Goal: Information Seeking & Learning: Learn about a topic

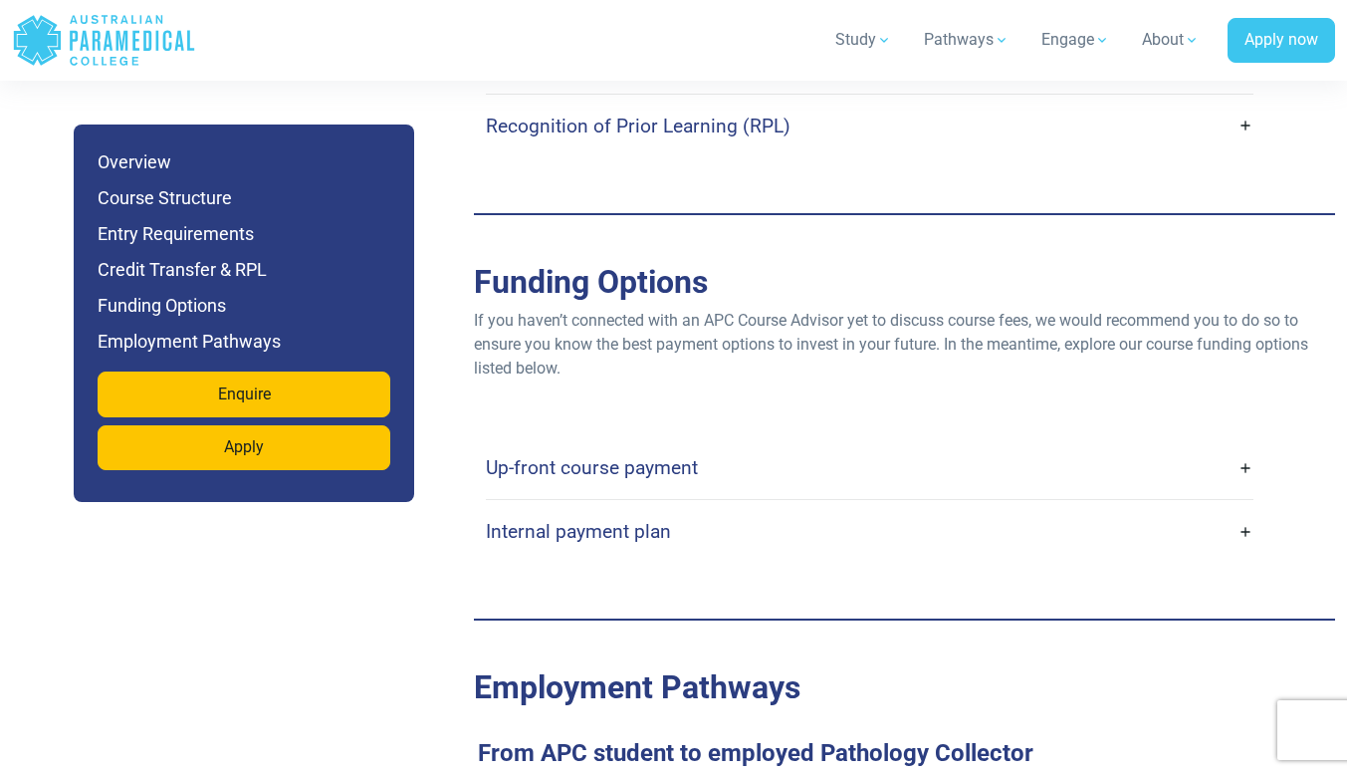
scroll to position [5570, 0]
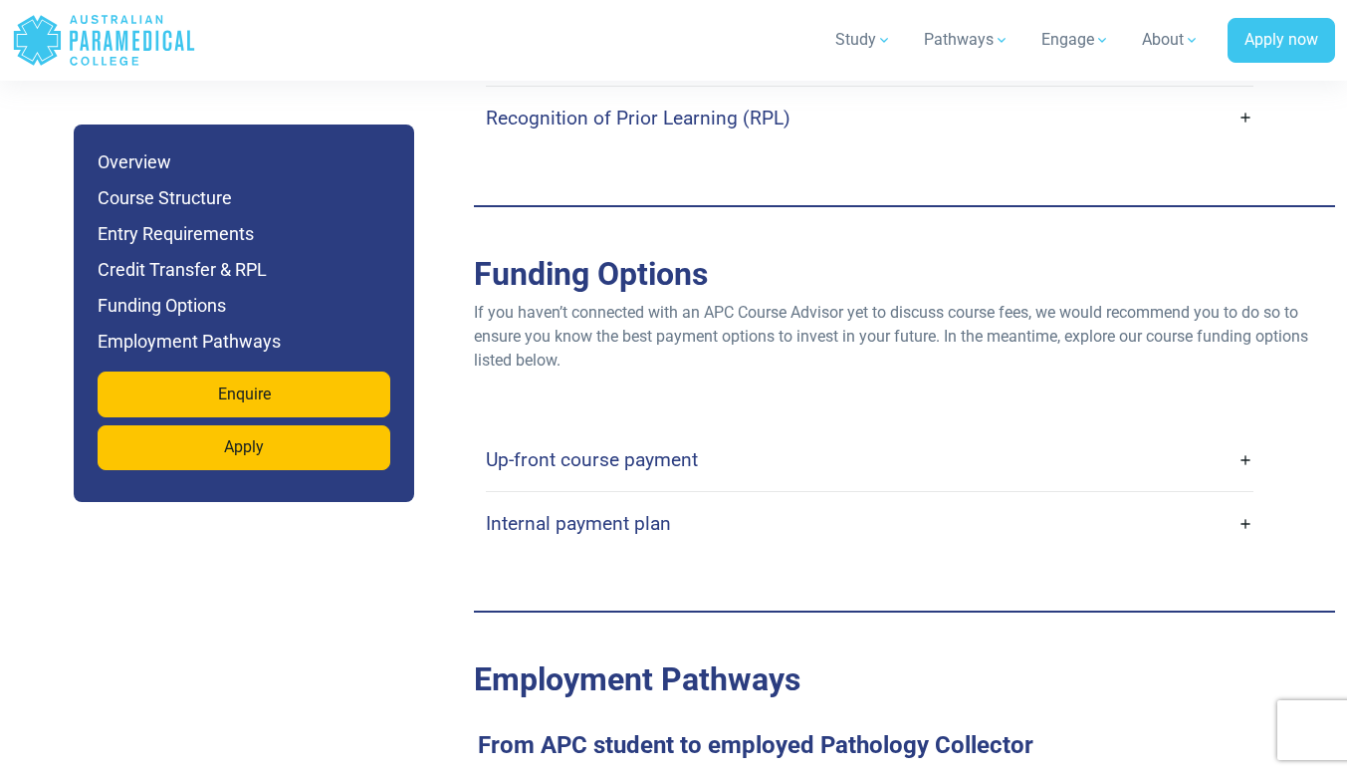
click at [745, 436] on link "Up-front course payment" at bounding box center [870, 459] width 768 height 47
click at [615, 448] on h4 "Up-front course payment" at bounding box center [592, 459] width 212 height 23
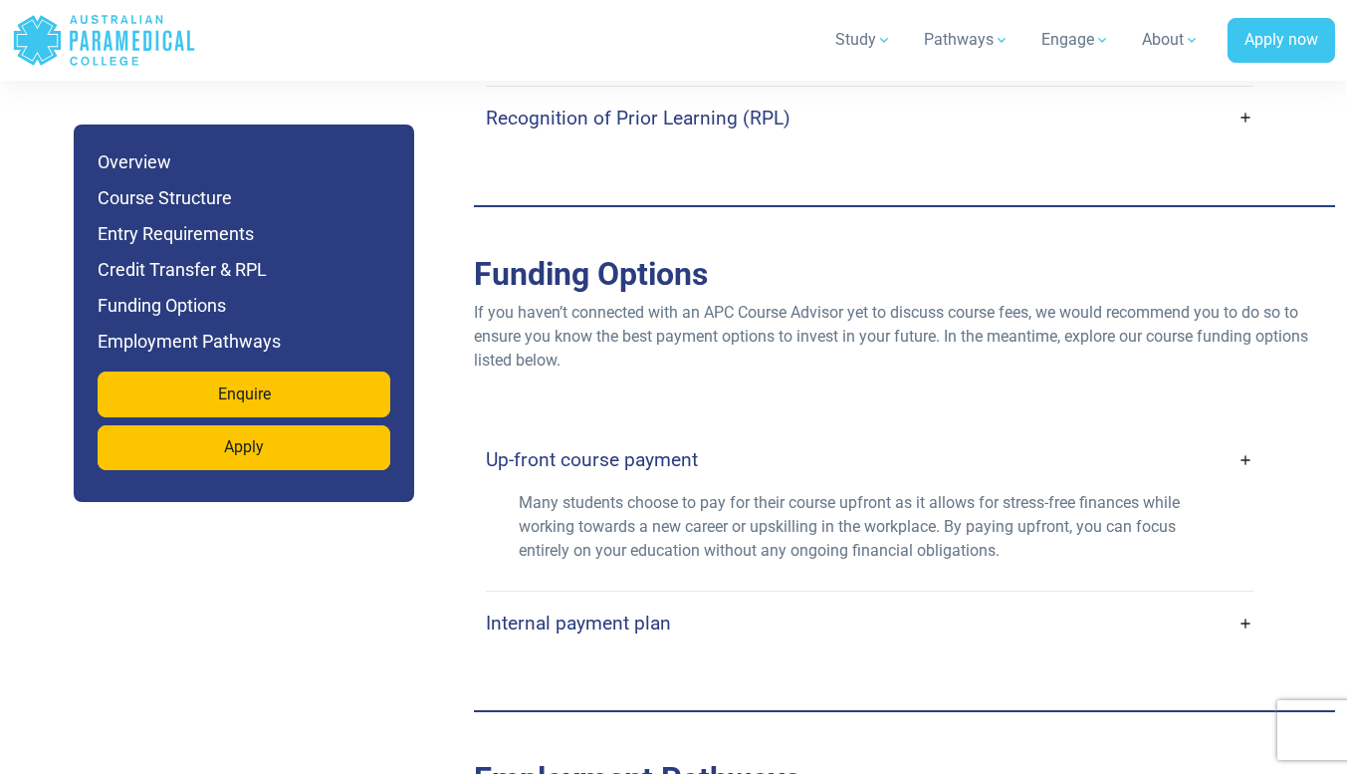
click at [615, 448] on h4 "Up-front course payment" at bounding box center [592, 459] width 212 height 23
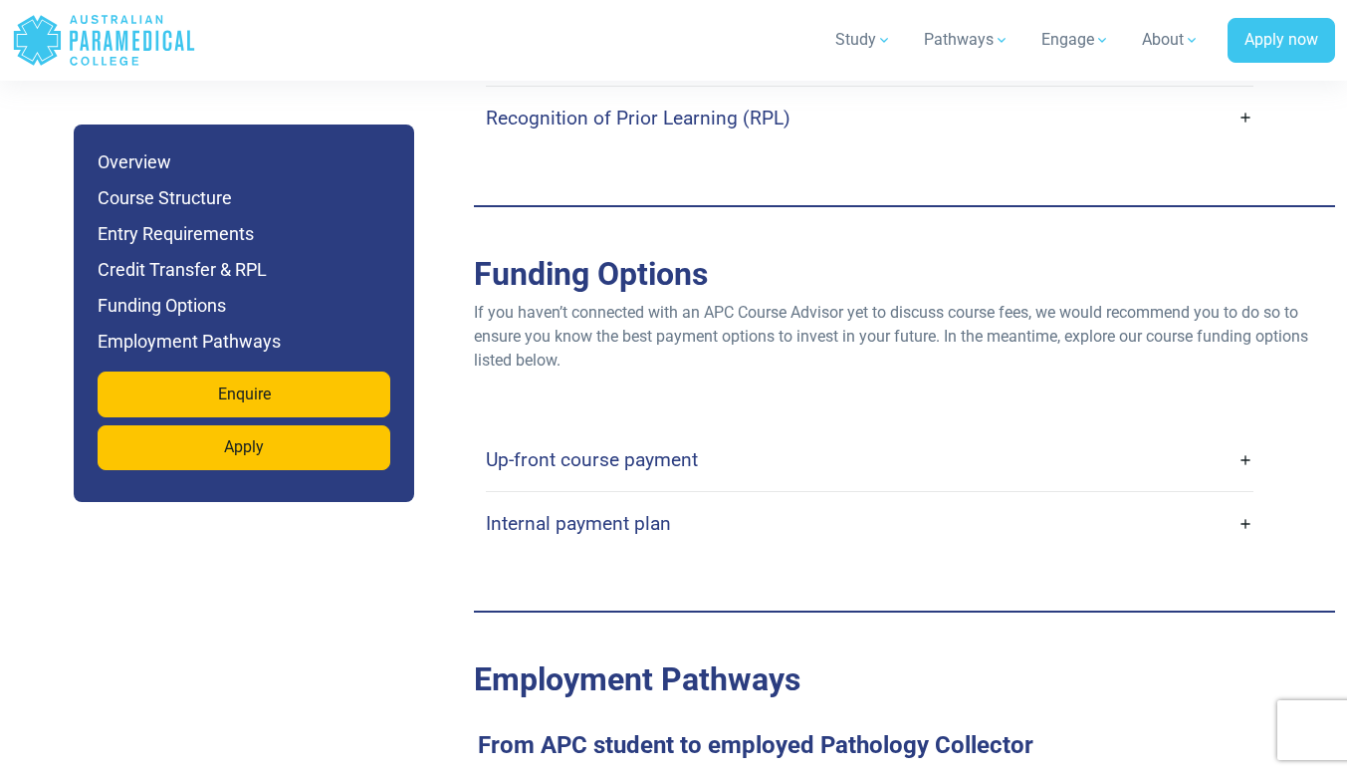
click at [602, 512] on h4 "Internal payment plan" at bounding box center [578, 523] width 185 height 23
click at [1243, 500] on link "Internal payment plan" at bounding box center [870, 523] width 768 height 47
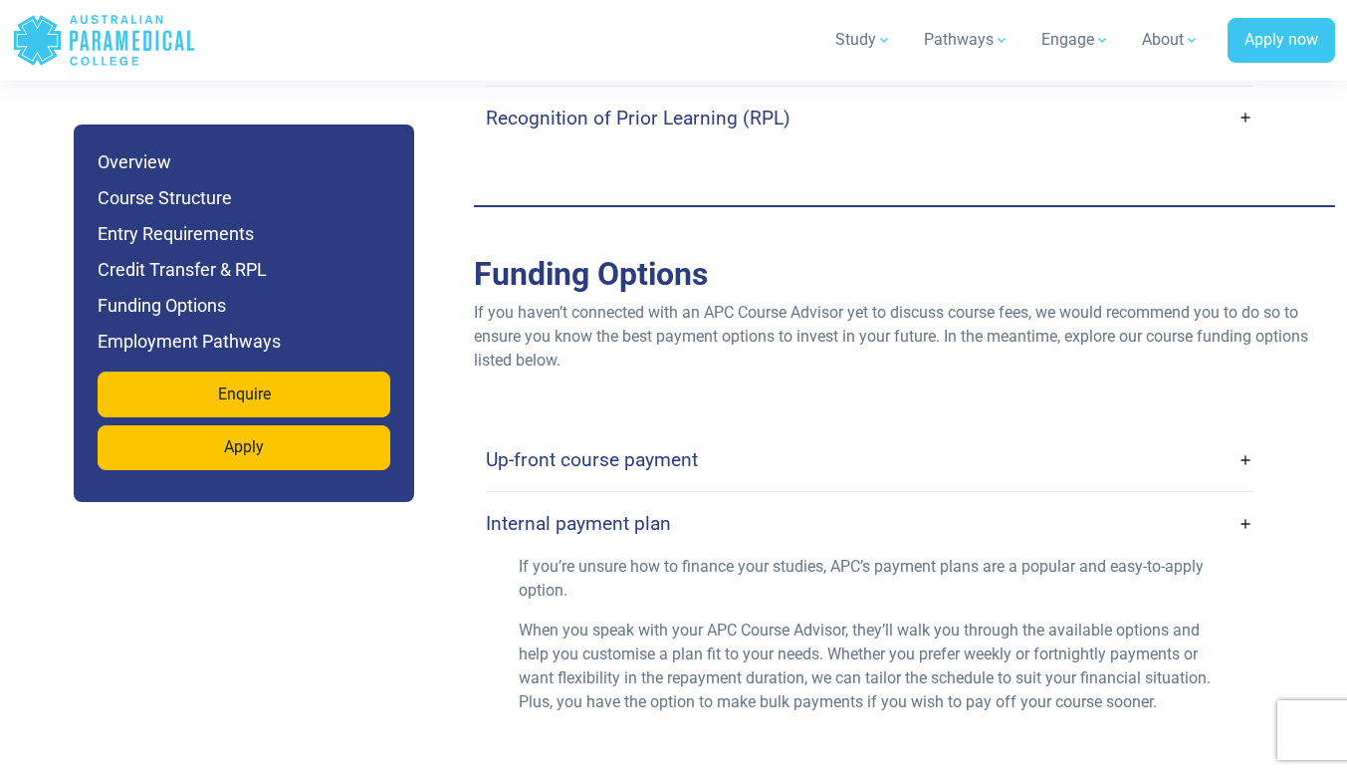
click at [1243, 500] on link "Internal payment plan" at bounding box center [870, 523] width 768 height 47
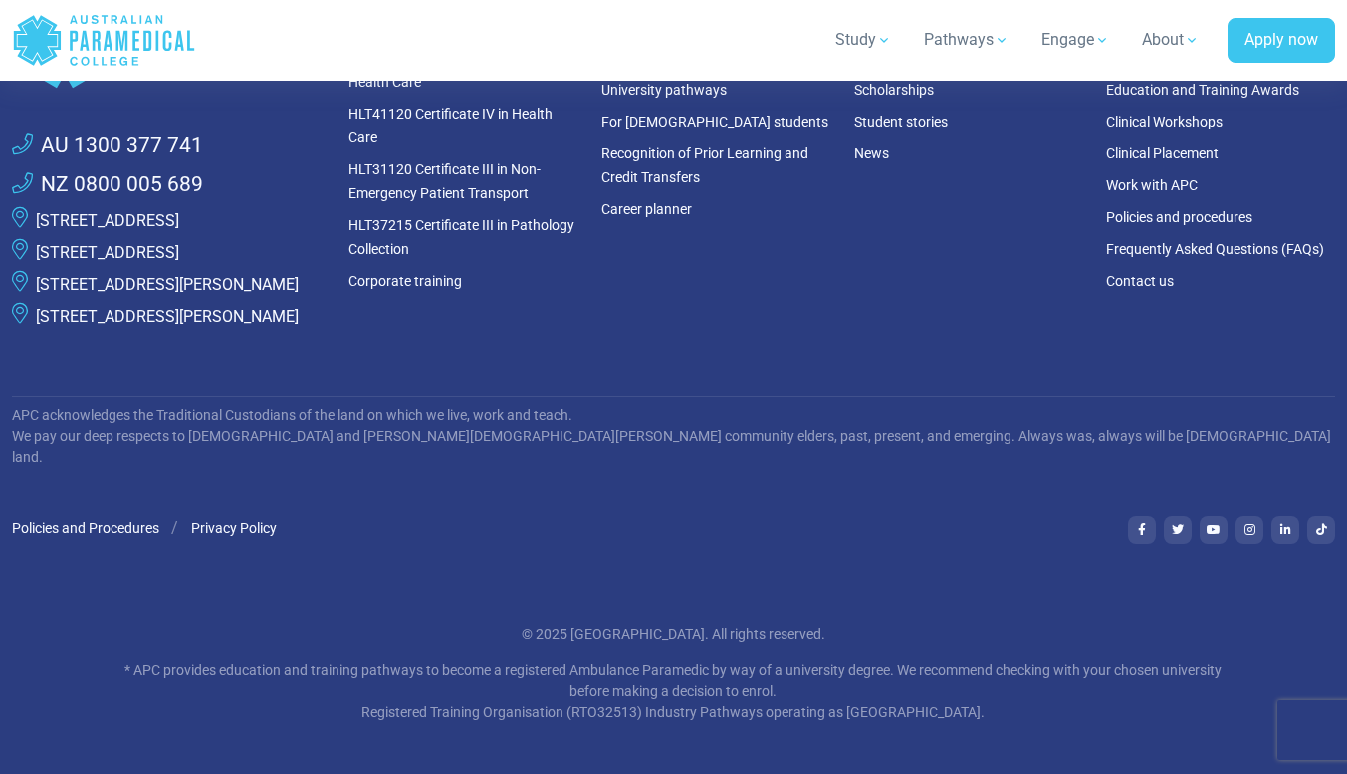
scroll to position [9769, 0]
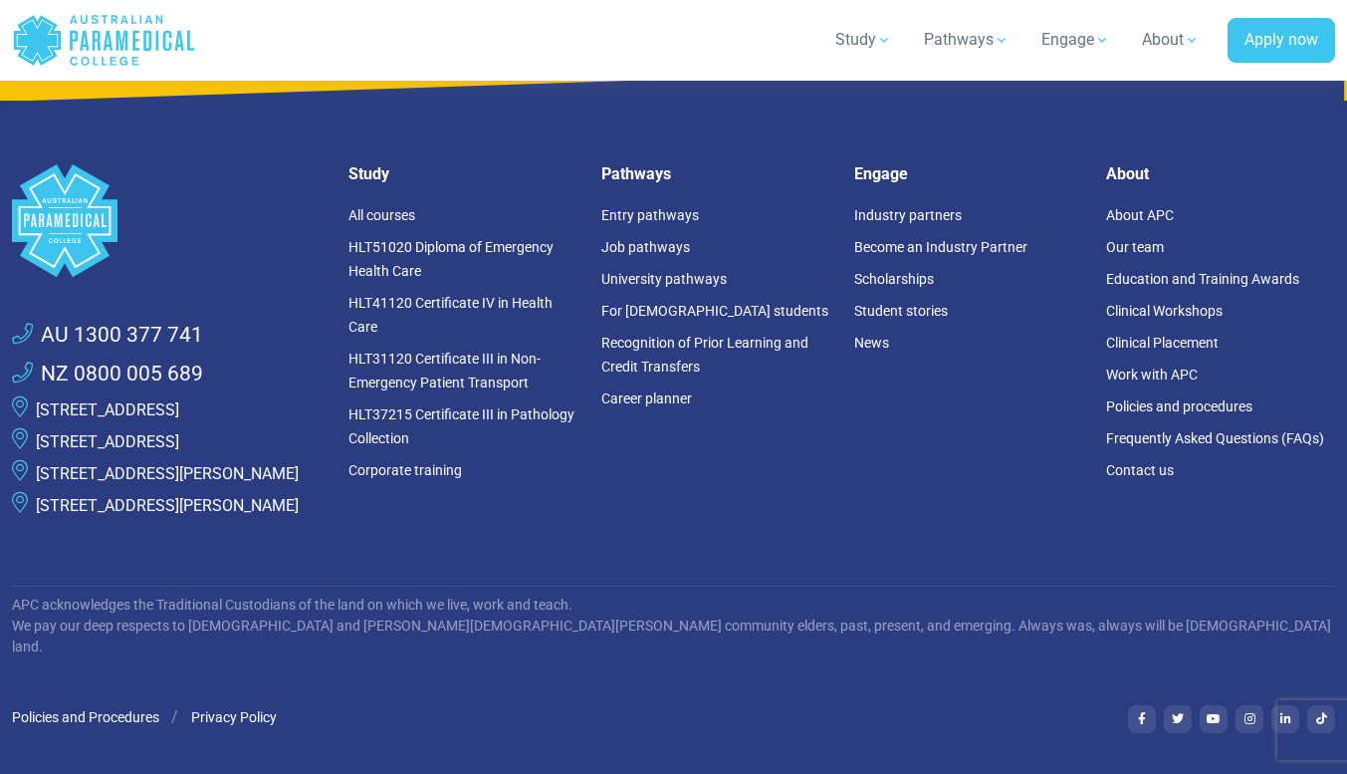
drag, startPoint x: 237, startPoint y: 397, endPoint x: 34, endPoint y: 389, distance: 203.3
click at [34, 426] on li "[STREET_ADDRESS]" at bounding box center [168, 442] width 313 height 32
copy link "[STREET_ADDRESS]"
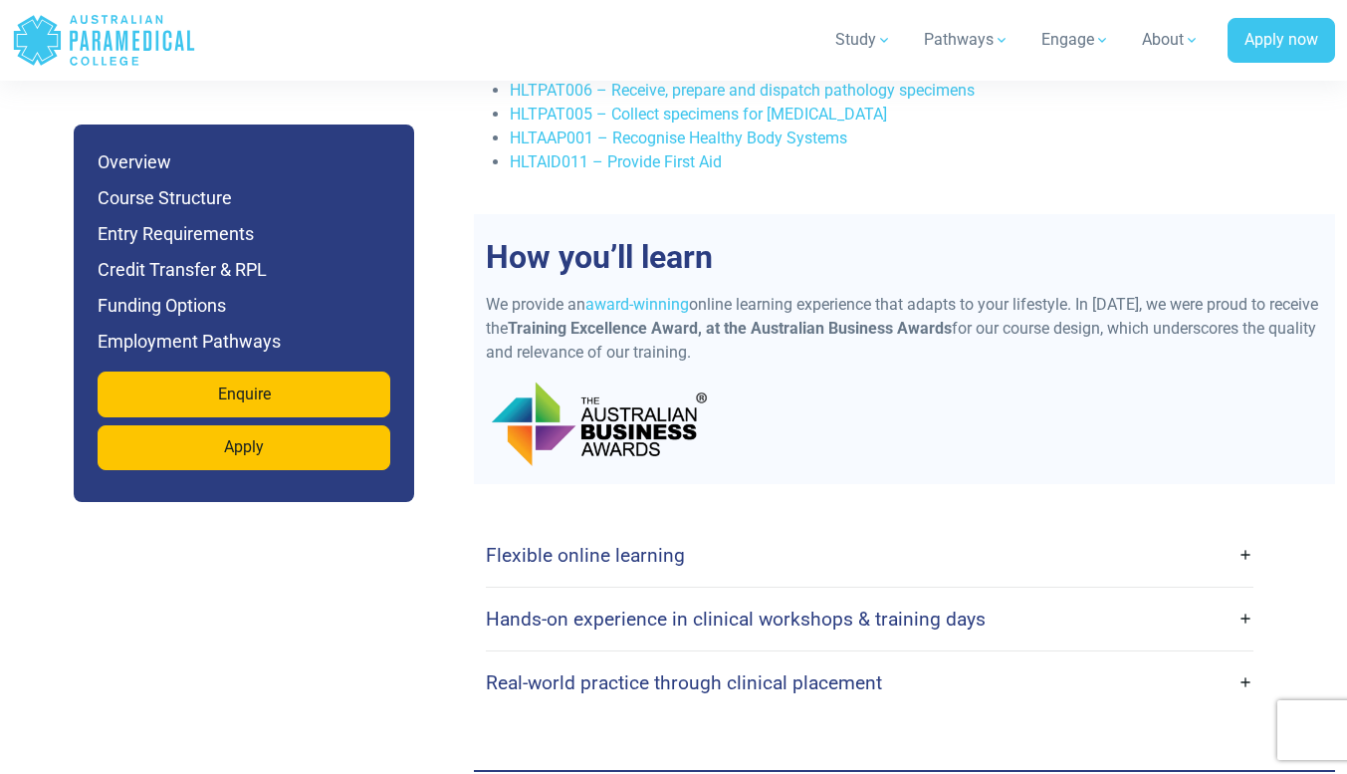
scroll to position [4005, 0]
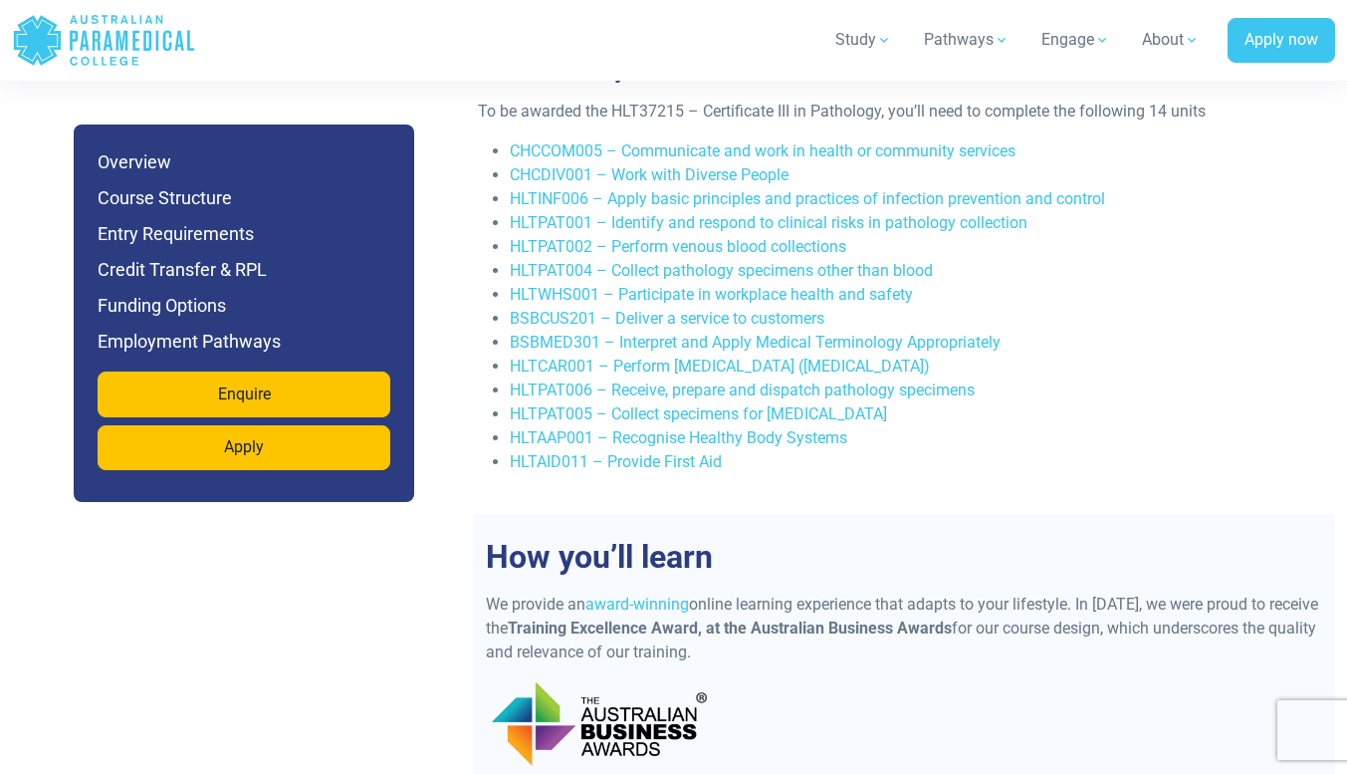
click at [114, 31] on icon ".logo-horizontal-c1{fill:#3CC5EE;} .logo-horizontal-c3{fill:#3CC5EE;} .logo-hor…" at bounding box center [104, 40] width 184 height 65
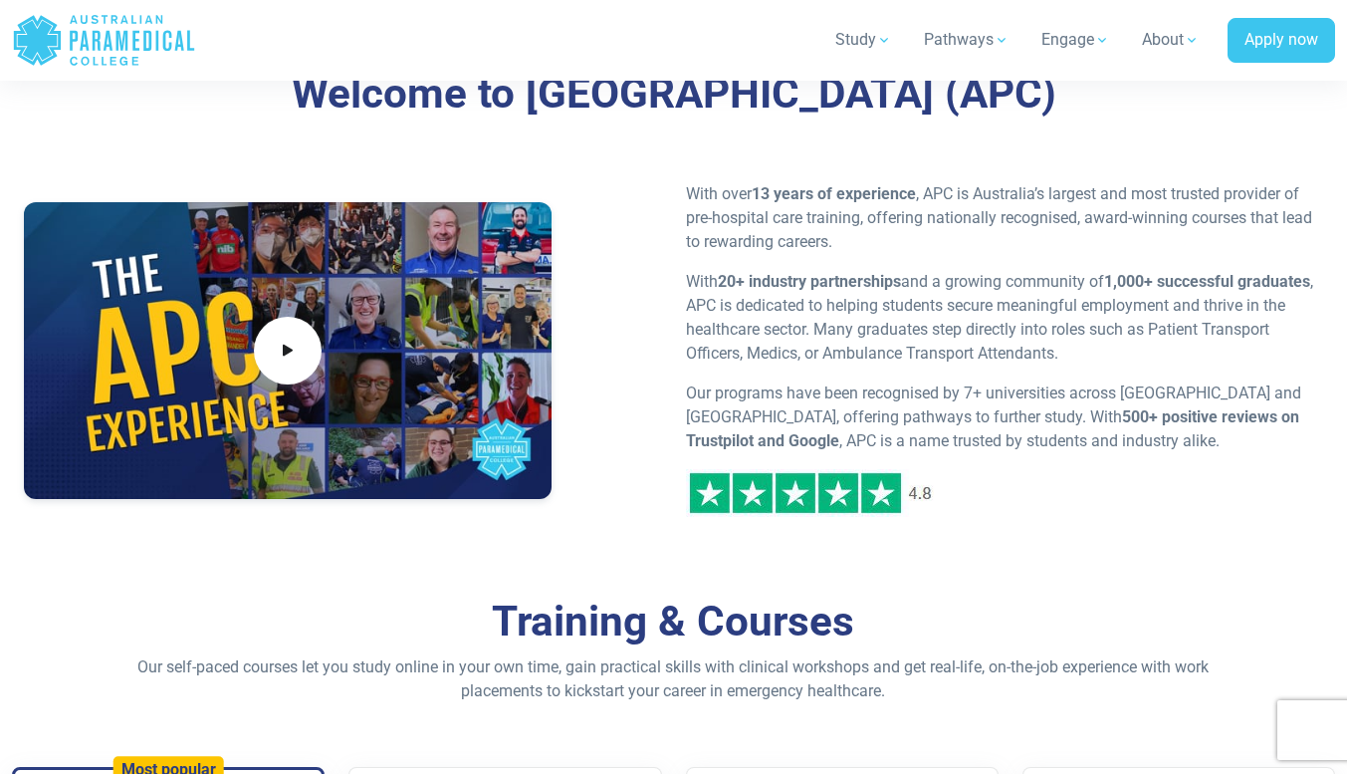
scroll to position [826, 0]
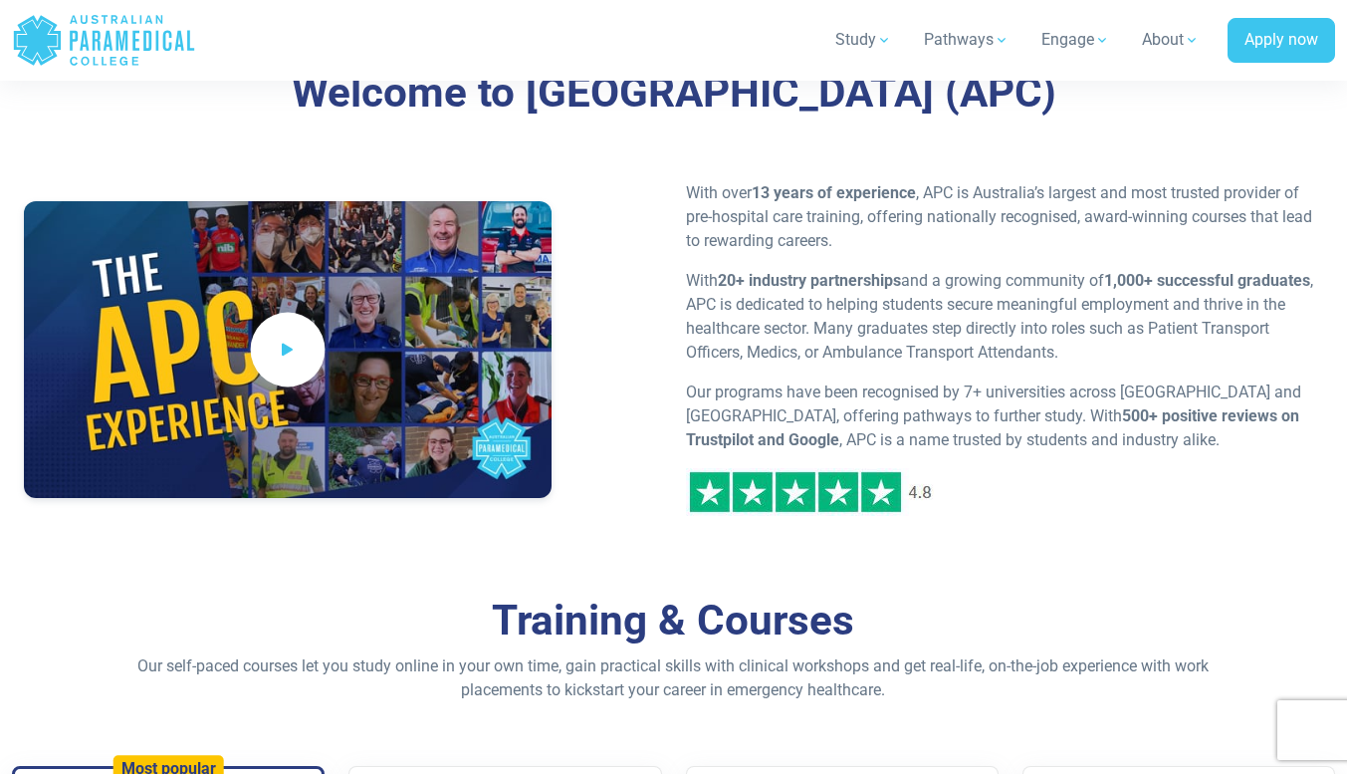
click at [274, 360] on span at bounding box center [287, 350] width 75 height 75
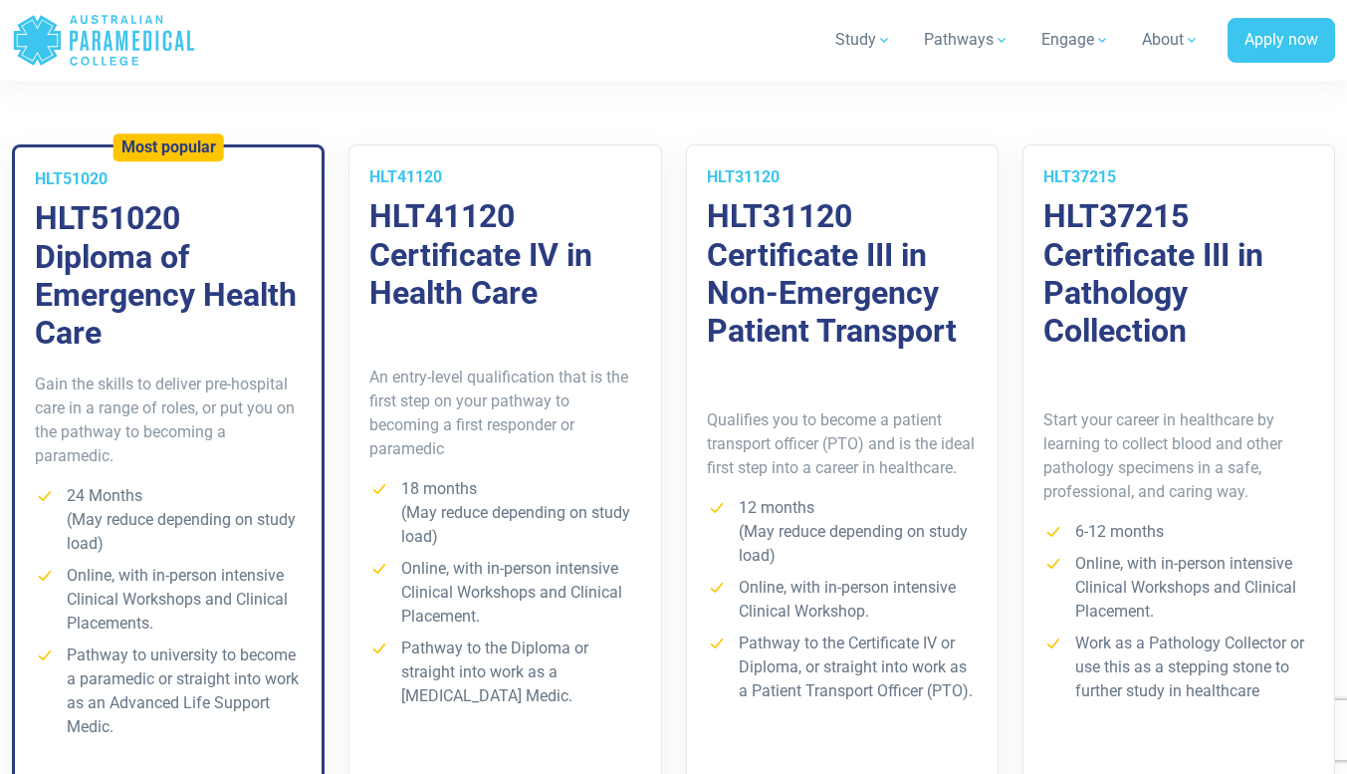
scroll to position [1479, 0]
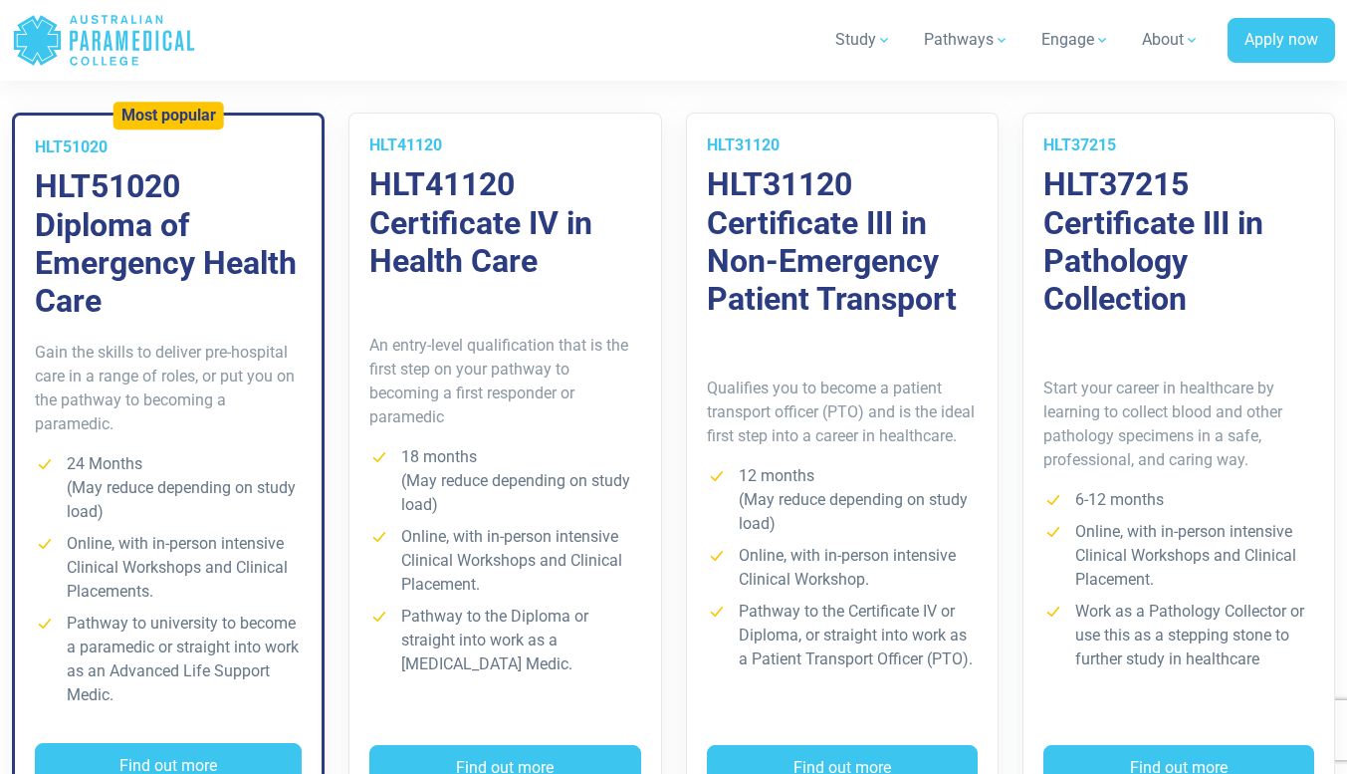
click at [1161, 447] on p "Start your career in healthcare by learning to collect blood and other patholog…" at bounding box center [1179, 424] width 271 height 96
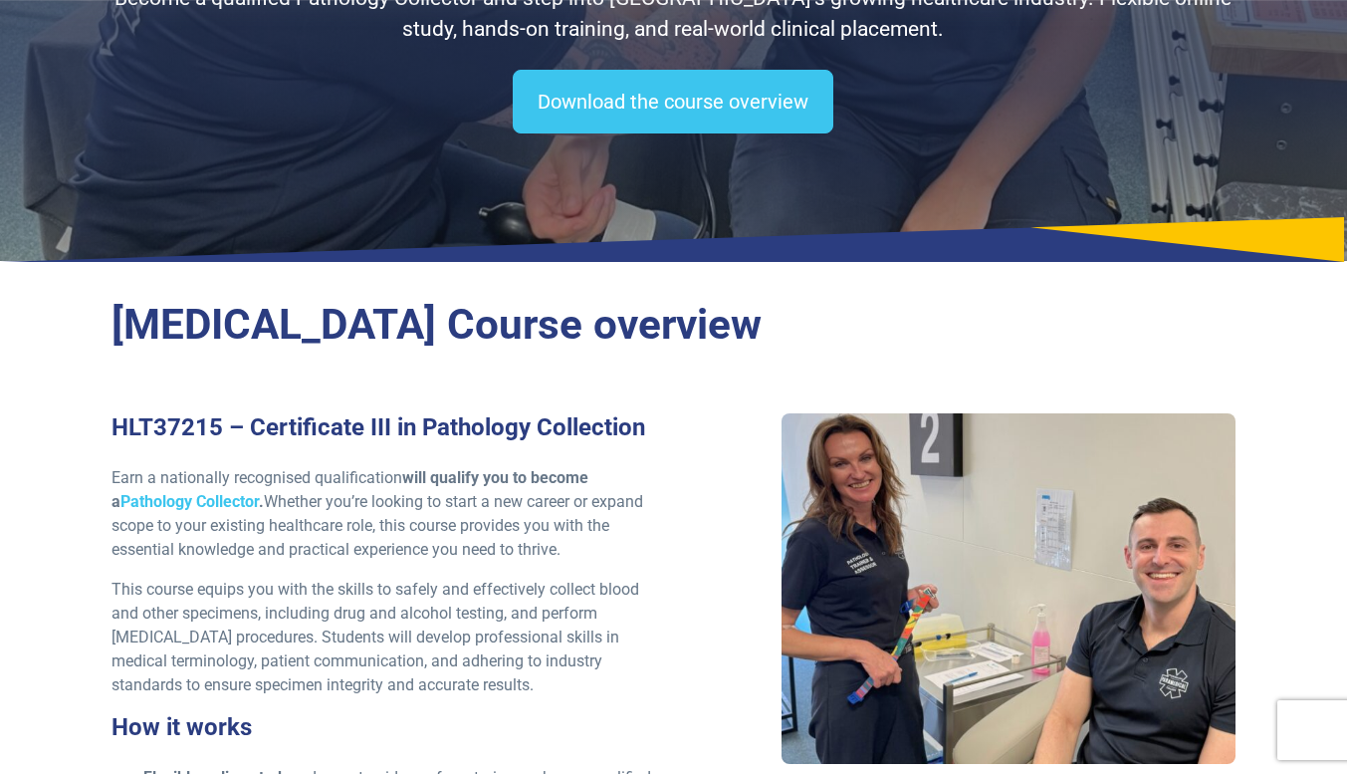
scroll to position [440, 0]
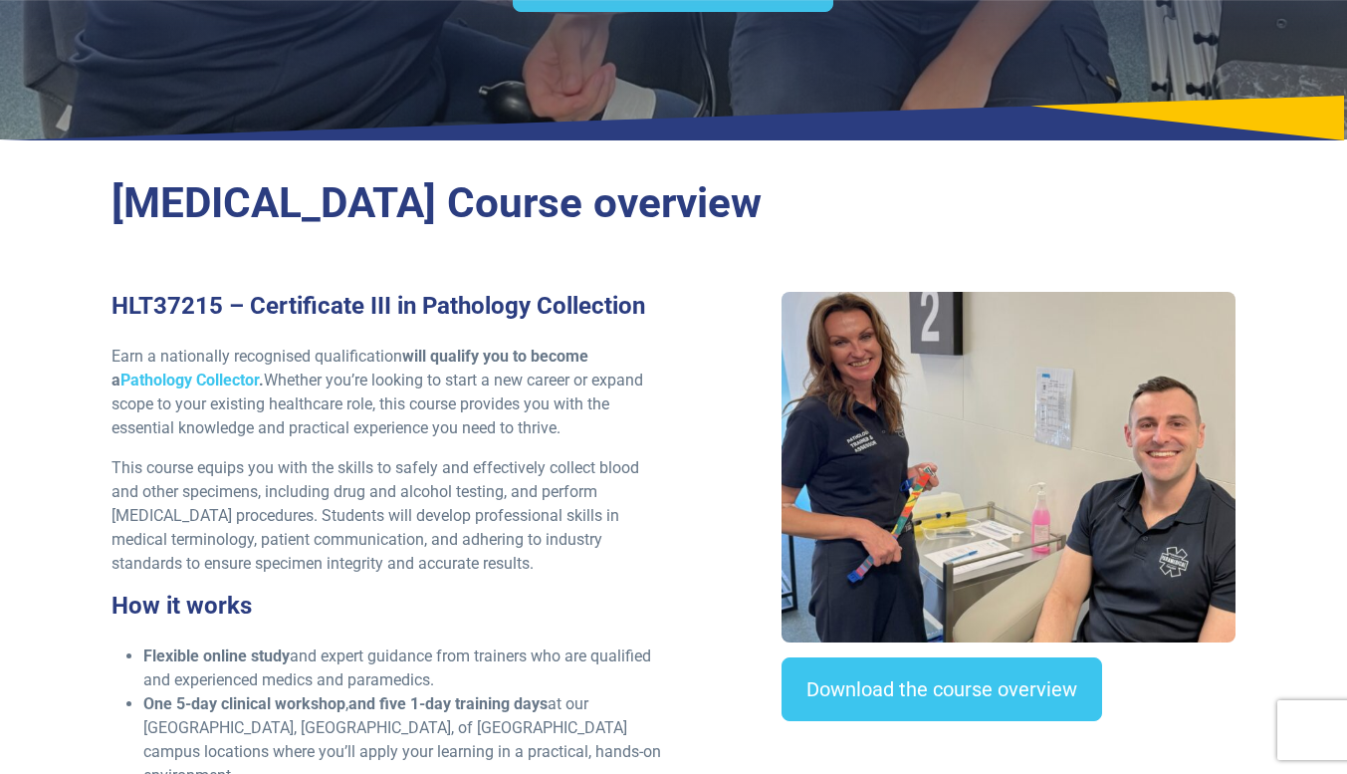
click at [863, 292] on div at bounding box center [1009, 467] width 455 height 351
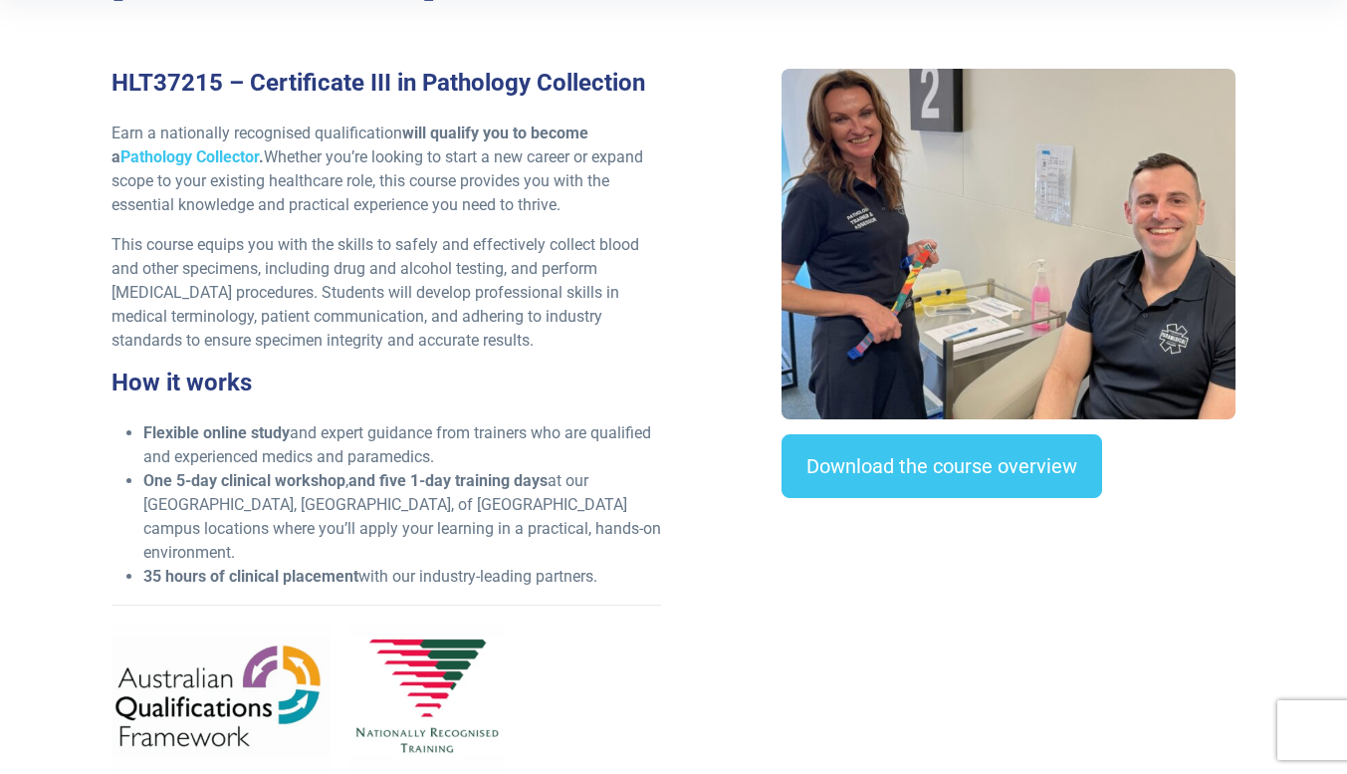
scroll to position [664, 0]
click at [299, 468] on li "One 5-day clinical workshop , and five 1-day training days at our NSW, QLD, of …" at bounding box center [402, 516] width 519 height 96
click at [657, 468] on li "One 5-day clinical workshop , and five 1-day training days at our NSW, QLD, of …" at bounding box center [402, 516] width 519 height 96
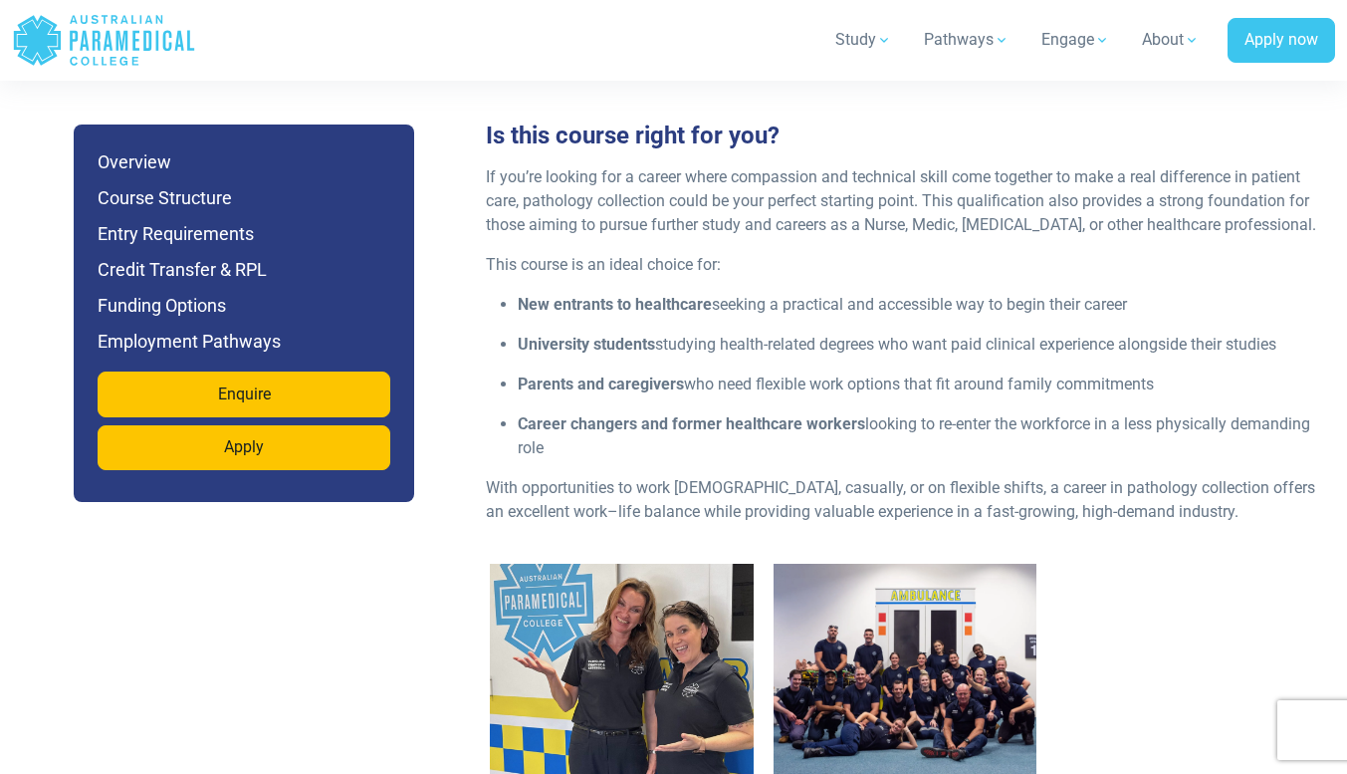
scroll to position [2568, 0]
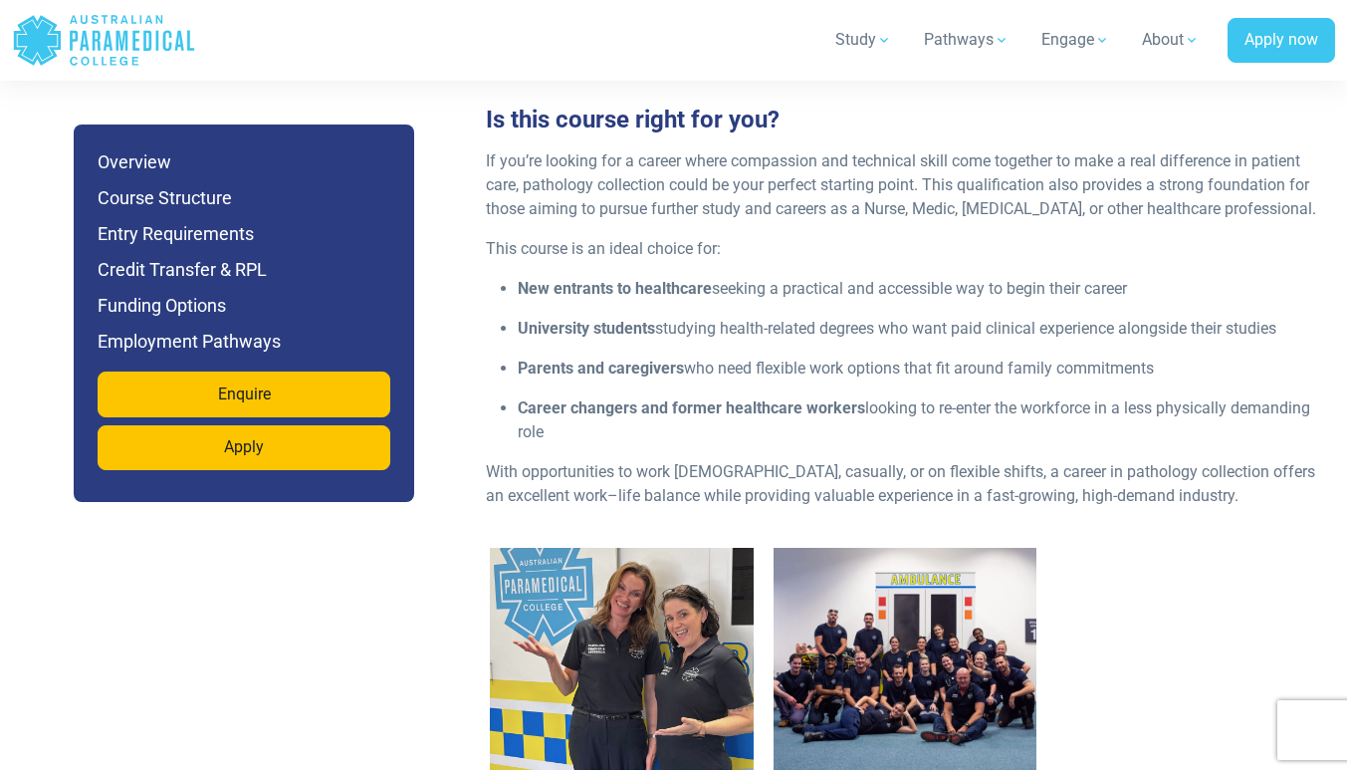
click at [634, 569] on img "1 / 2" at bounding box center [621, 659] width 263 height 222
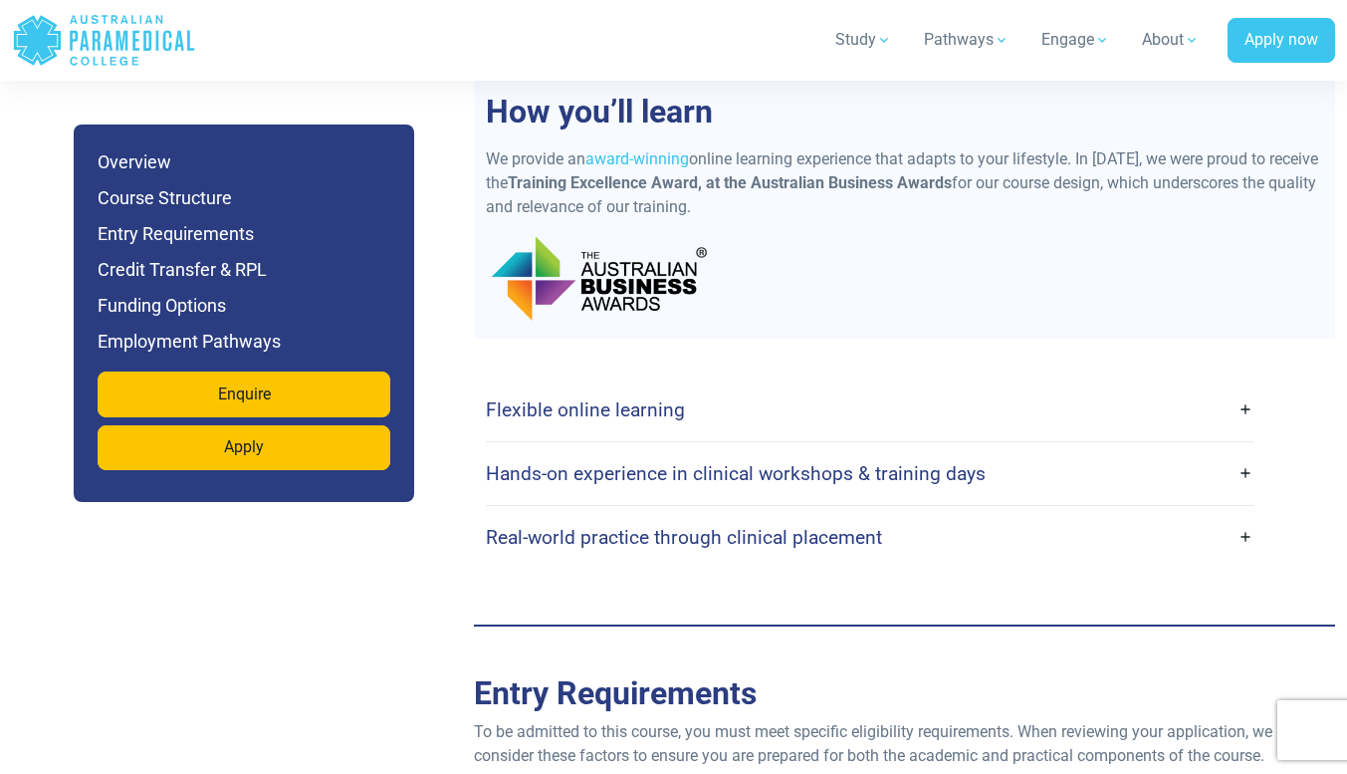
scroll to position [4502, 0]
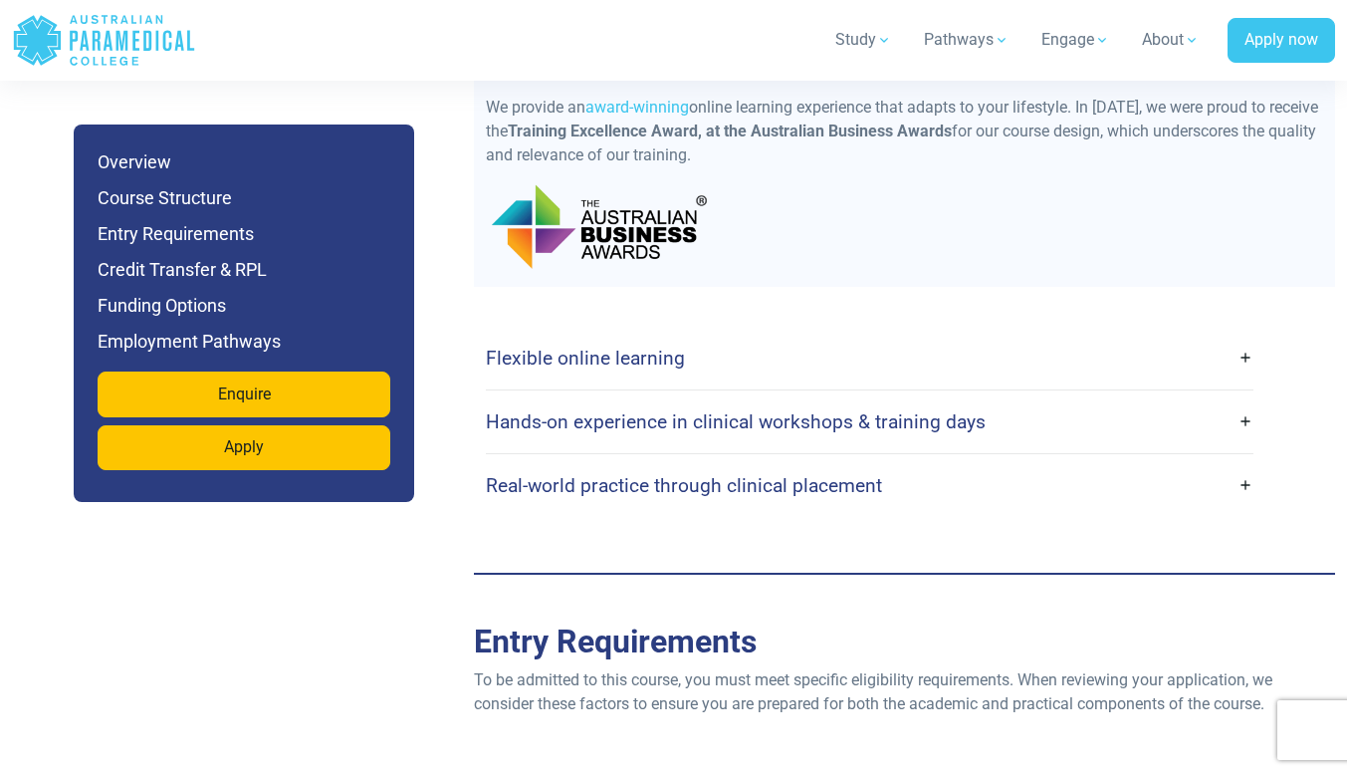
click at [776, 335] on link "Flexible online learning" at bounding box center [870, 358] width 768 height 47
click at [1241, 335] on link "Flexible online learning" at bounding box center [870, 358] width 768 height 47
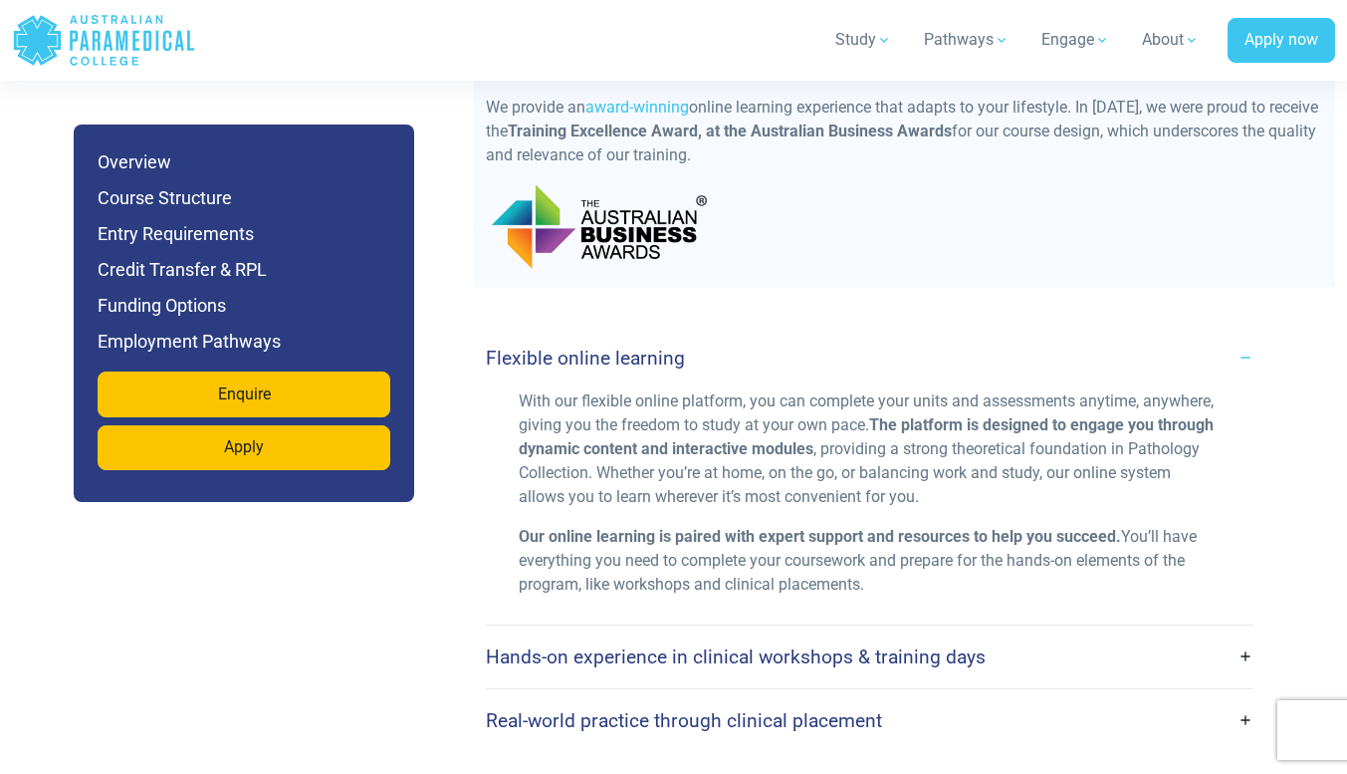
click at [1241, 335] on link "Flexible online learning" at bounding box center [870, 358] width 768 height 47
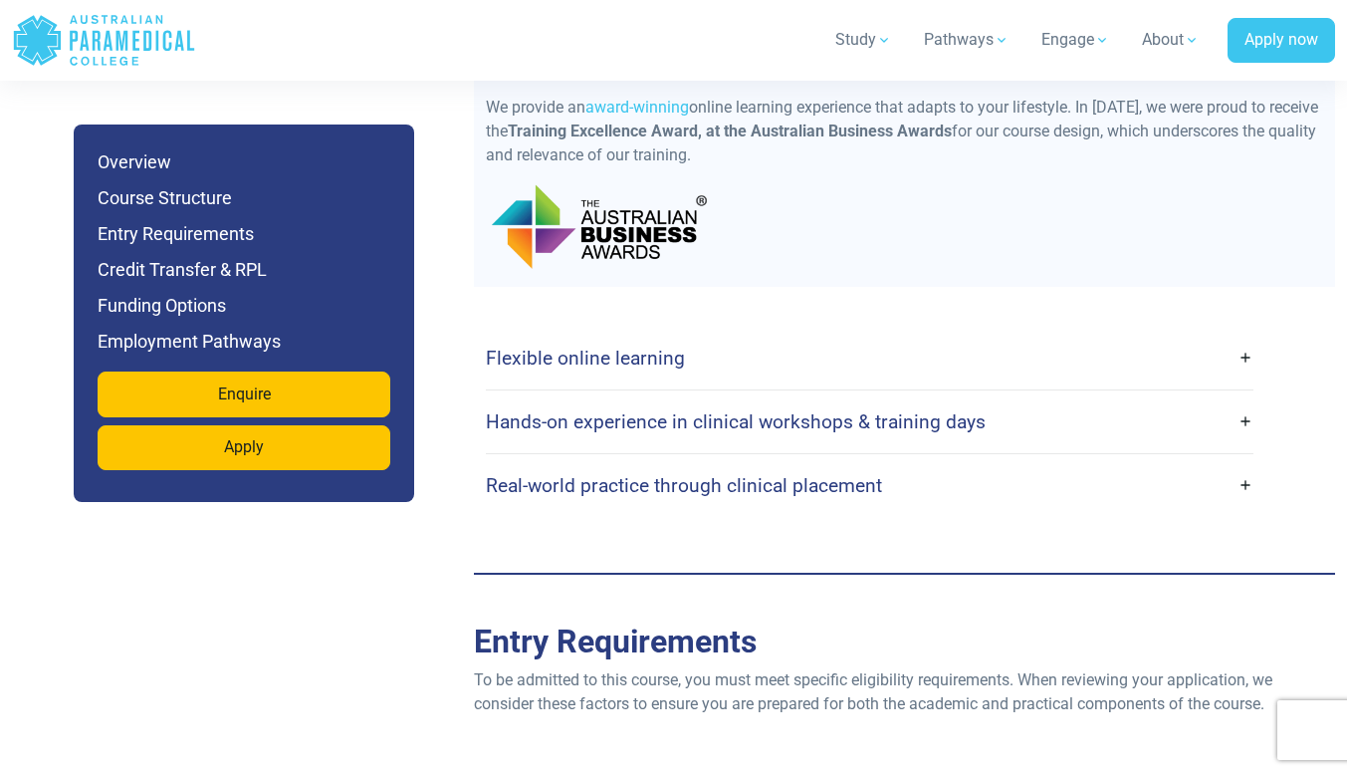
click at [1245, 398] on link "Hands-on experience in clinical workshops & training days" at bounding box center [870, 421] width 768 height 47
click at [1247, 398] on link "Hands-on experience in clinical workshops & training days" at bounding box center [870, 421] width 768 height 47
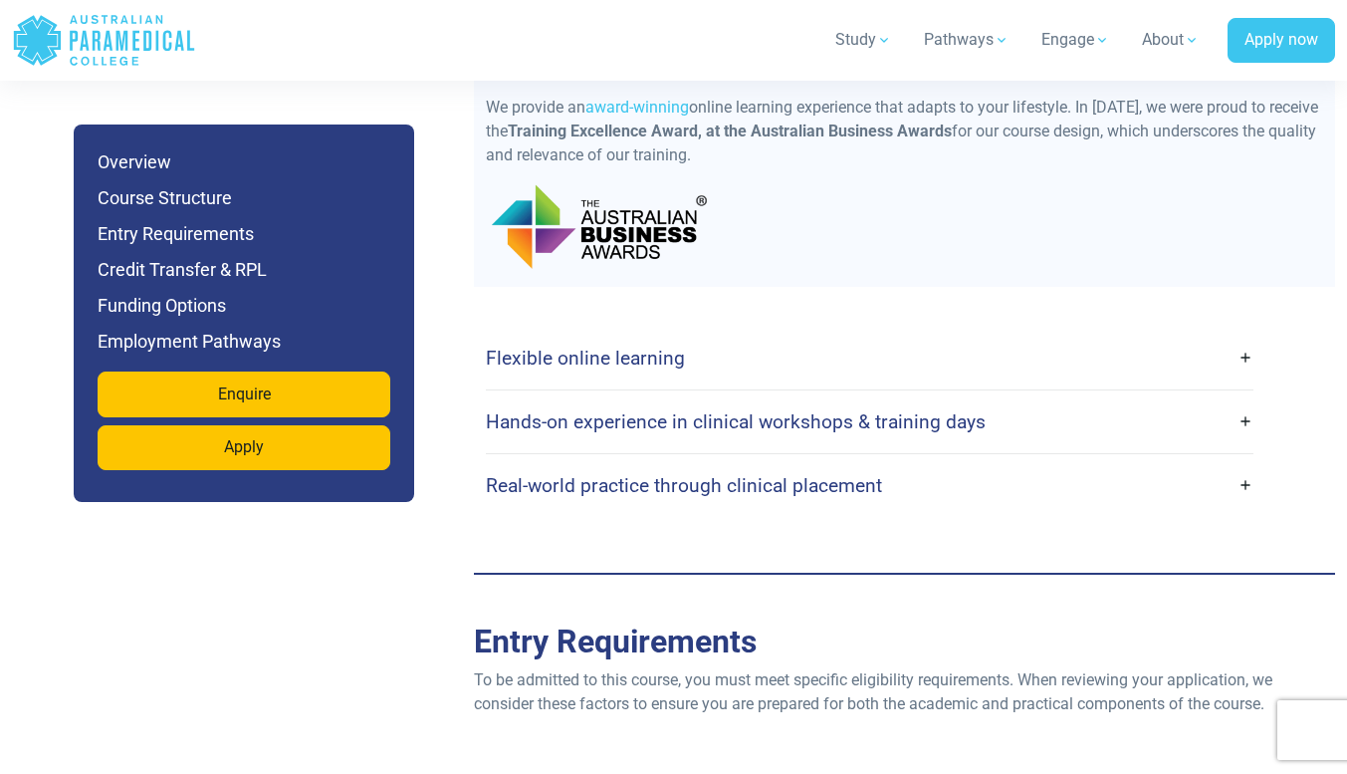
click at [1247, 398] on link "Hands-on experience in clinical workshops & training days" at bounding box center [870, 421] width 768 height 47
click at [1248, 462] on link "Real-world practice through clinical placement" at bounding box center [870, 485] width 768 height 47
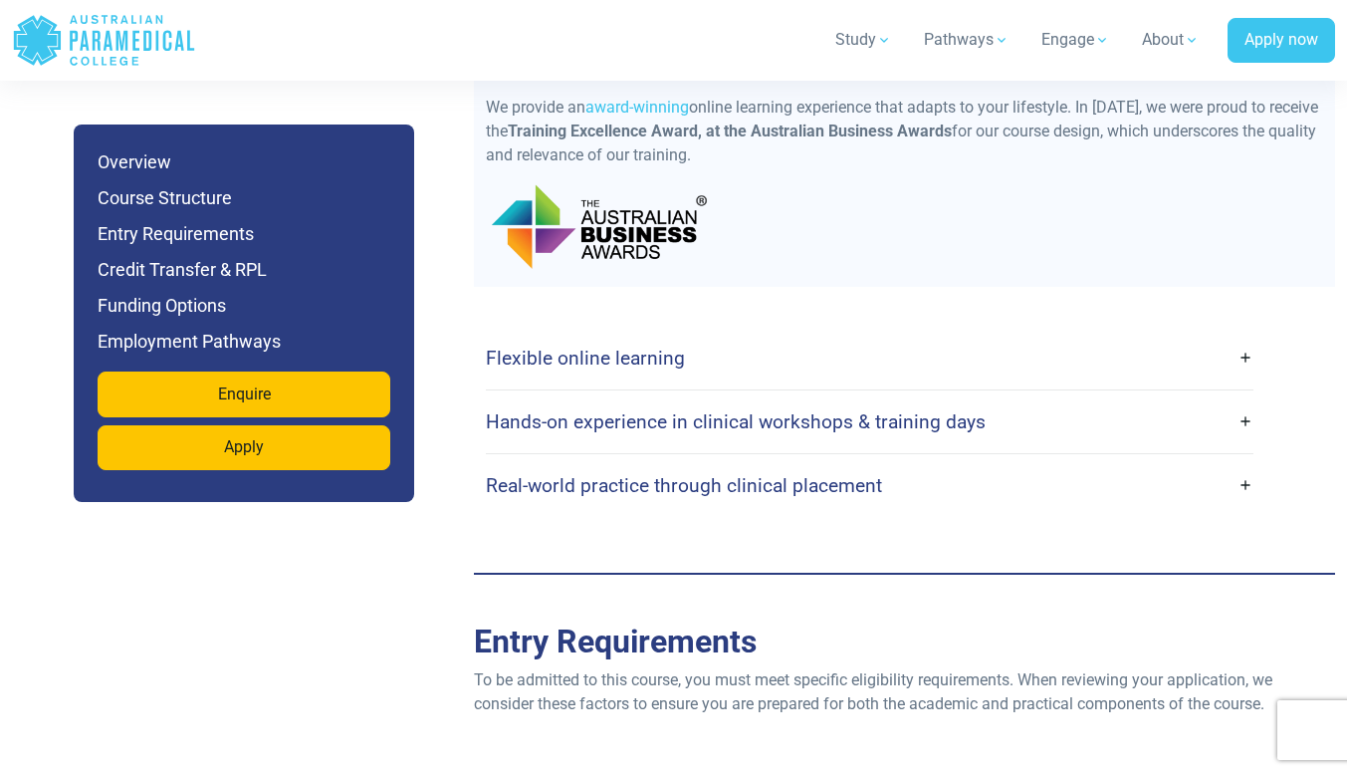
click at [1248, 462] on link "Real-world practice through clinical placement" at bounding box center [870, 485] width 768 height 47
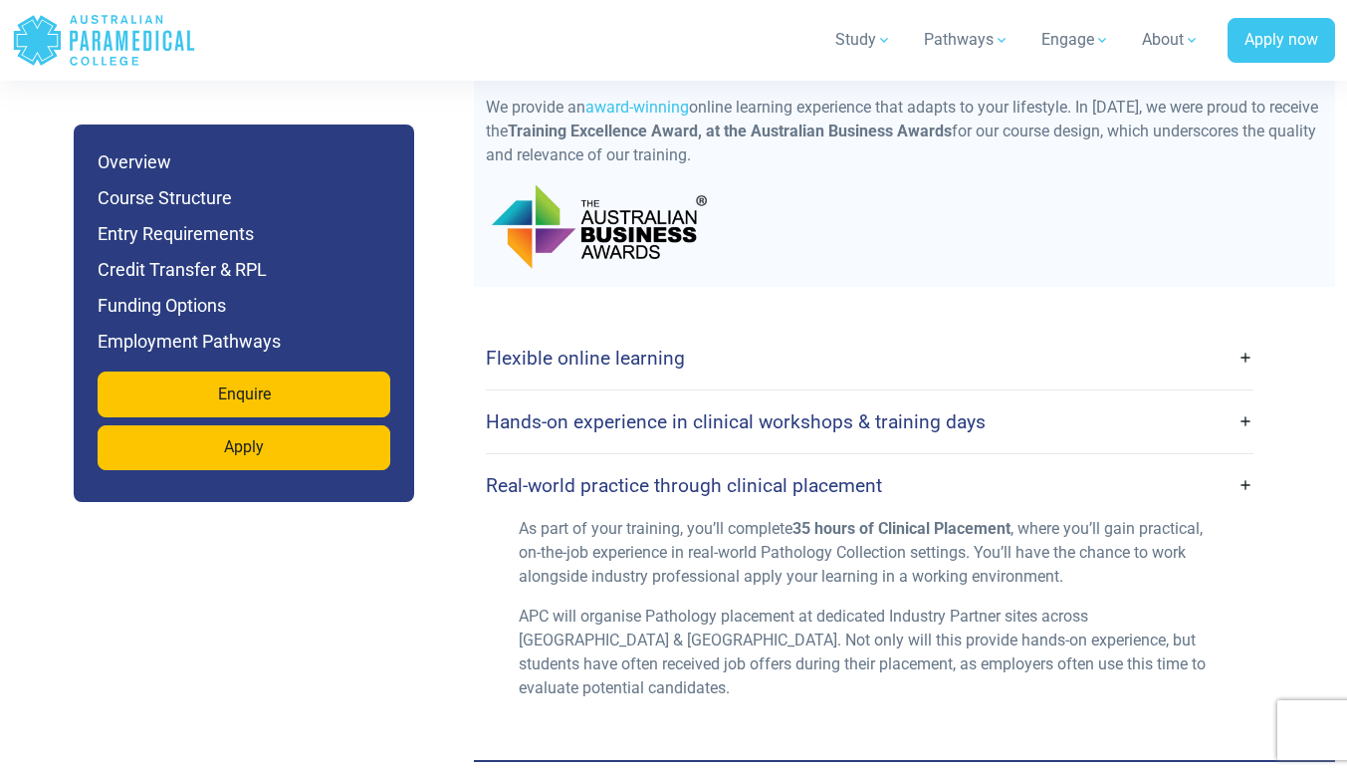
click at [1248, 462] on link "Real-world practice through clinical placement" at bounding box center [870, 485] width 768 height 47
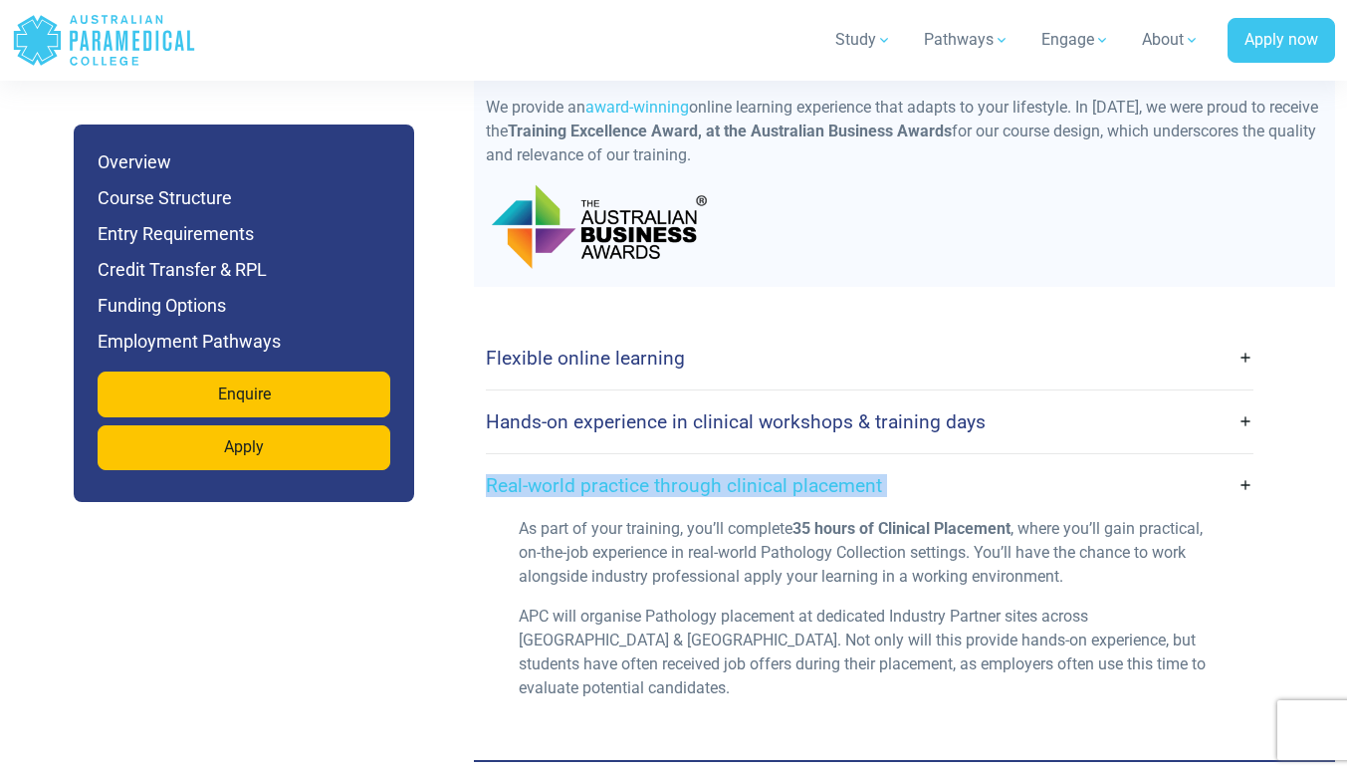
click at [1248, 462] on link "Real-world practice through clinical placement" at bounding box center [870, 485] width 768 height 47
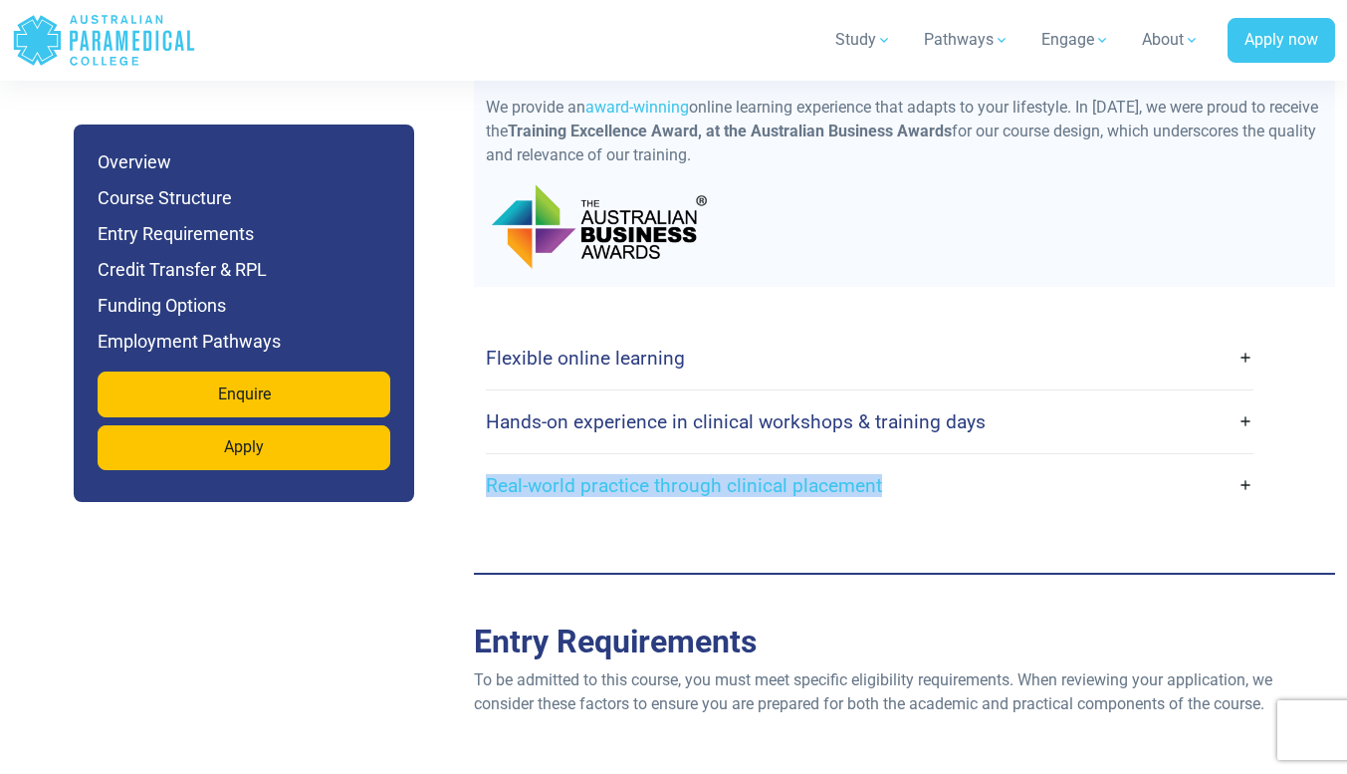
click at [1240, 462] on link "Real-world practice through clinical placement" at bounding box center [870, 485] width 768 height 47
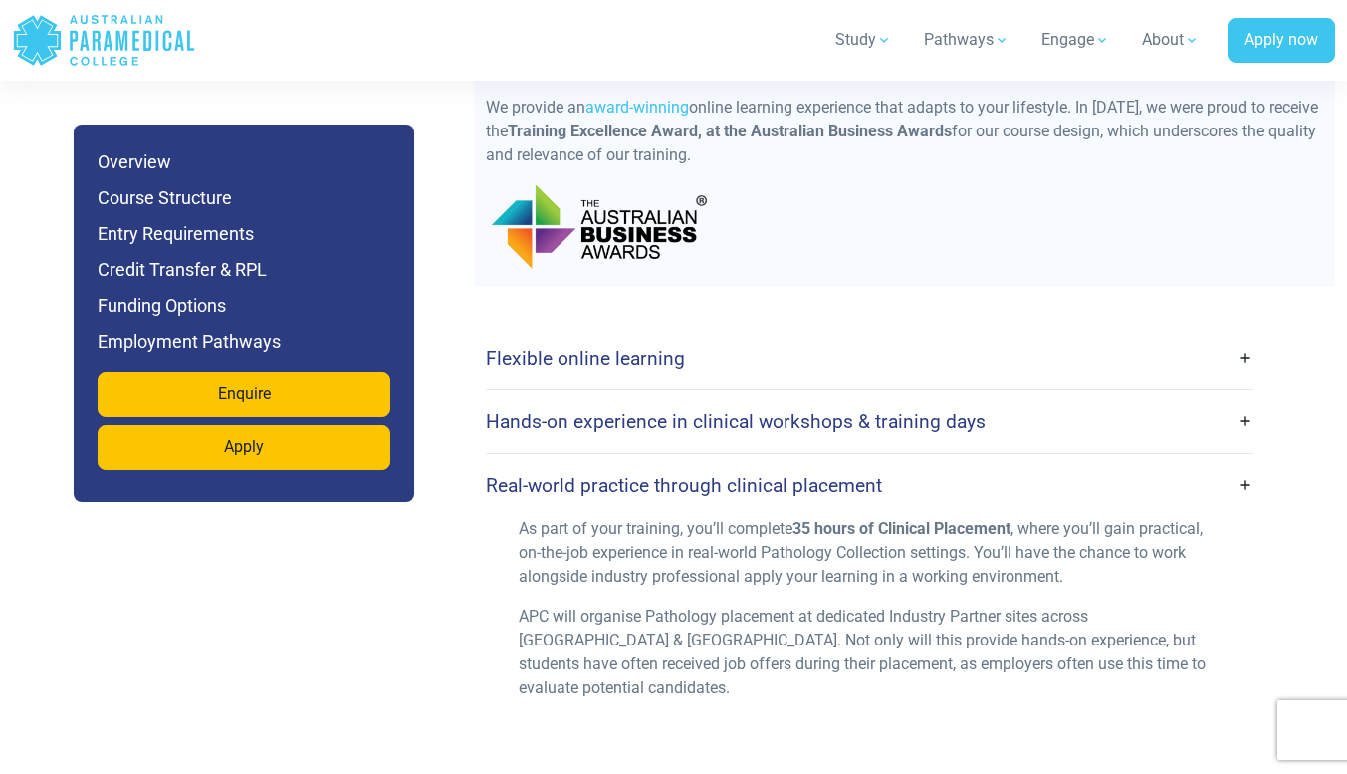
click at [1239, 398] on link "Hands-on experience in clinical workshops & training days" at bounding box center [870, 421] width 768 height 47
click at [1246, 398] on link "Hands-on experience in clinical workshops & training days" at bounding box center [870, 421] width 768 height 47
click at [884, 410] on h4 "Hands-on experience in clinical workshops & training days" at bounding box center [736, 421] width 500 height 23
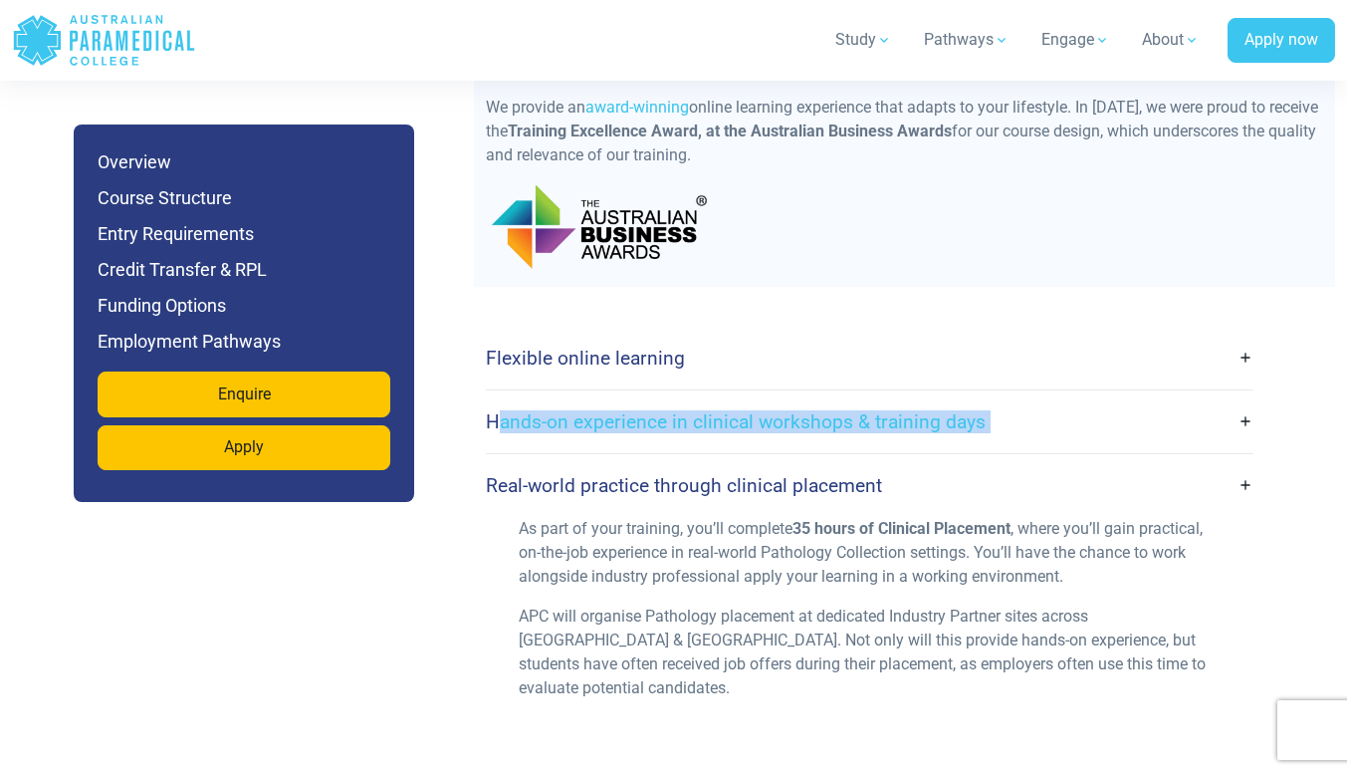
click at [884, 410] on h4 "Hands-on experience in clinical workshops & training days" at bounding box center [736, 421] width 500 height 23
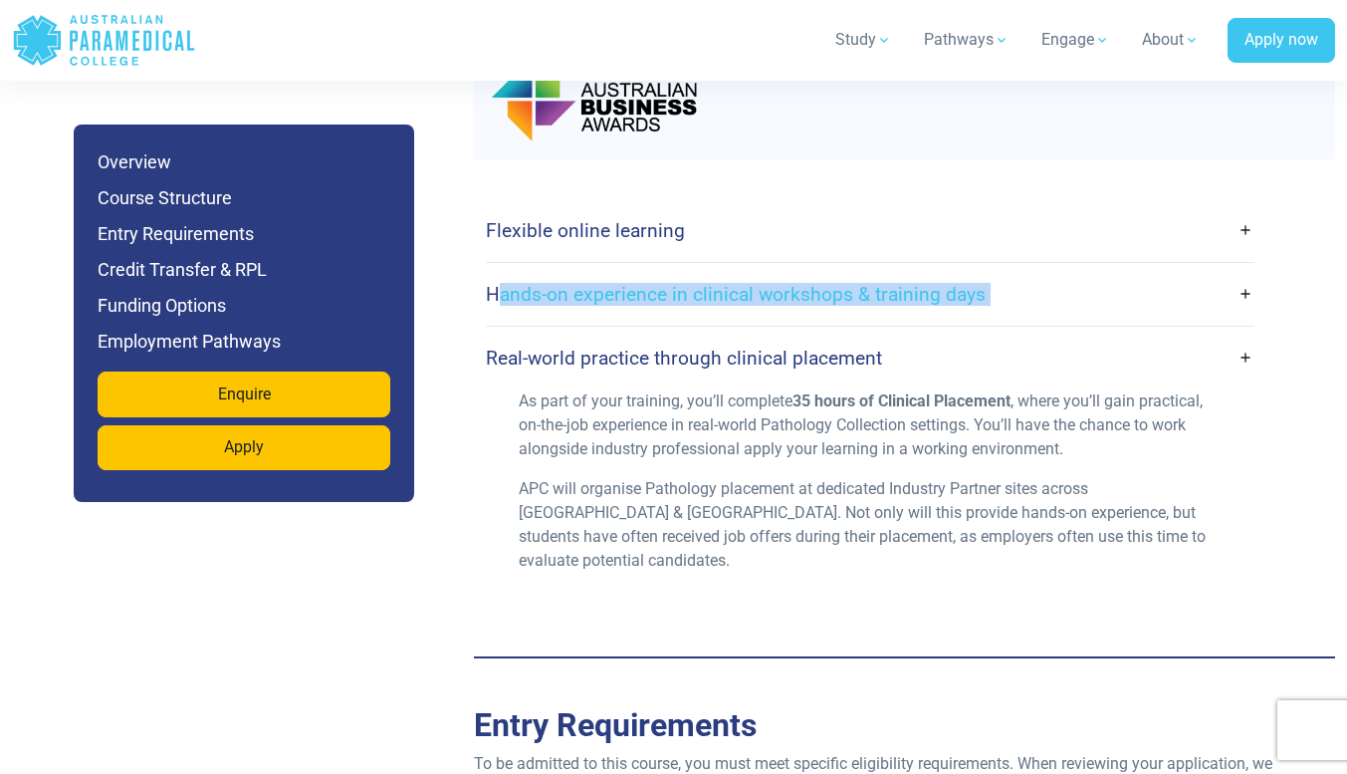
scroll to position [4657, 0]
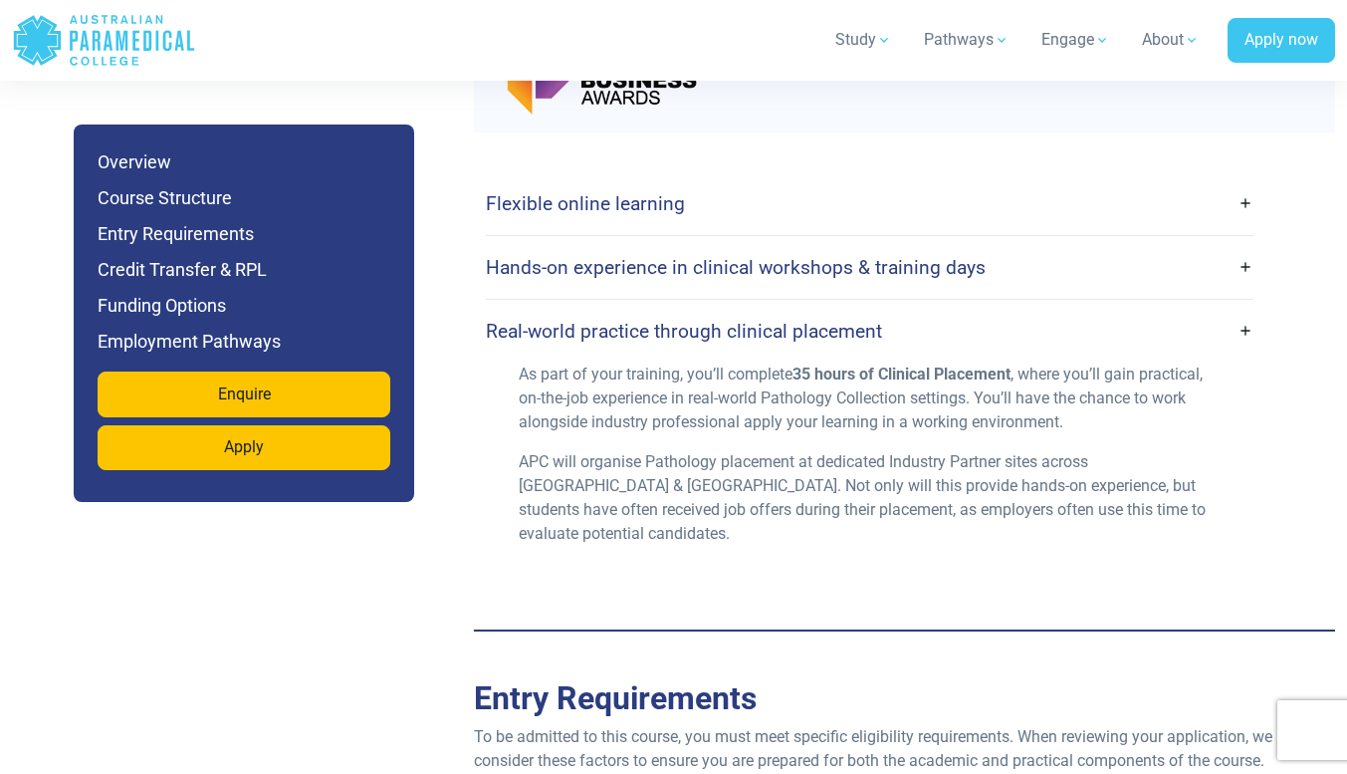
click at [884, 362] on p "As part of your training, you’ll complete 35 hours of Clinical Placement , wher…" at bounding box center [869, 398] width 701 height 72
click at [894, 450] on p "APC will organise Pathology placement at dedicated Industry Partner sites acros…" at bounding box center [869, 498] width 701 height 96
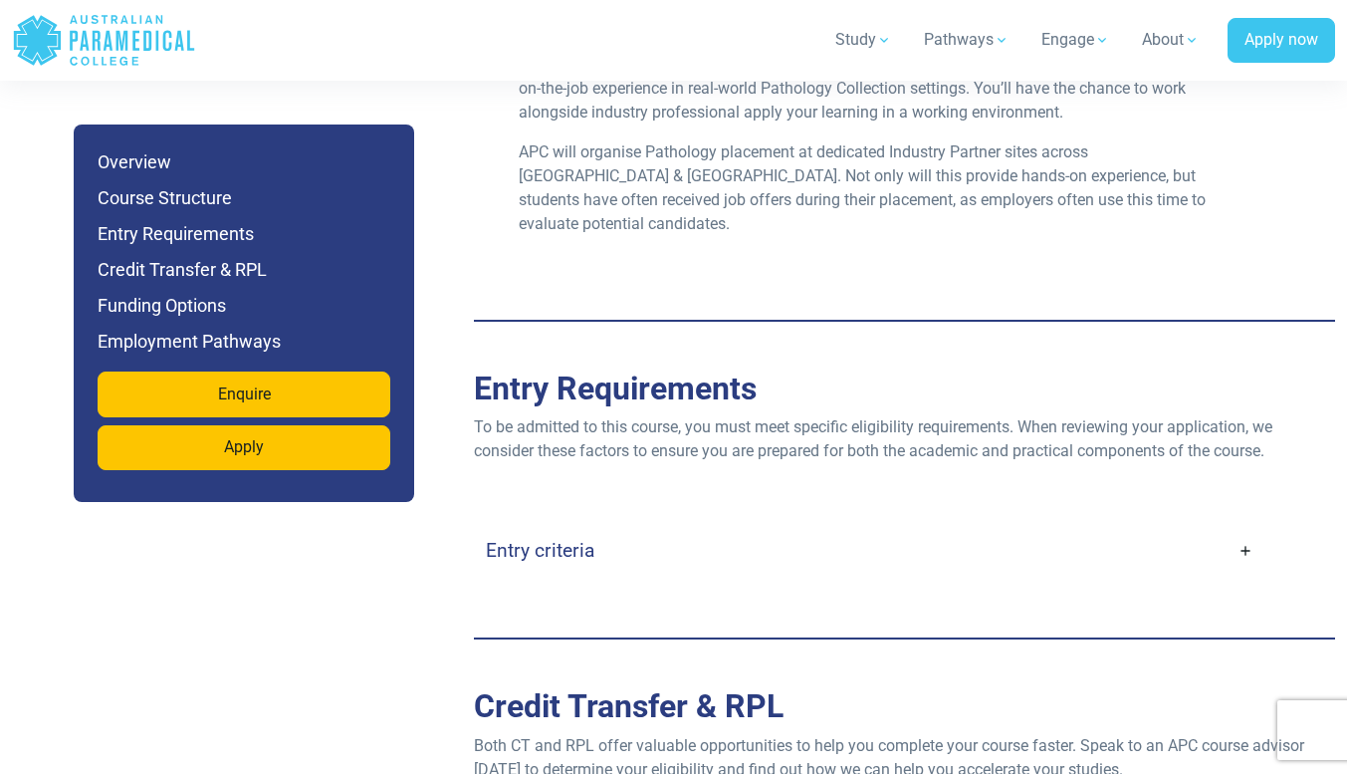
scroll to position [4967, 0]
click at [877, 526] on link "Entry criteria" at bounding box center [870, 549] width 768 height 47
click at [1244, 526] on link "Entry criteria" at bounding box center [870, 549] width 768 height 47
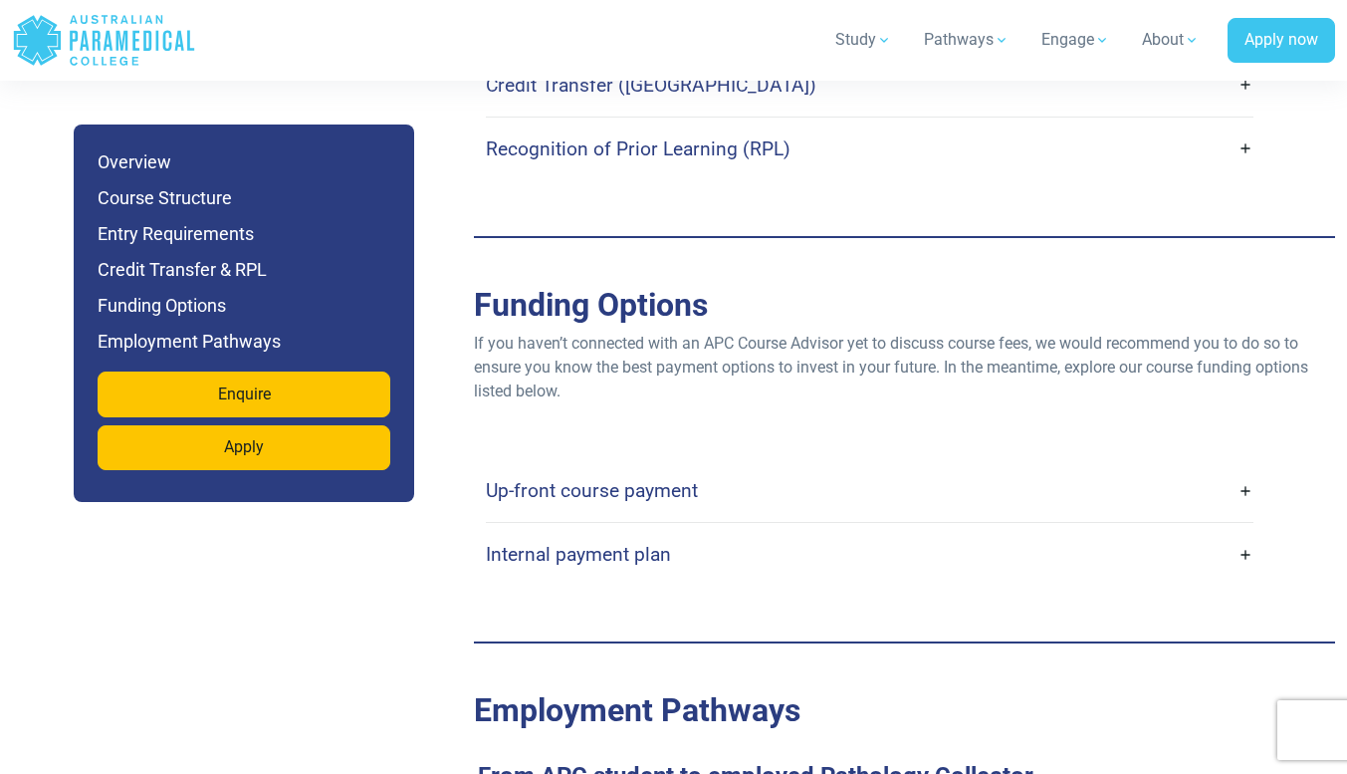
scroll to position [6346, 0]
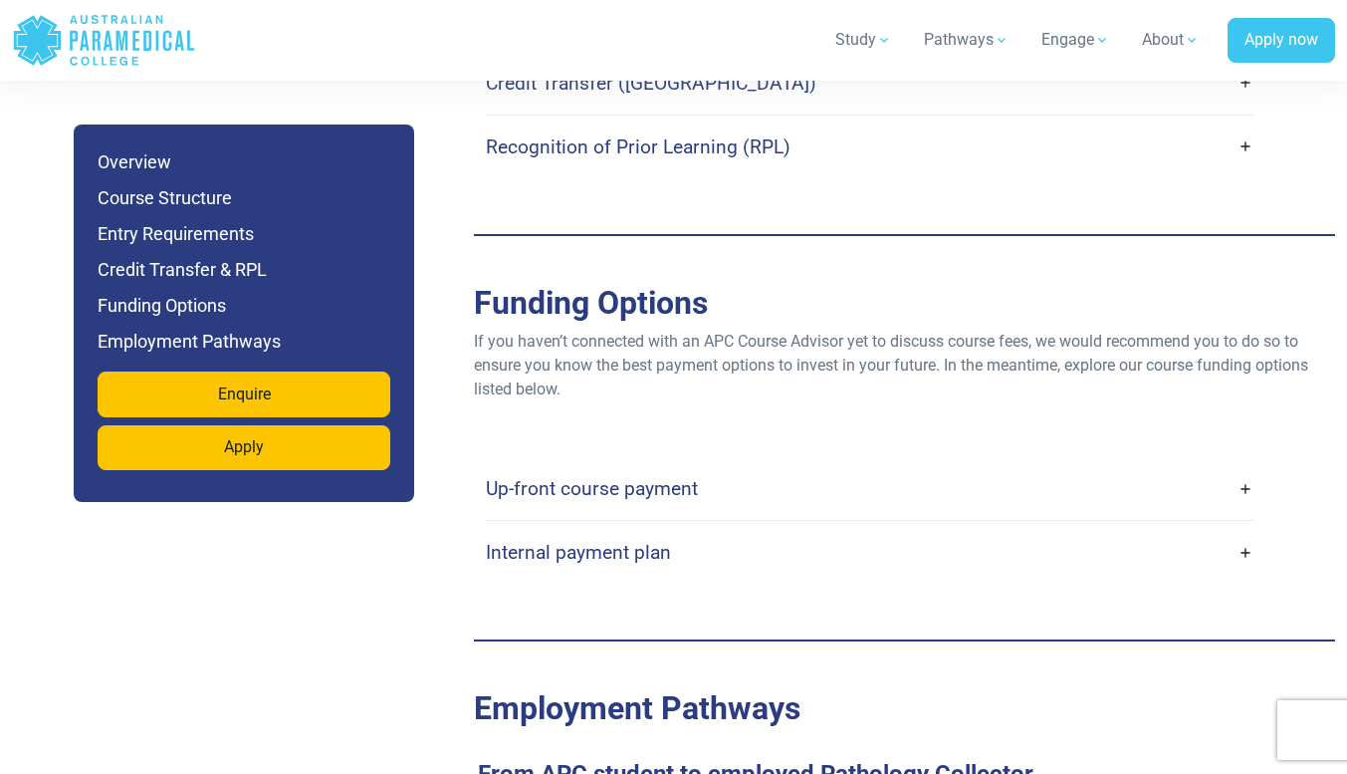
click at [577, 477] on h4 "Up-front course payment" at bounding box center [592, 488] width 212 height 23
click at [632, 465] on link "Up-front course payment" at bounding box center [870, 488] width 768 height 47
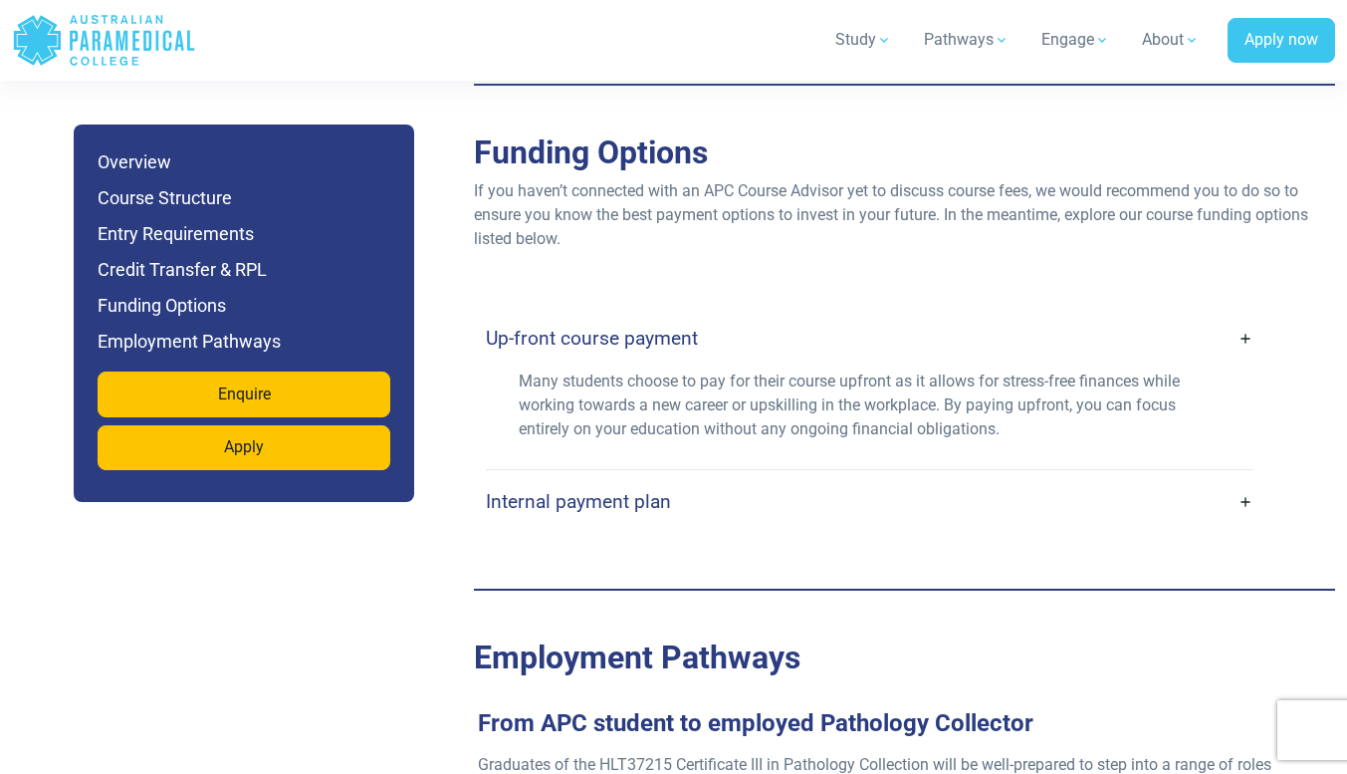
scroll to position [6551, 0]
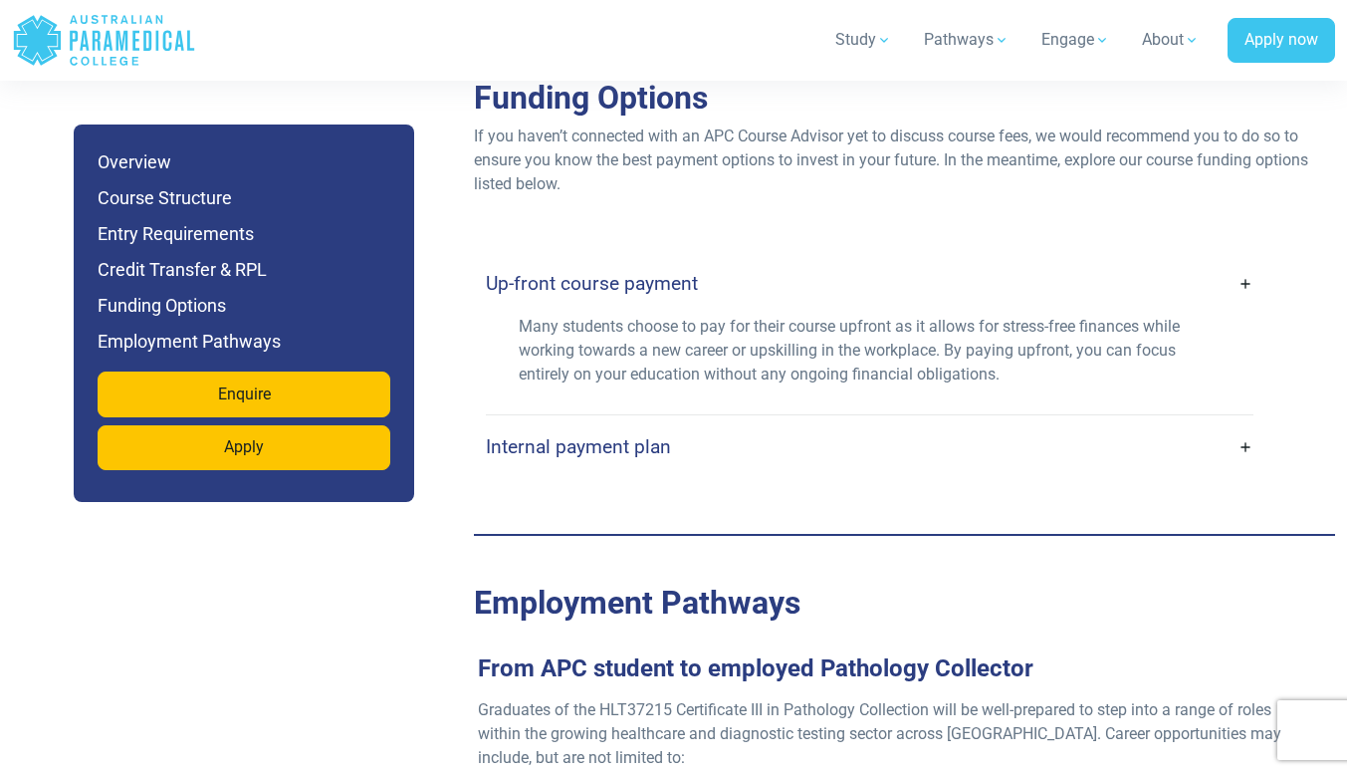
click at [670, 423] on link "Internal payment plan" at bounding box center [870, 446] width 768 height 47
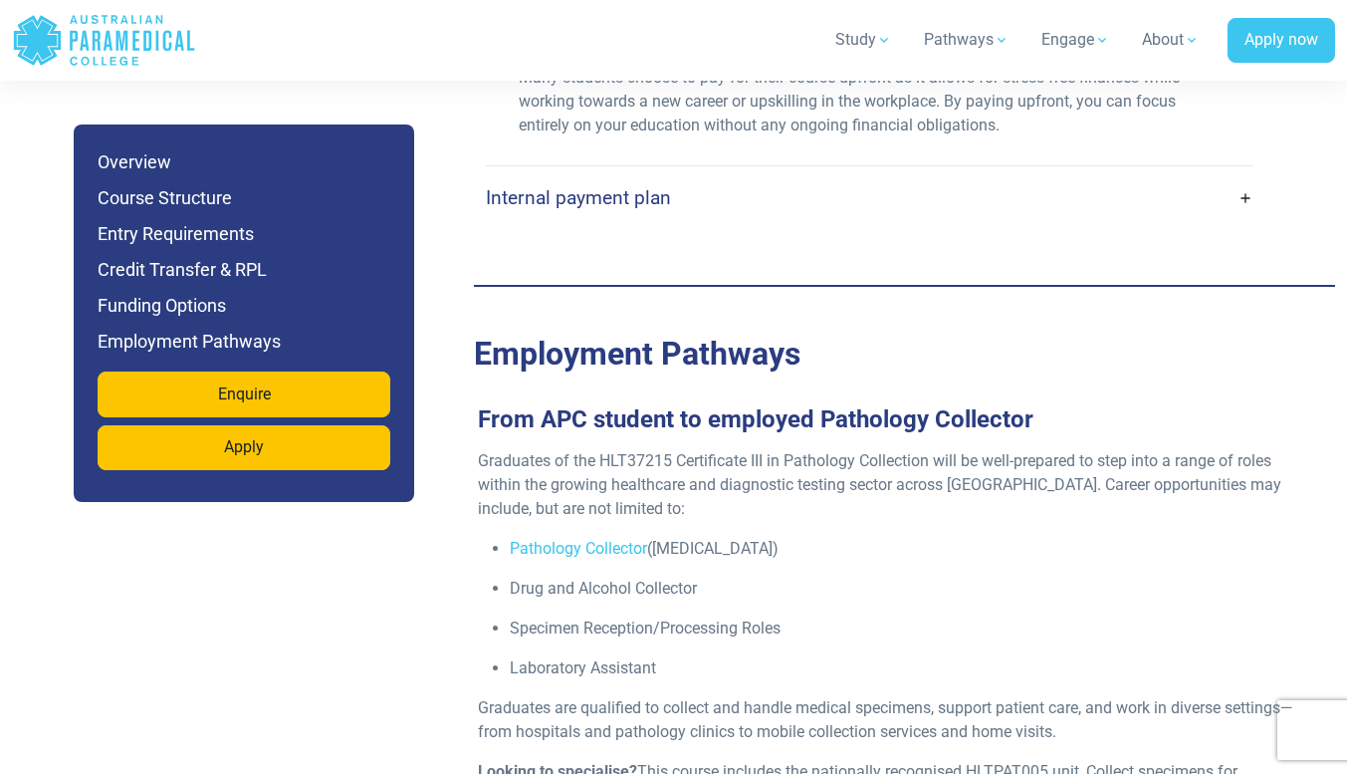
scroll to position [6801, 0]
click at [781, 448] on p "Graduates of the HLT37215 Certificate III in Pathology Collection will be well-…" at bounding box center [897, 484] width 838 height 72
click at [549, 576] on p "Drug and Alcohol Collector" at bounding box center [913, 588] width 806 height 24
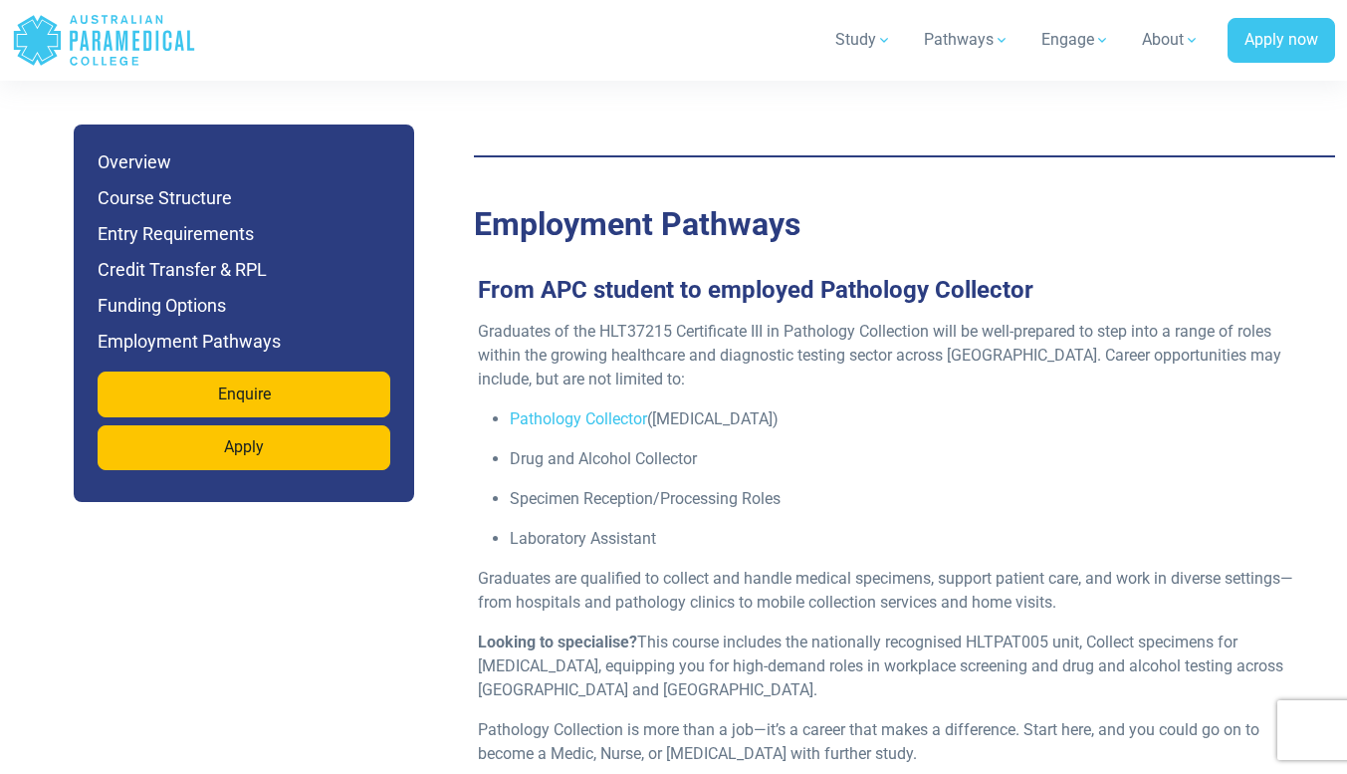
scroll to position [6930, 0]
click at [729, 566] on p "Graduates are qualified to collect and handle medical specimens, support patien…" at bounding box center [897, 590] width 838 height 48
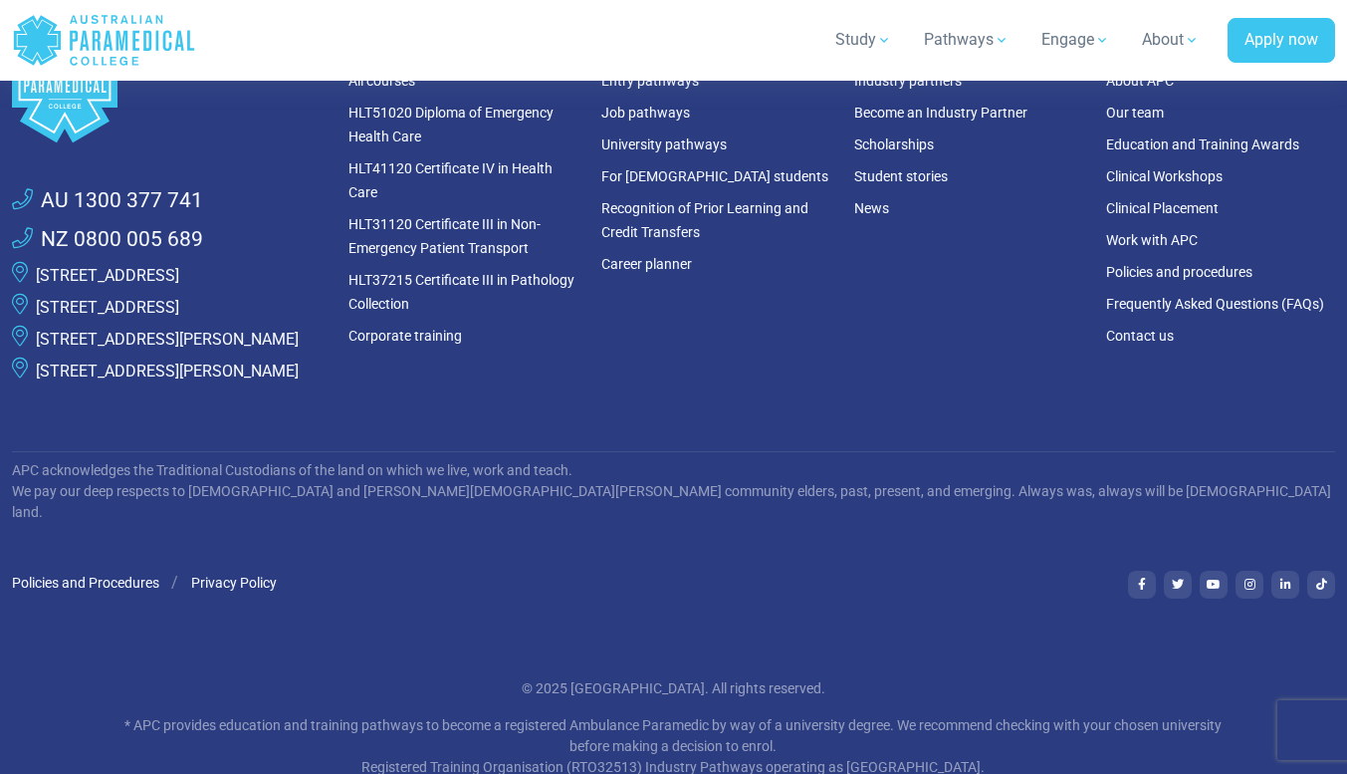
scroll to position [10546, 0]
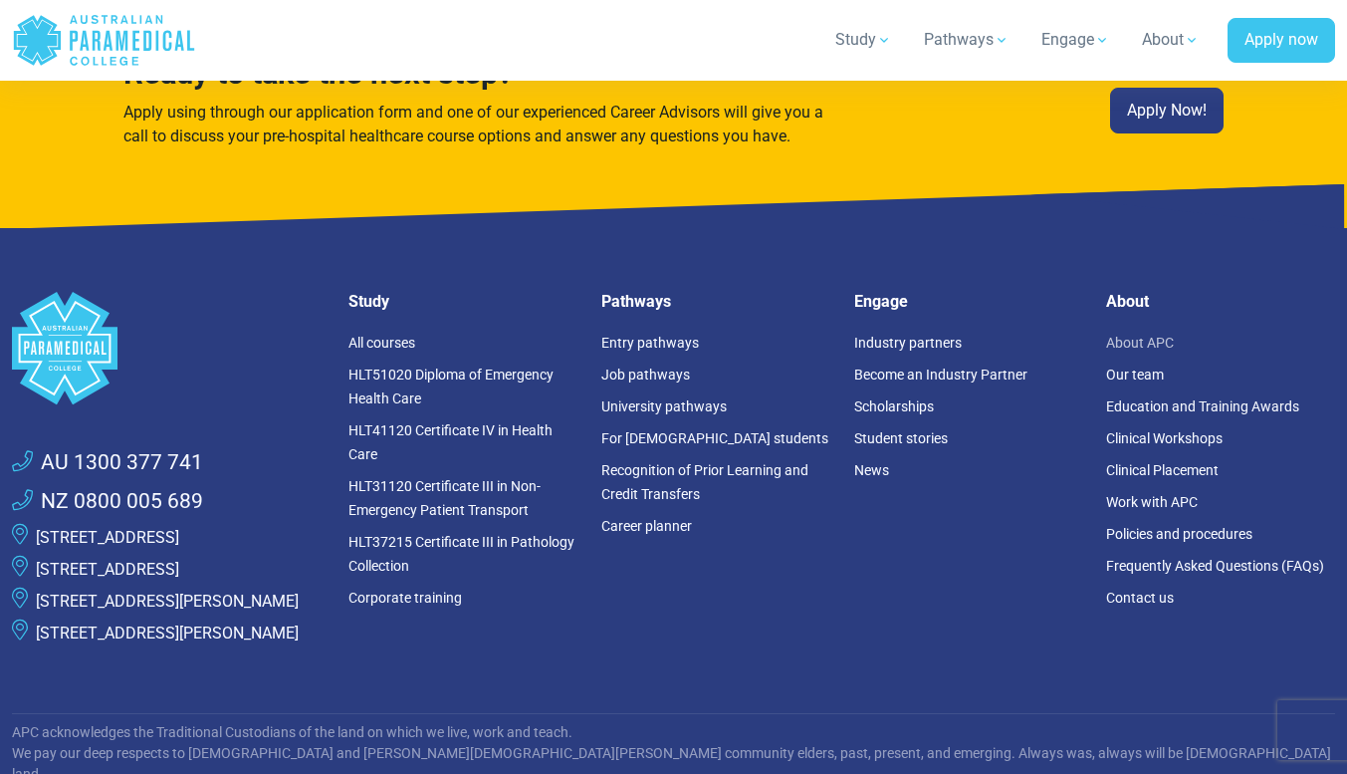
click at [1141, 335] on link "About APC" at bounding box center [1140, 343] width 68 height 16
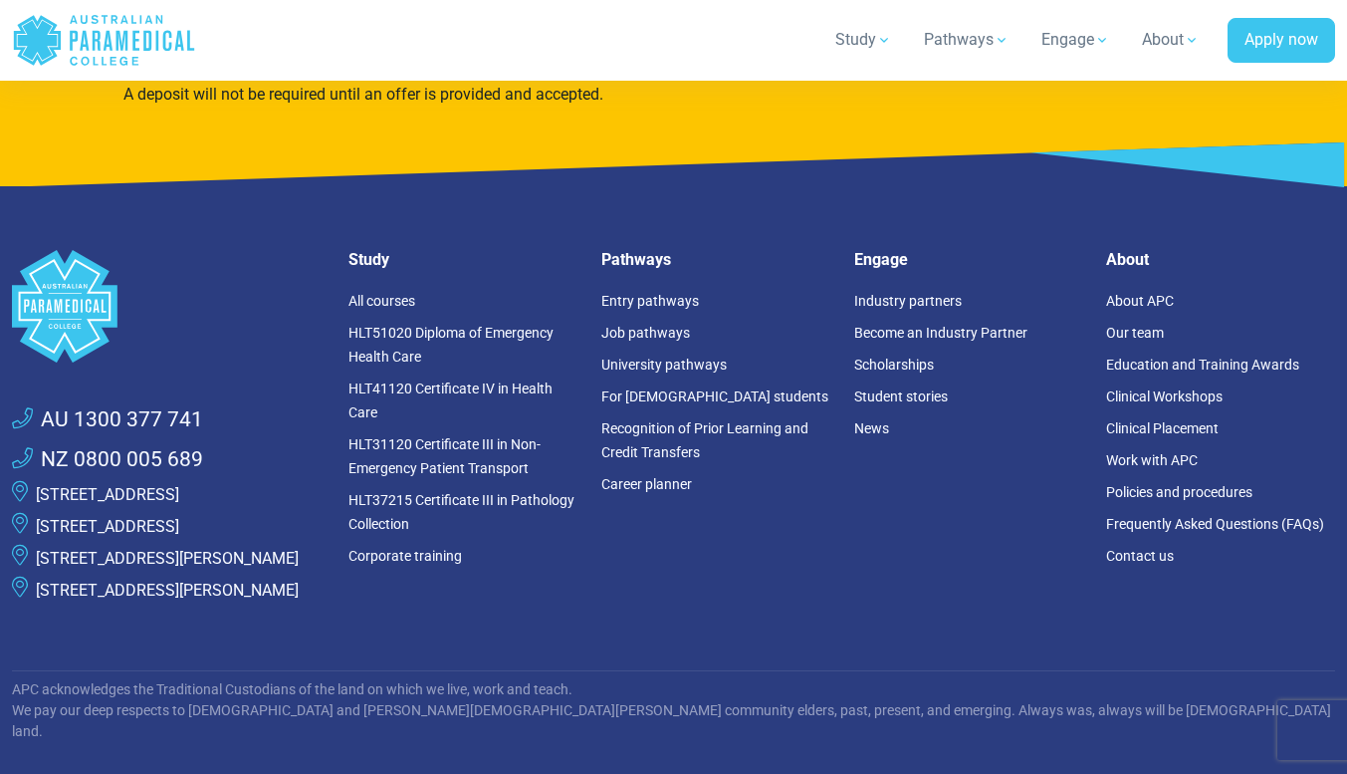
scroll to position [5451, 0]
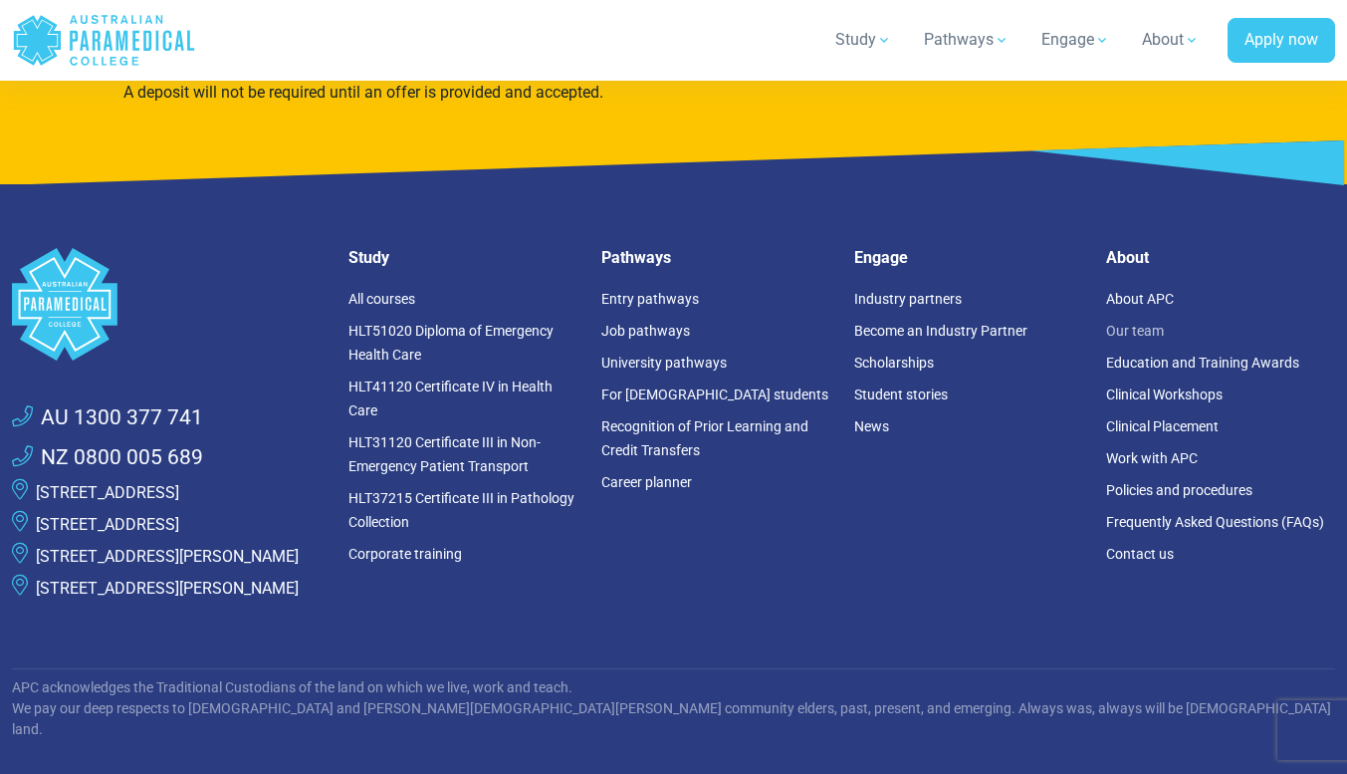
click at [1146, 329] on link "Our team" at bounding box center [1135, 331] width 58 height 16
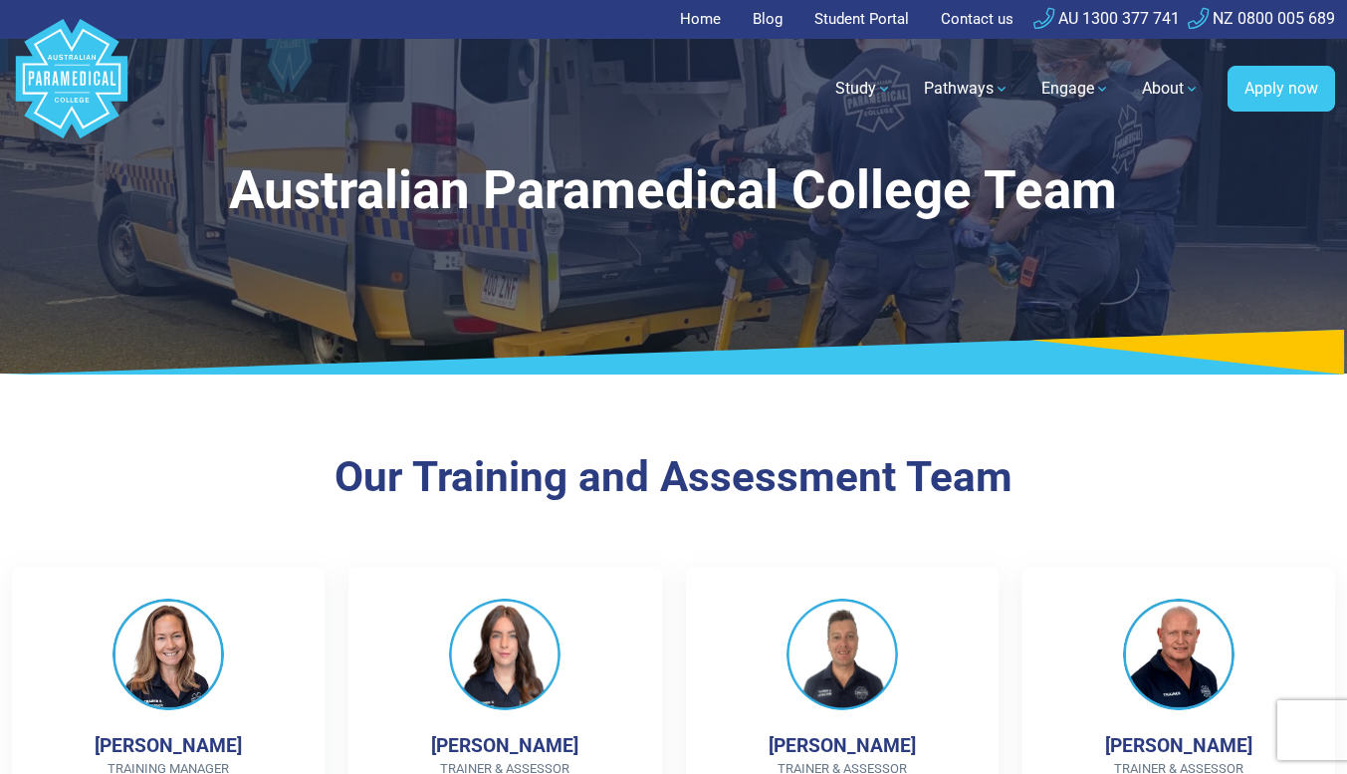
scroll to position [265, 0]
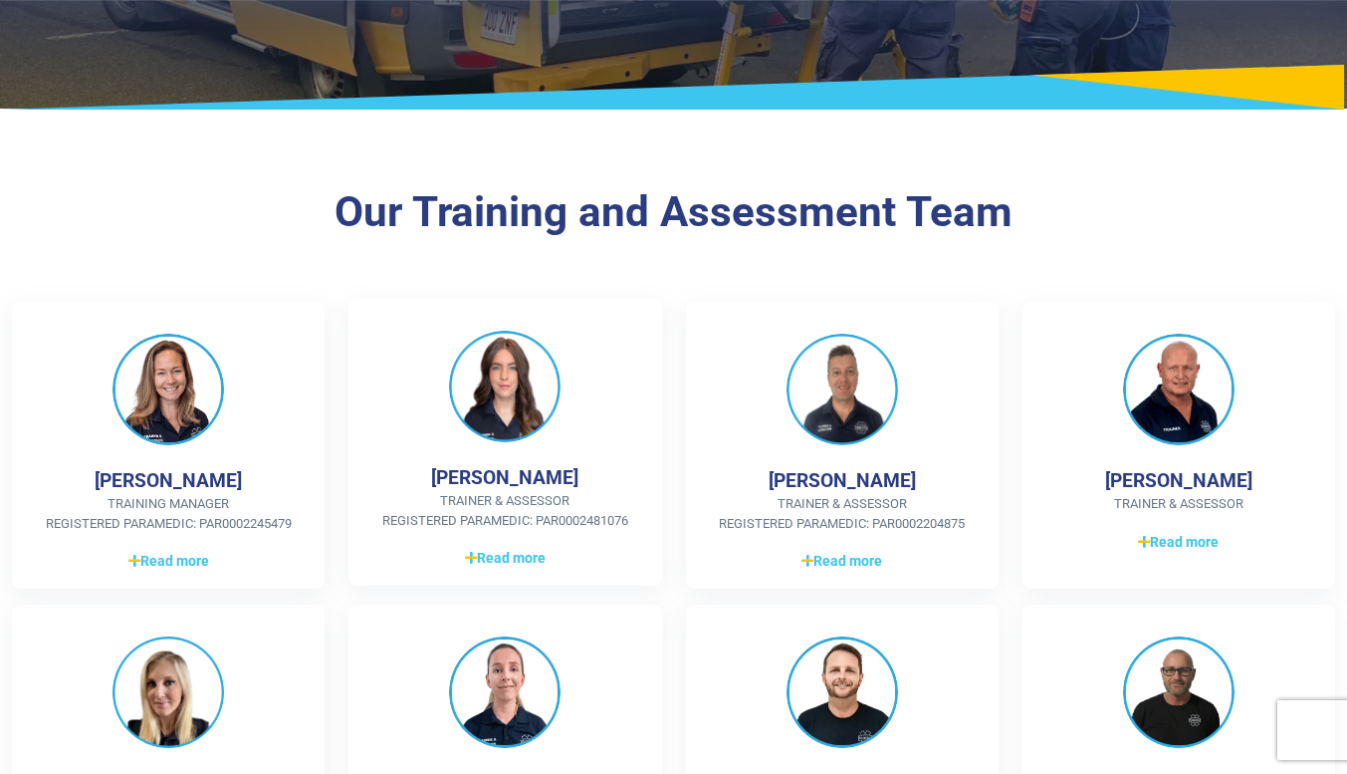
click at [358, 468] on div "[PERSON_NAME] Trainer & Assessor Registered Paramedic: PAR0002481076 Bachelor o…" at bounding box center [505, 442] width 313 height 287
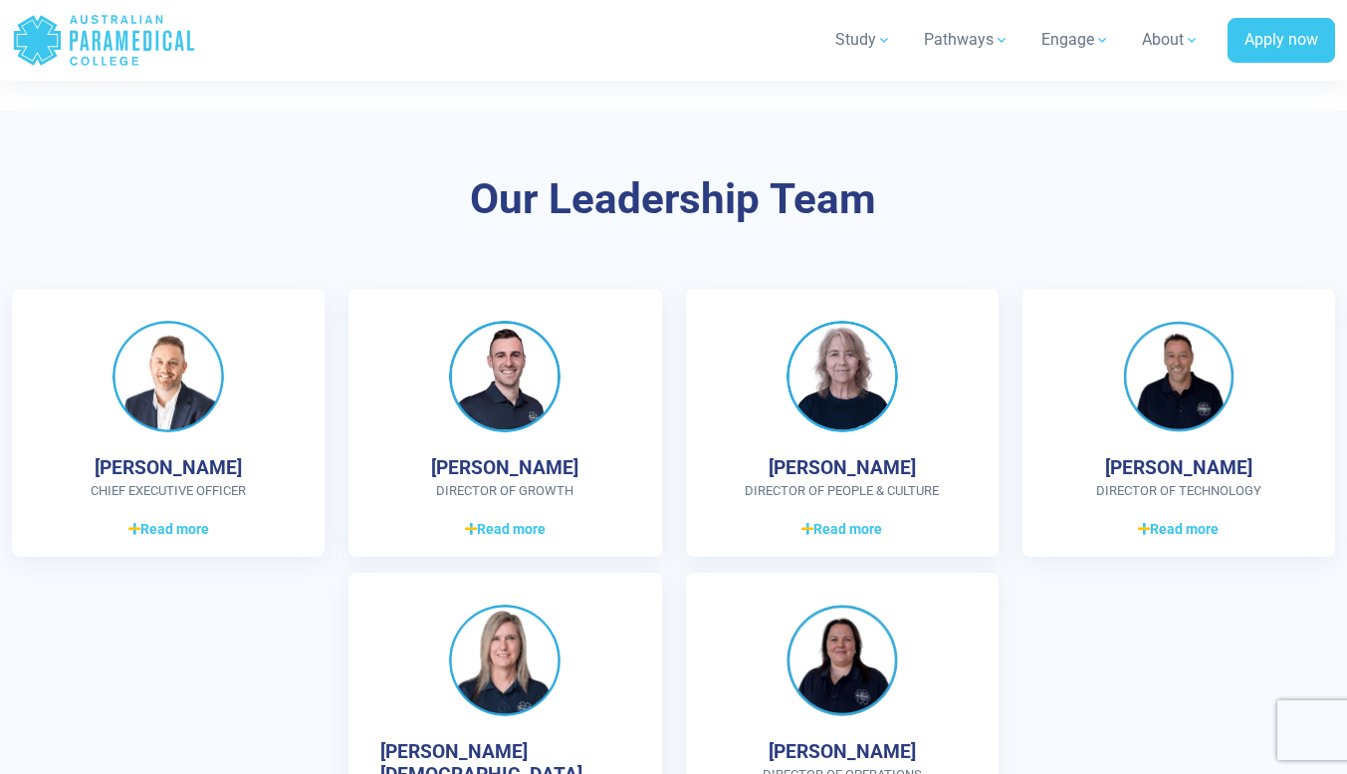
scroll to position [5377, 0]
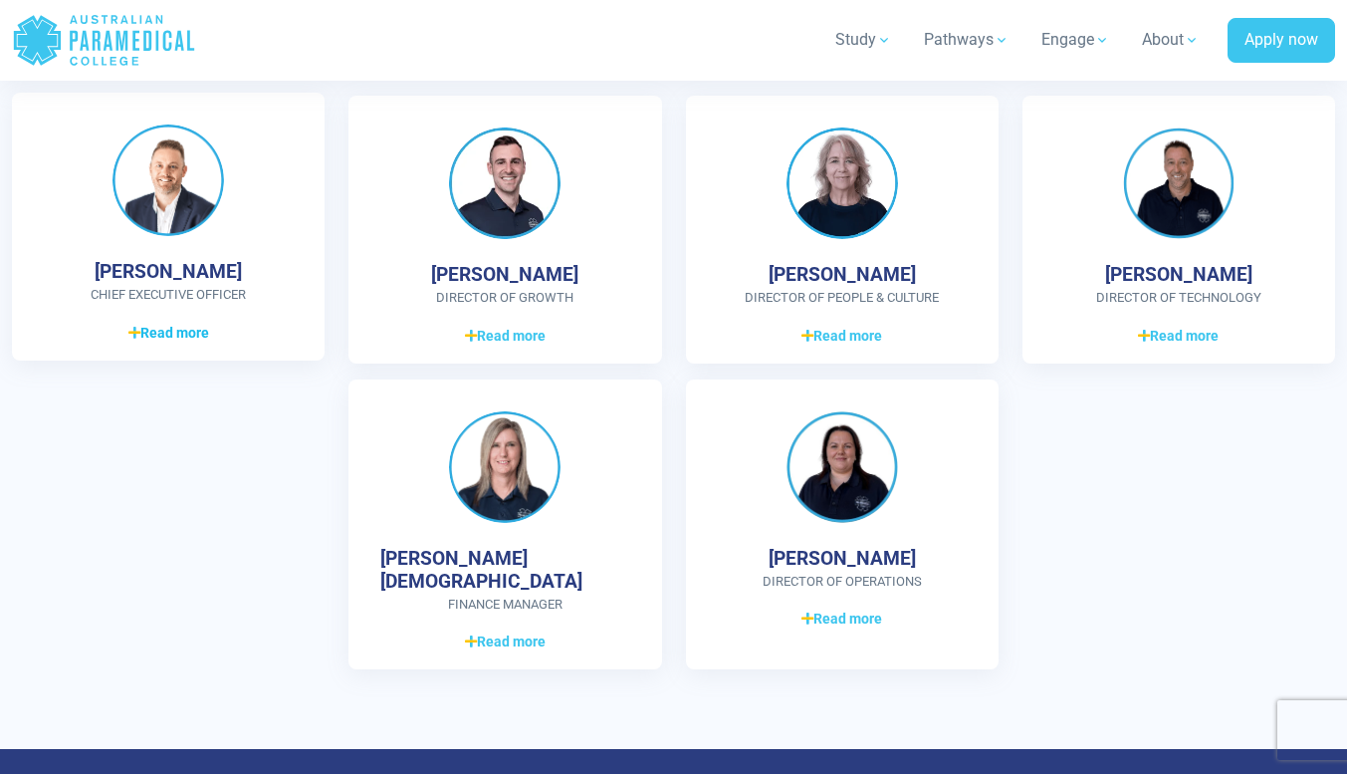
click at [151, 344] on span "Read more" at bounding box center [168, 333] width 81 height 21
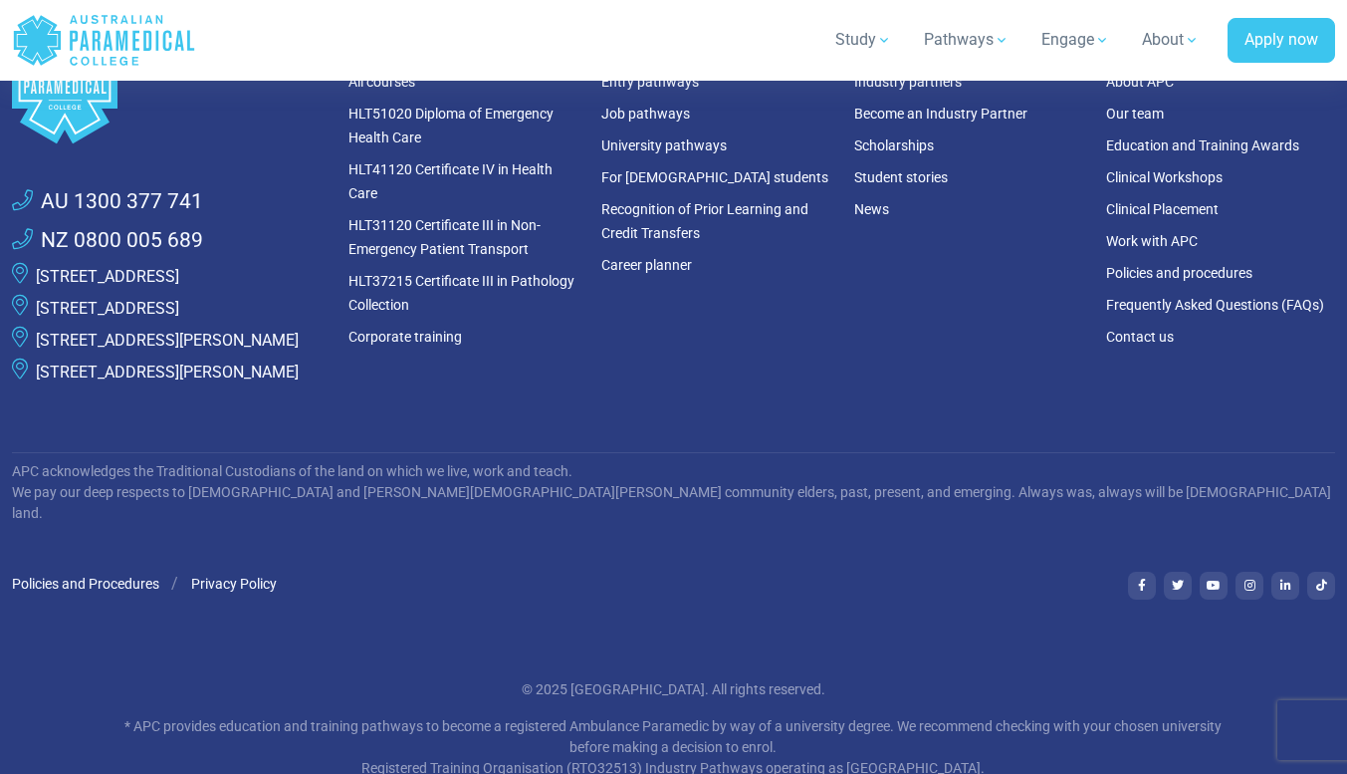
scroll to position [6459, 0]
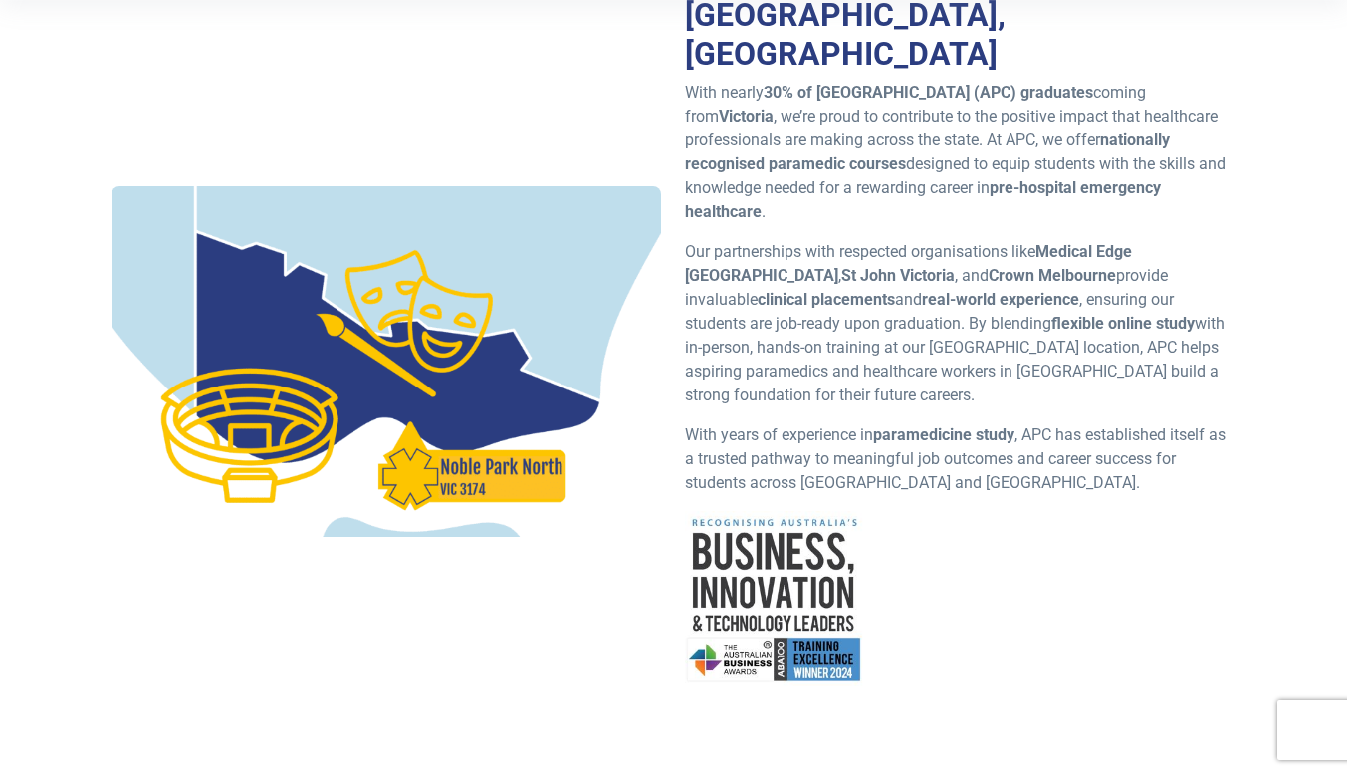
scroll to position [611, 0]
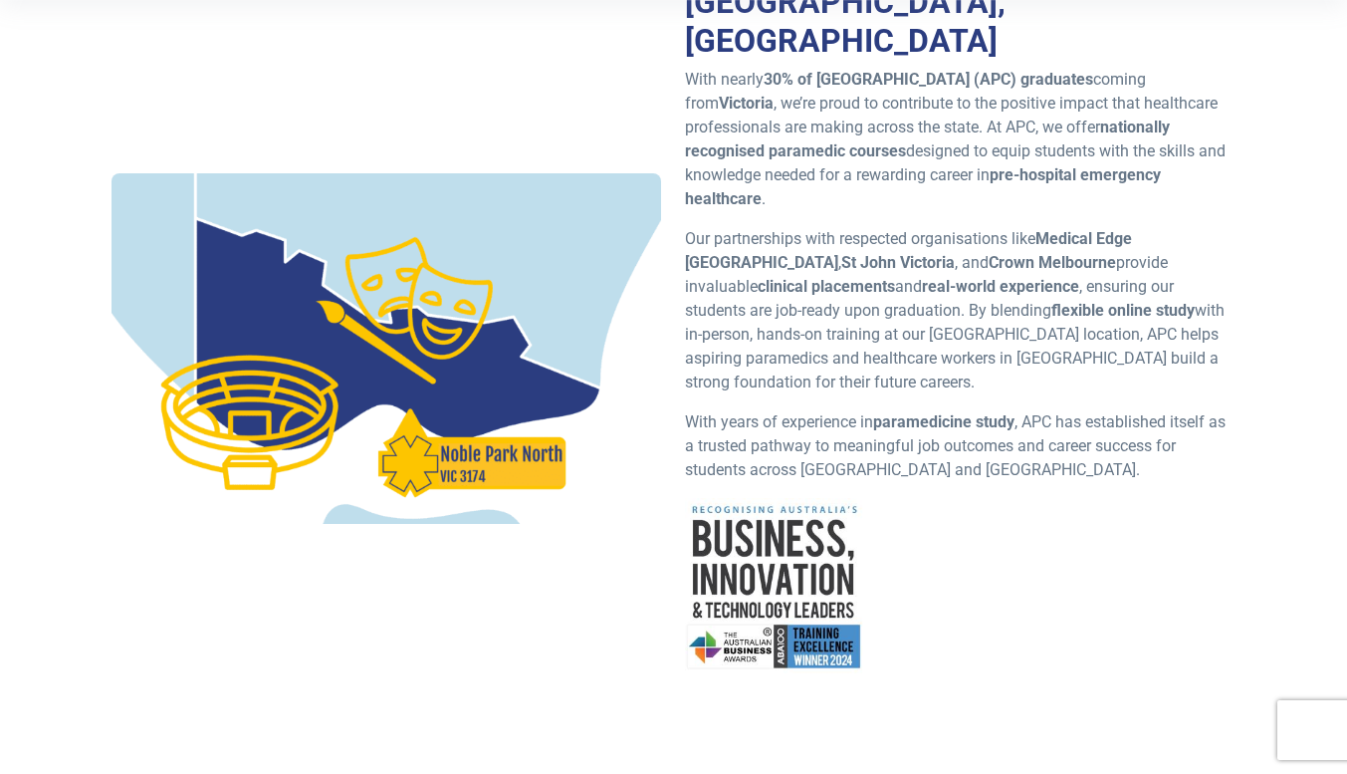
click at [908, 337] on p "Our partnerships with respected organisations like Medical Edge Australia , St …" at bounding box center [960, 310] width 551 height 167
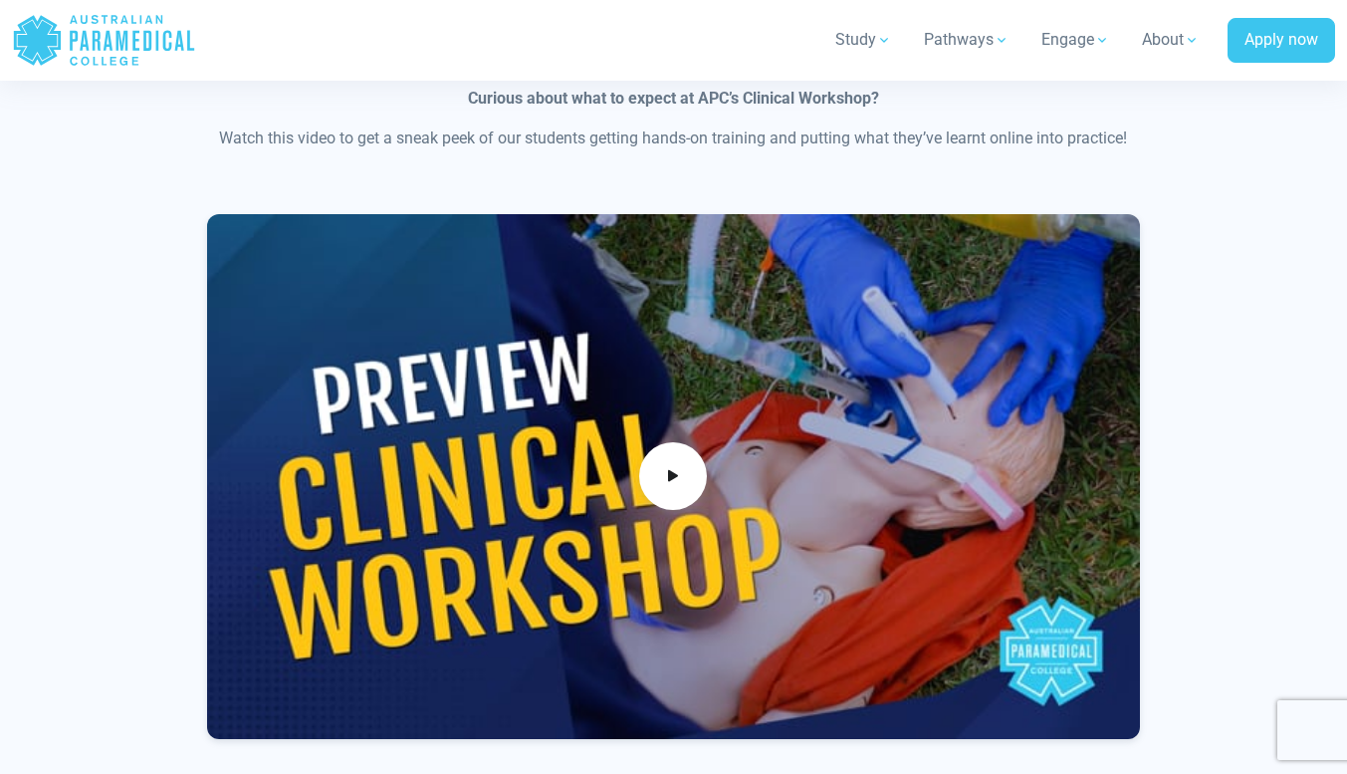
scroll to position [1441, 0]
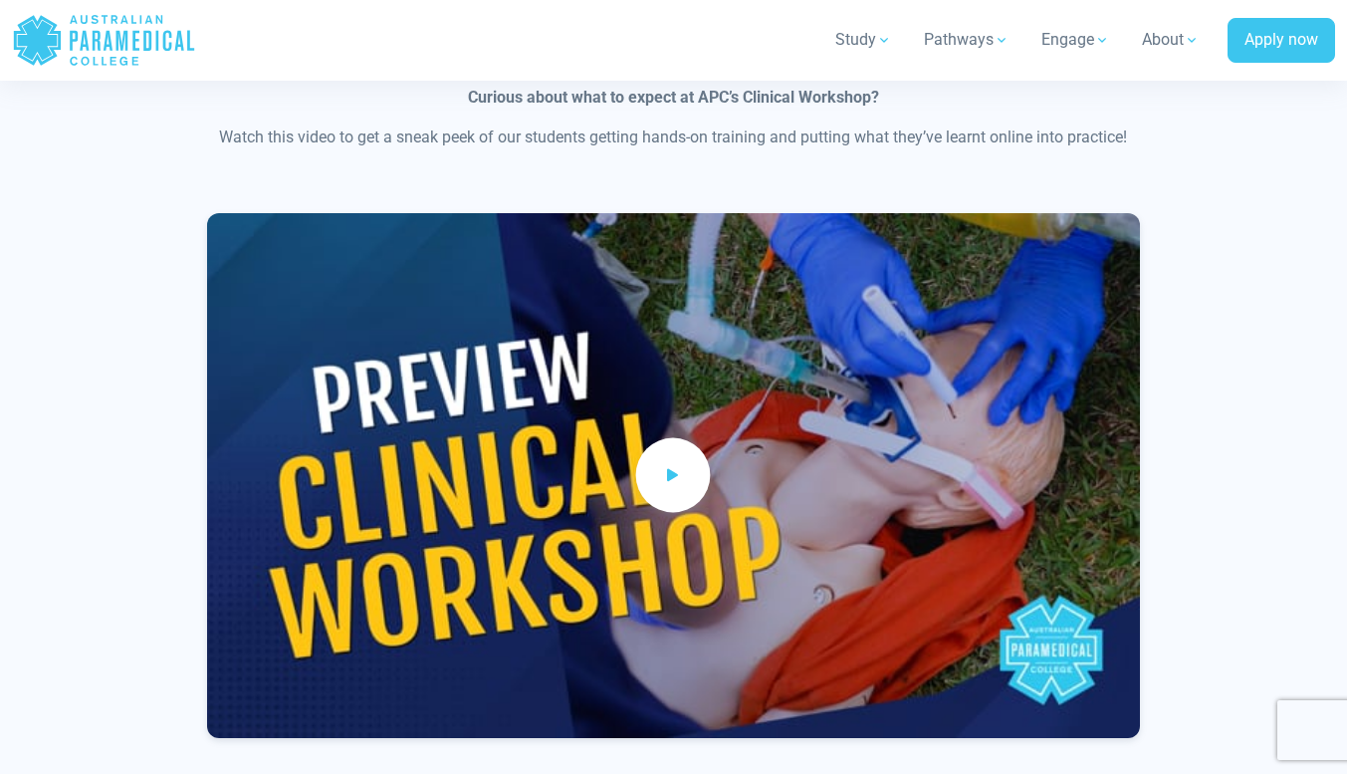
click at [682, 459] on icon at bounding box center [673, 475] width 22 height 33
click at [1240, 313] on div at bounding box center [674, 514] width 1149 height 603
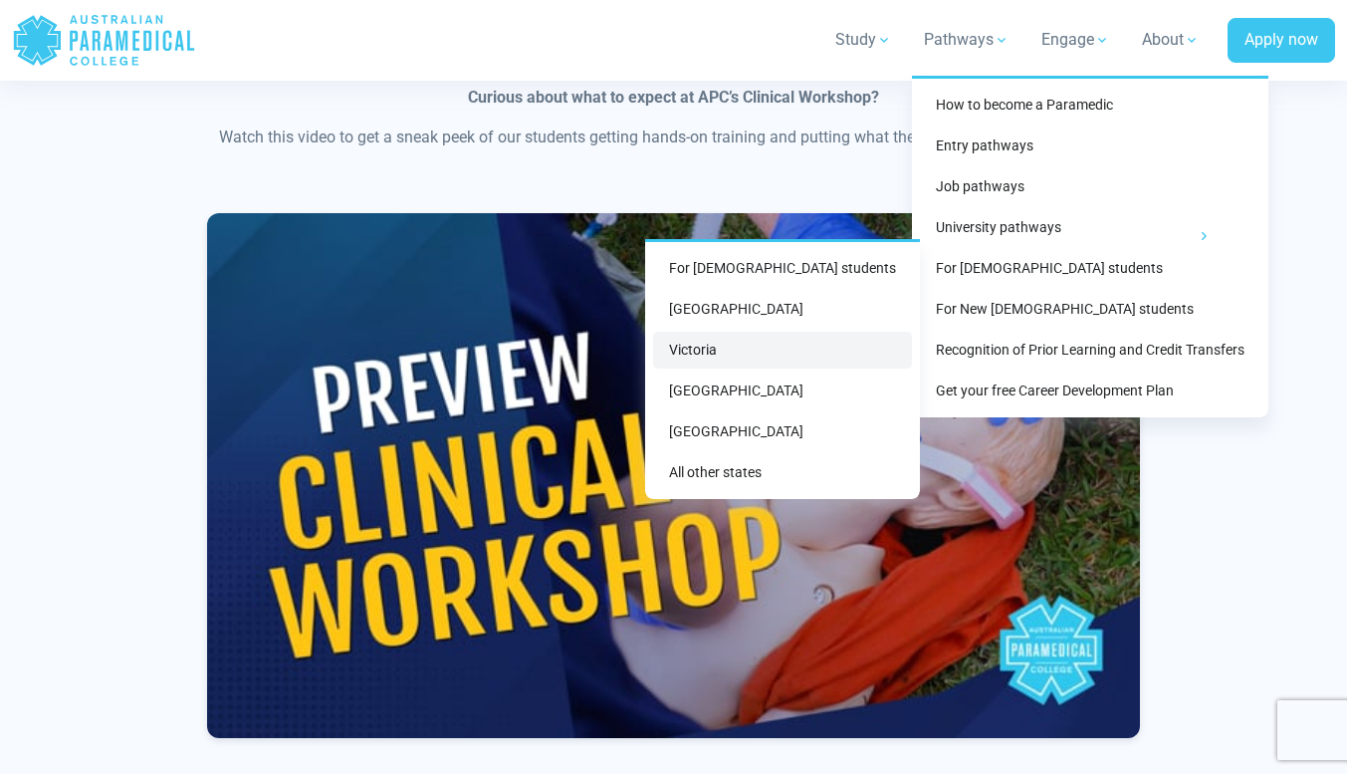
click at [757, 350] on link "Victoria" at bounding box center [782, 350] width 259 height 37
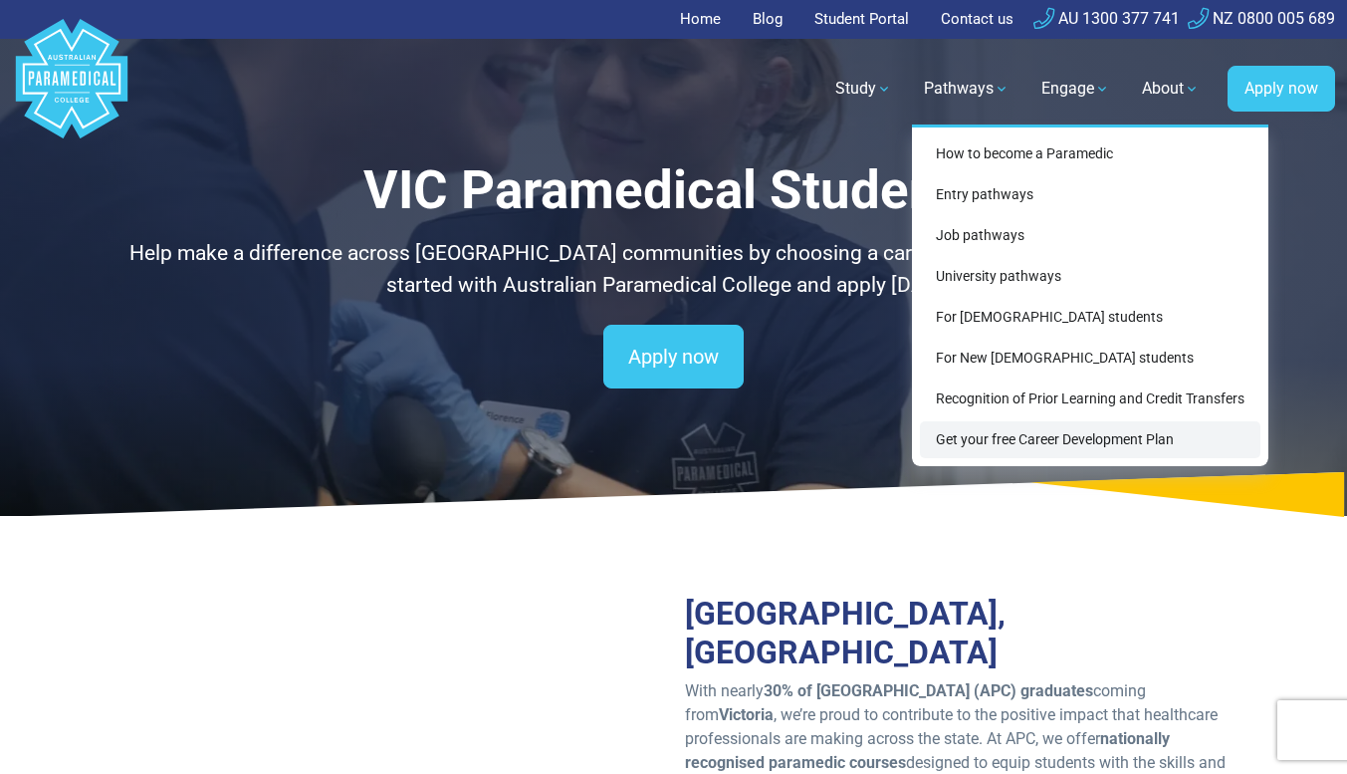
click at [997, 438] on link "Get your free Career Development Plan" at bounding box center [1090, 439] width 341 height 37
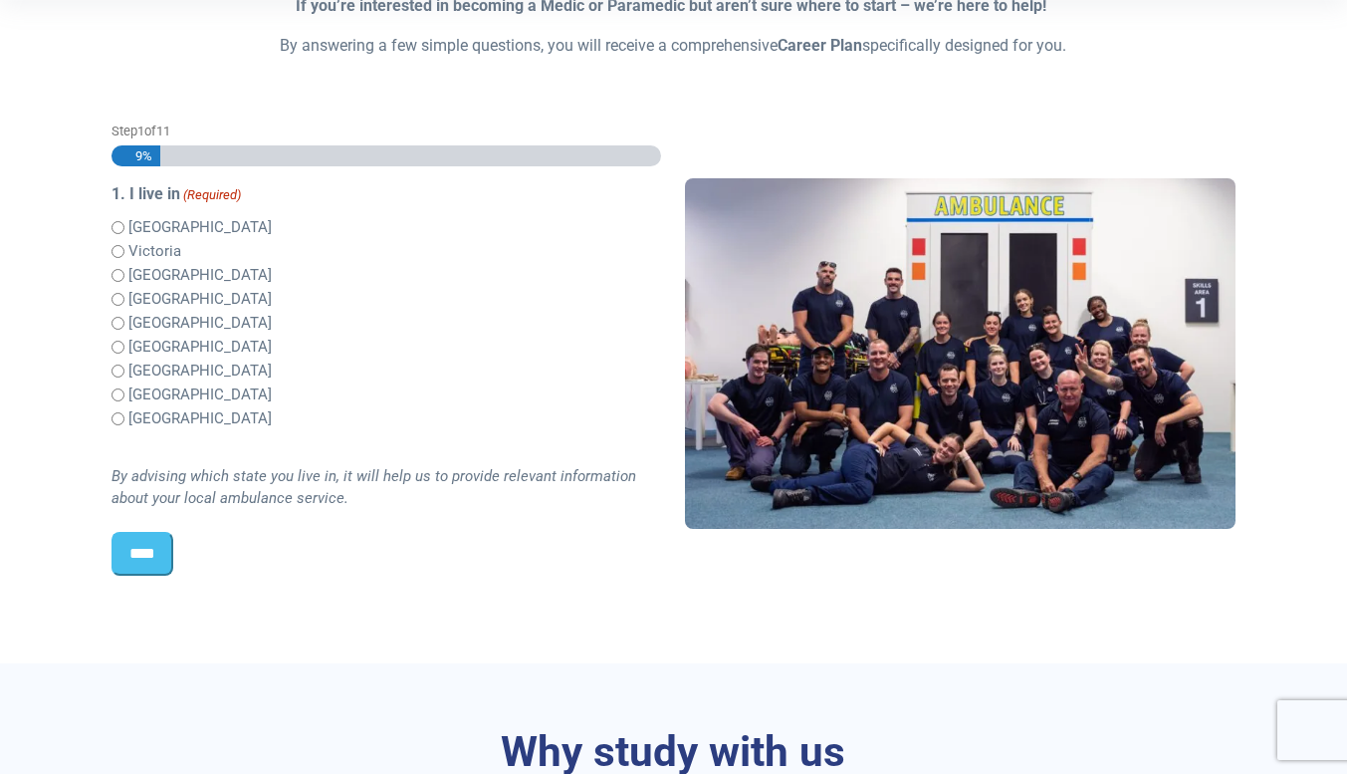
scroll to position [482, 0]
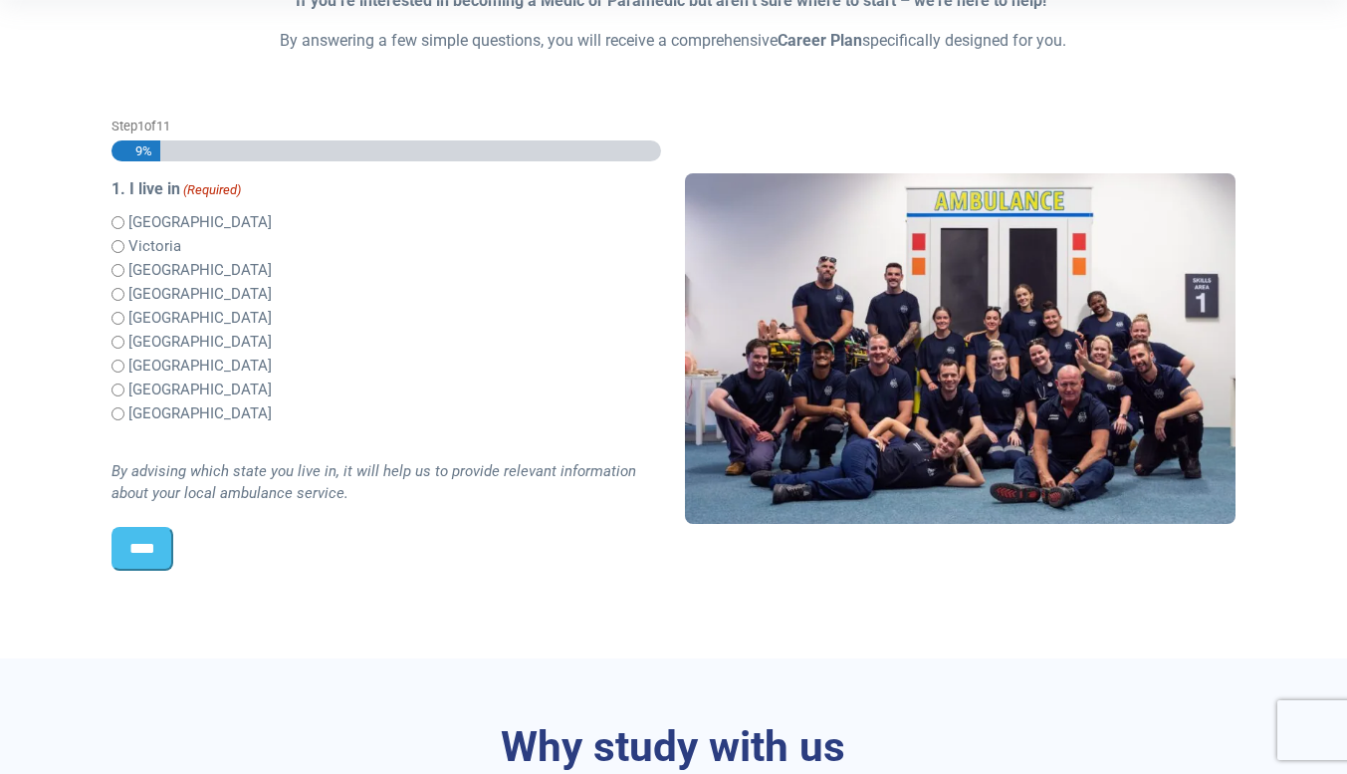
click at [141, 562] on input "****" at bounding box center [143, 549] width 62 height 44
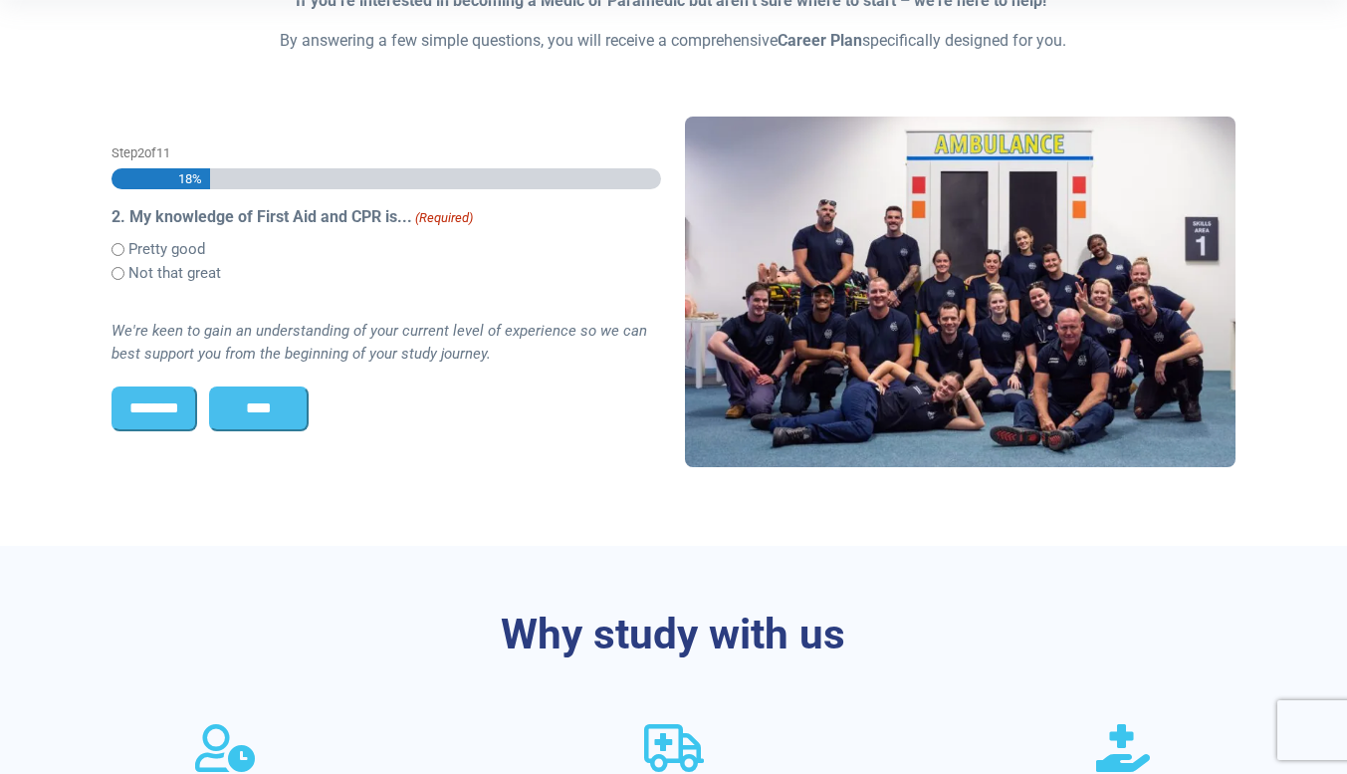
scroll to position [526, 0]
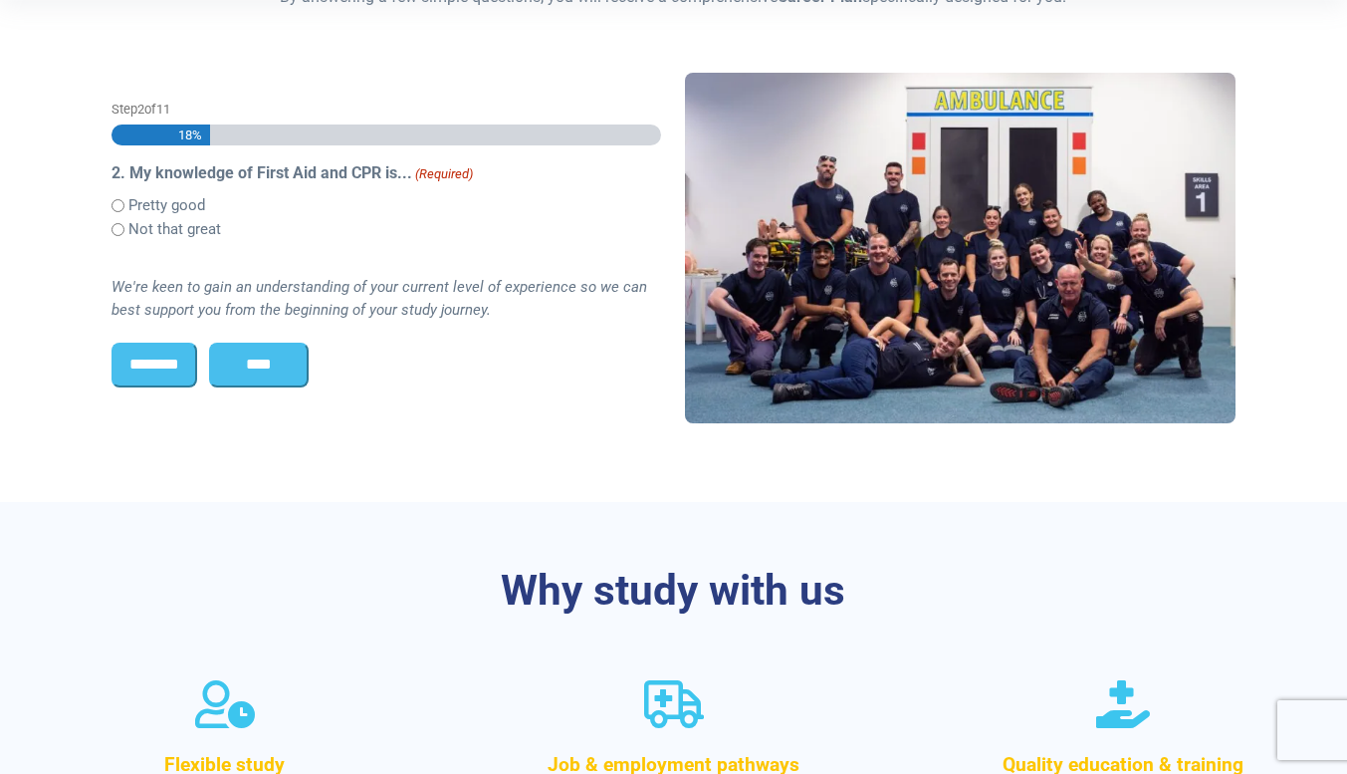
click at [255, 371] on input "****" at bounding box center [259, 365] width 100 height 44
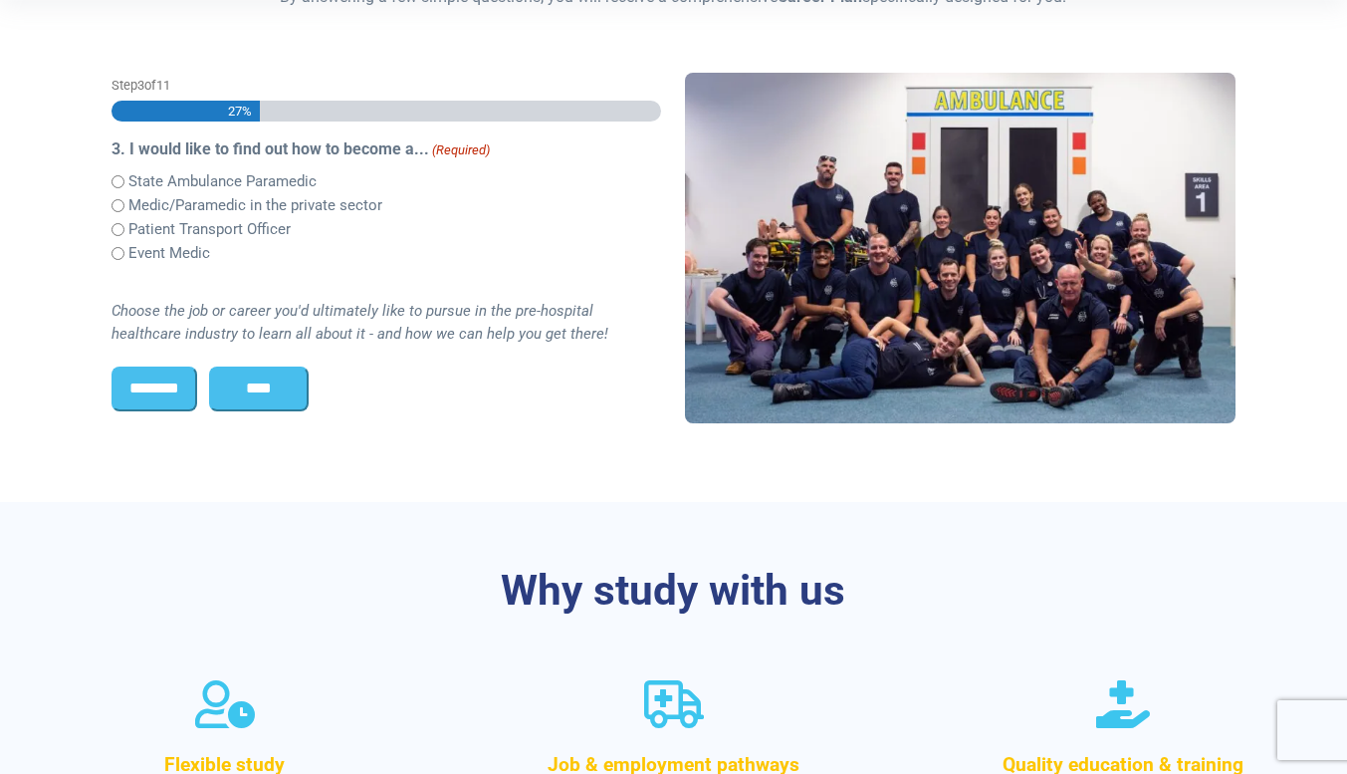
scroll to position [501, 0]
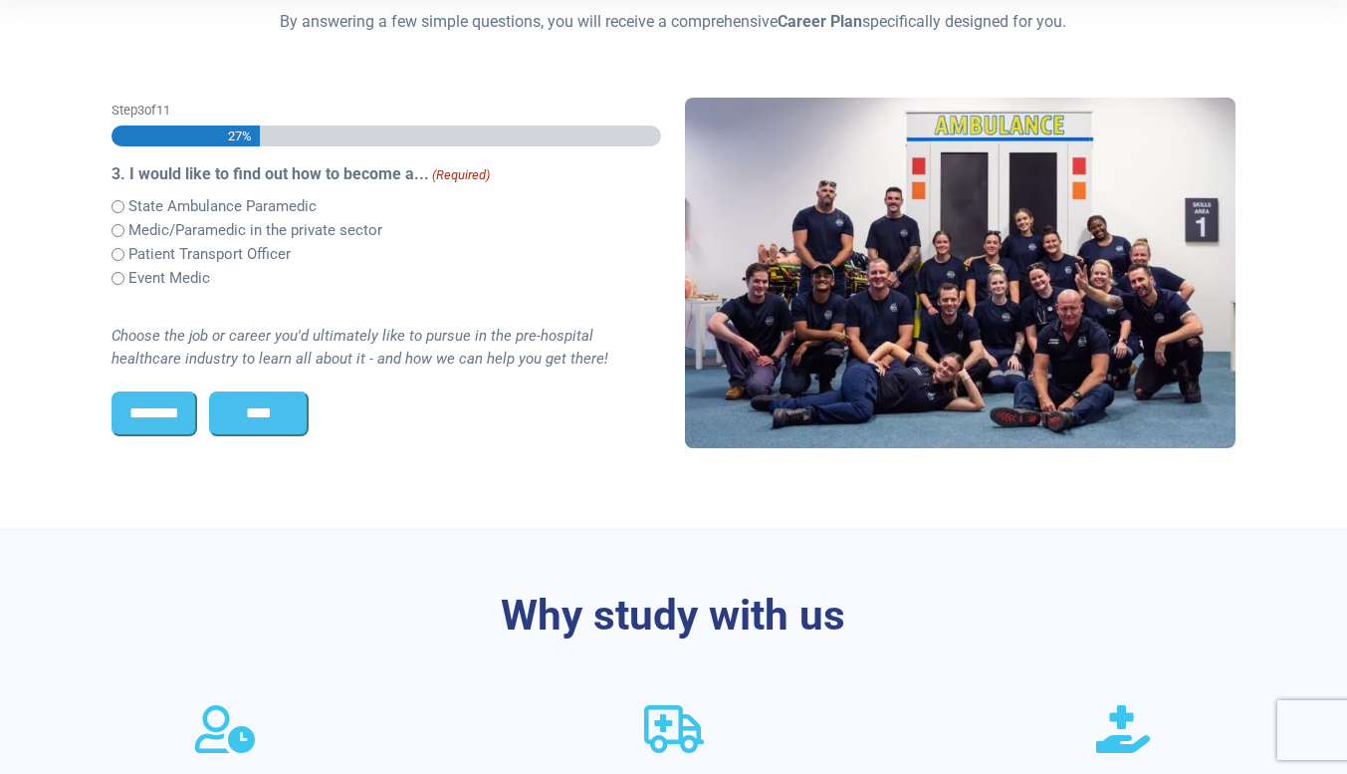
click at [119, 232] on div "State Ambulance Paramedic Medic/Paramedic in the private sector Patient Transpo…" at bounding box center [387, 242] width 551 height 96
click at [282, 404] on input "****" at bounding box center [259, 413] width 100 height 44
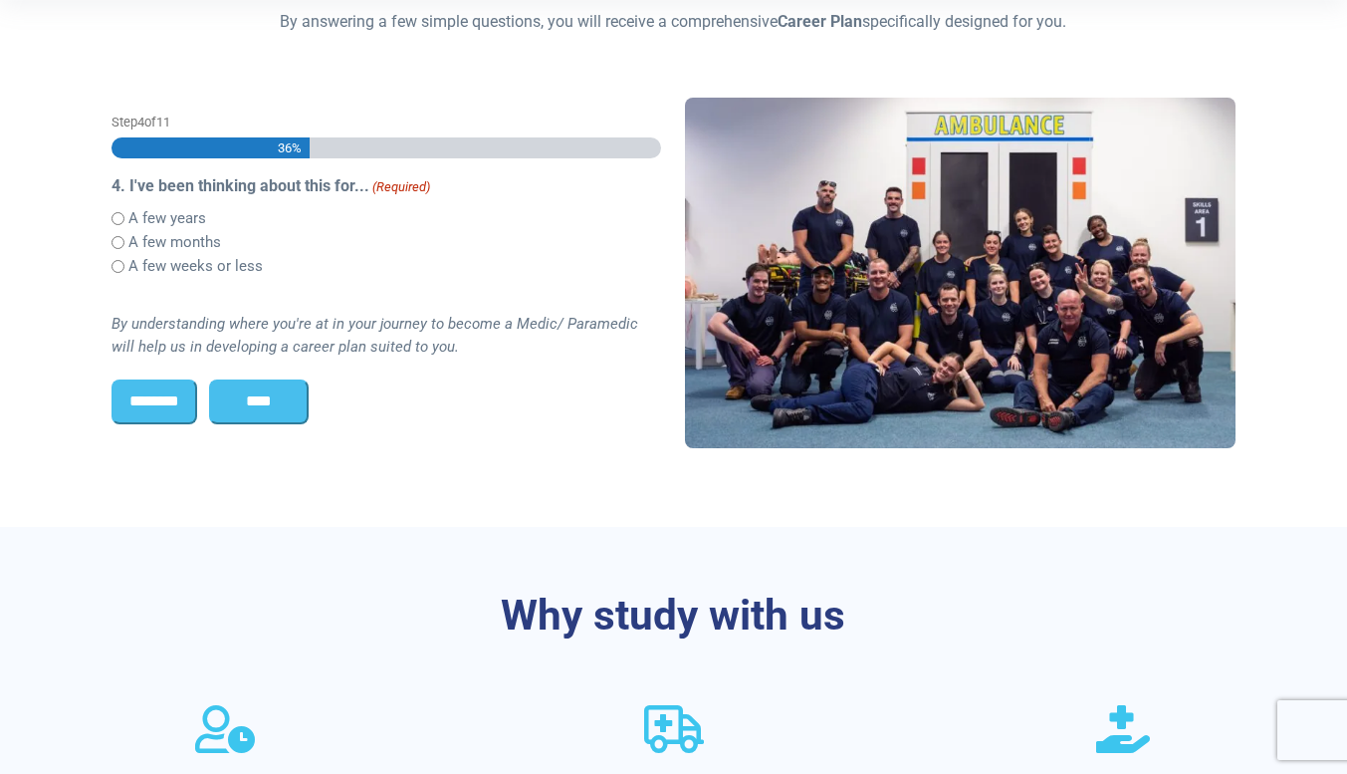
scroll to position [513, 0]
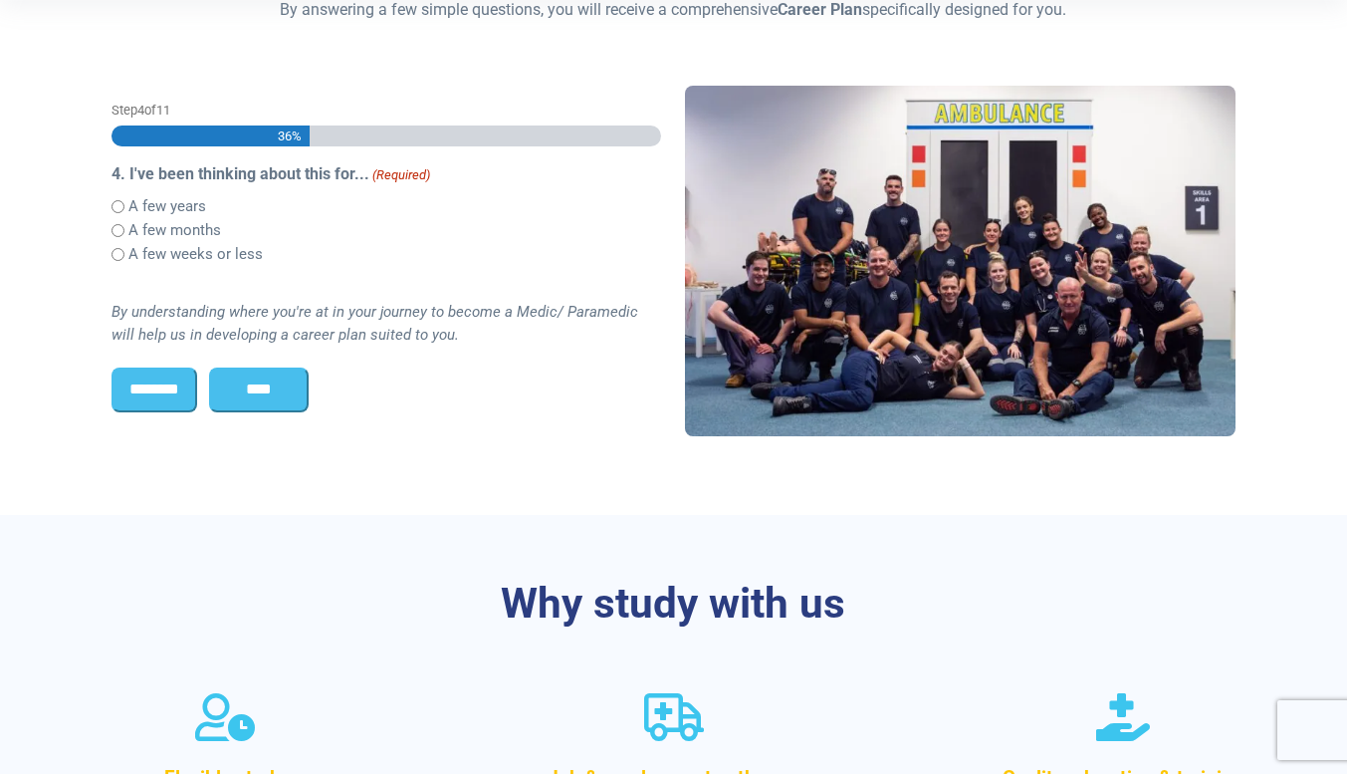
click at [262, 390] on input "****" at bounding box center [259, 389] width 100 height 44
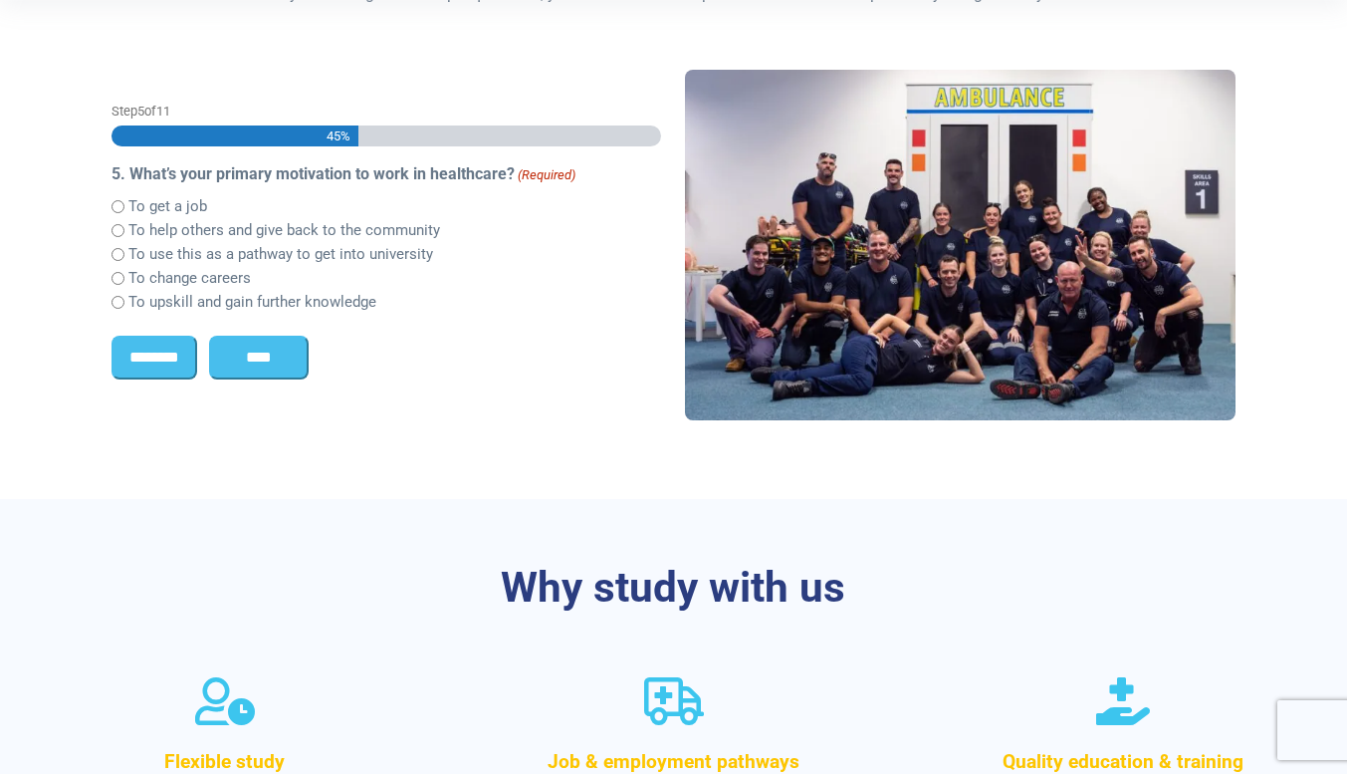
scroll to position [0, 0]
click at [262, 353] on input "****" at bounding box center [259, 358] width 100 height 44
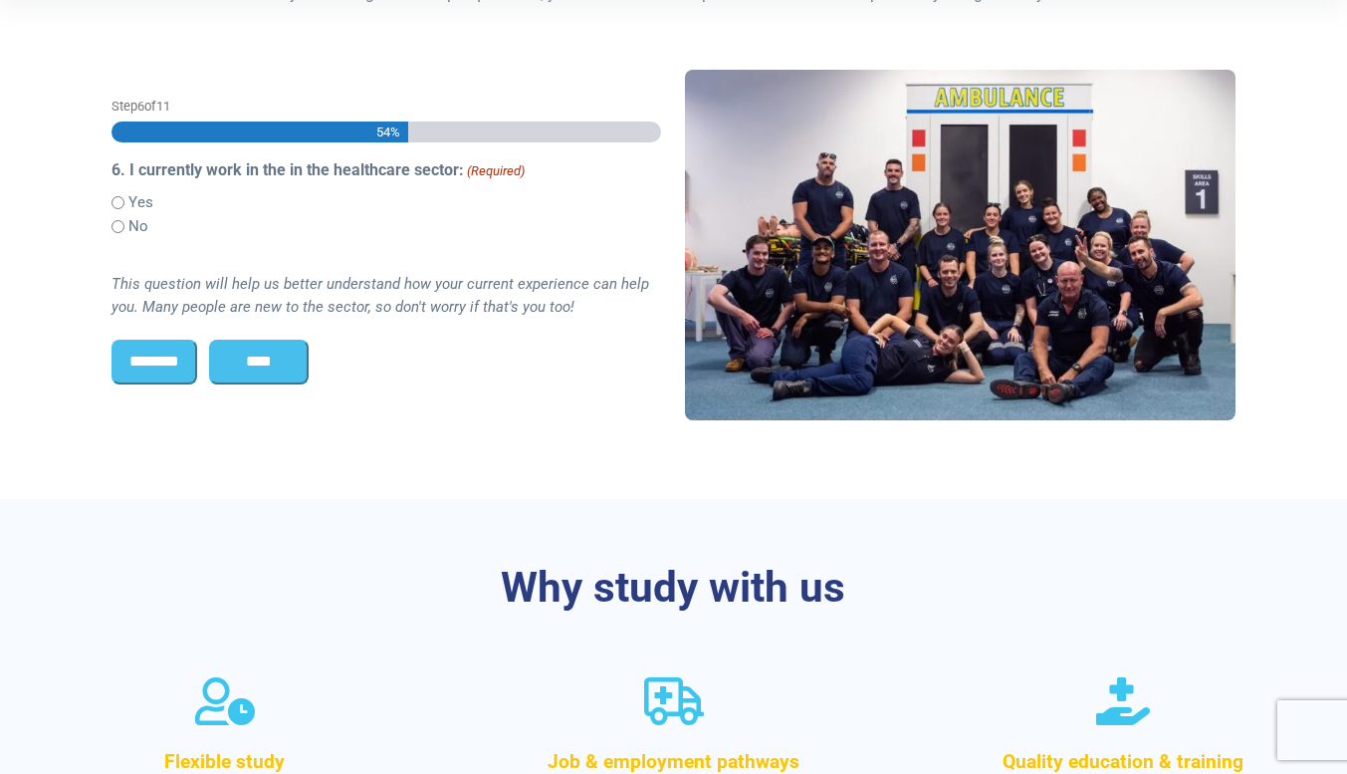
scroll to position [526, 0]
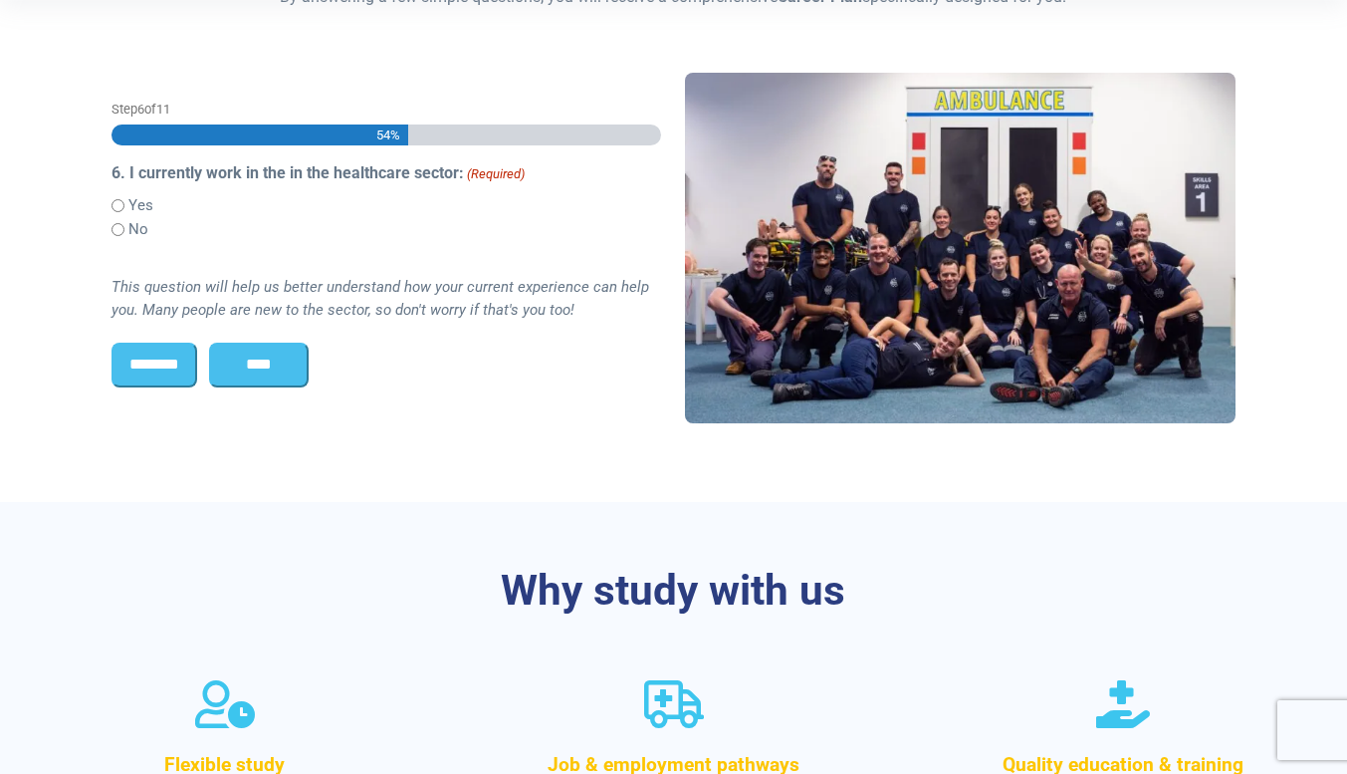
click at [271, 364] on input "****" at bounding box center [259, 365] width 100 height 44
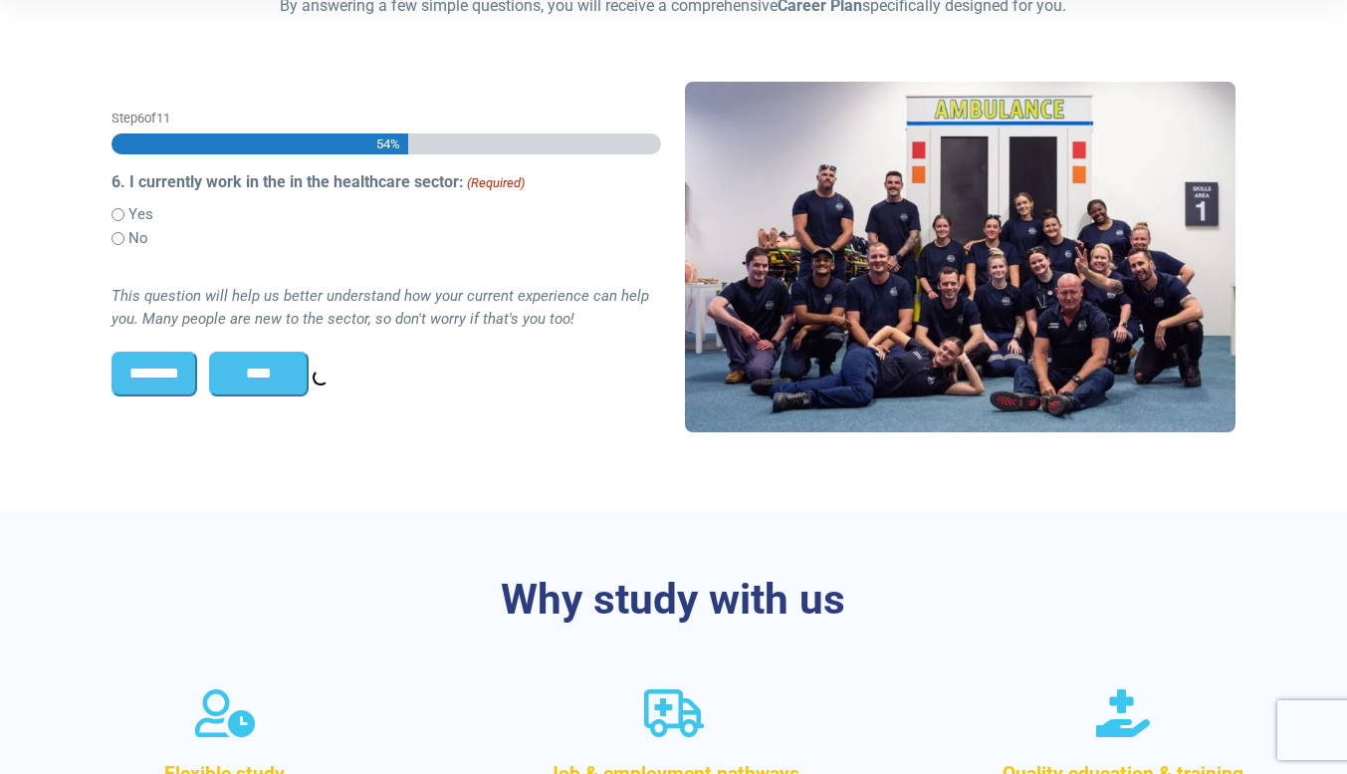
scroll to position [0, 0]
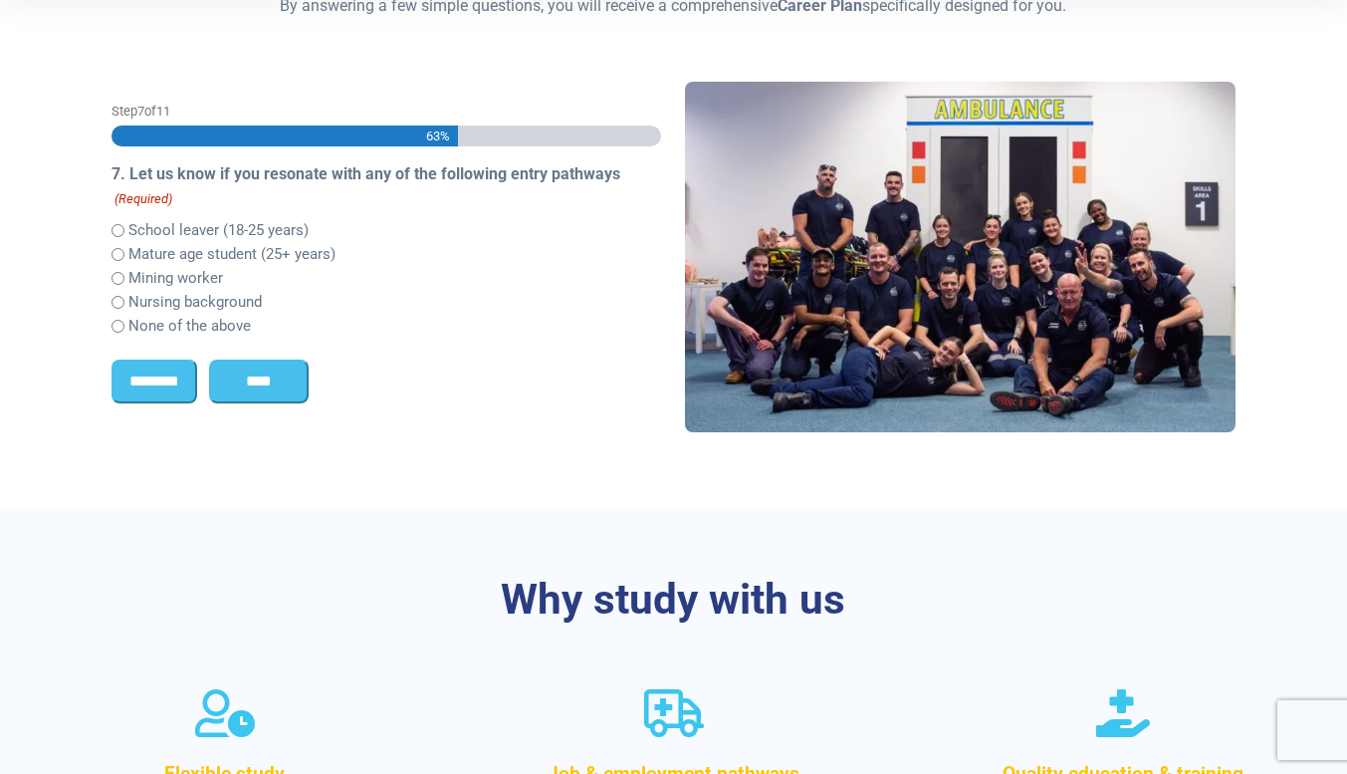
click at [260, 368] on input "****" at bounding box center [259, 382] width 100 height 44
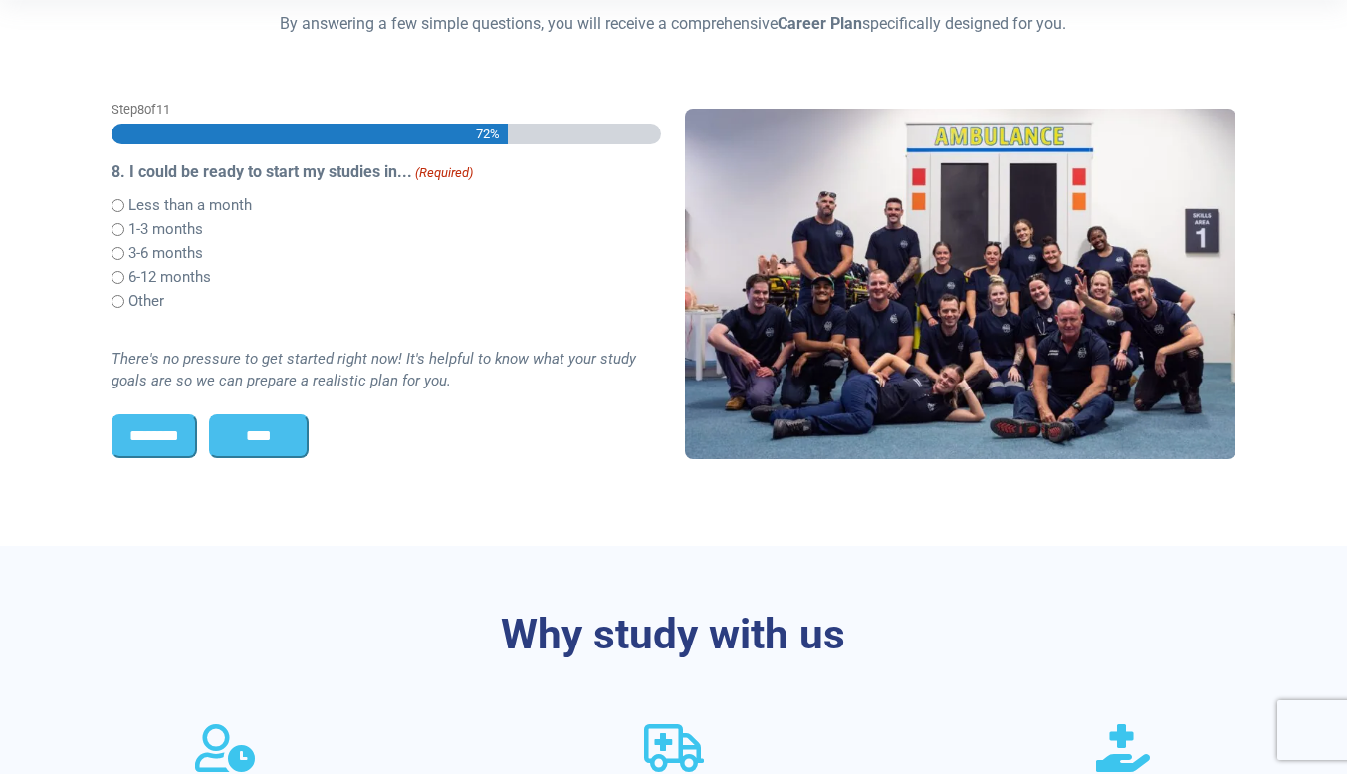
click at [261, 432] on input "****" at bounding box center [259, 436] width 100 height 44
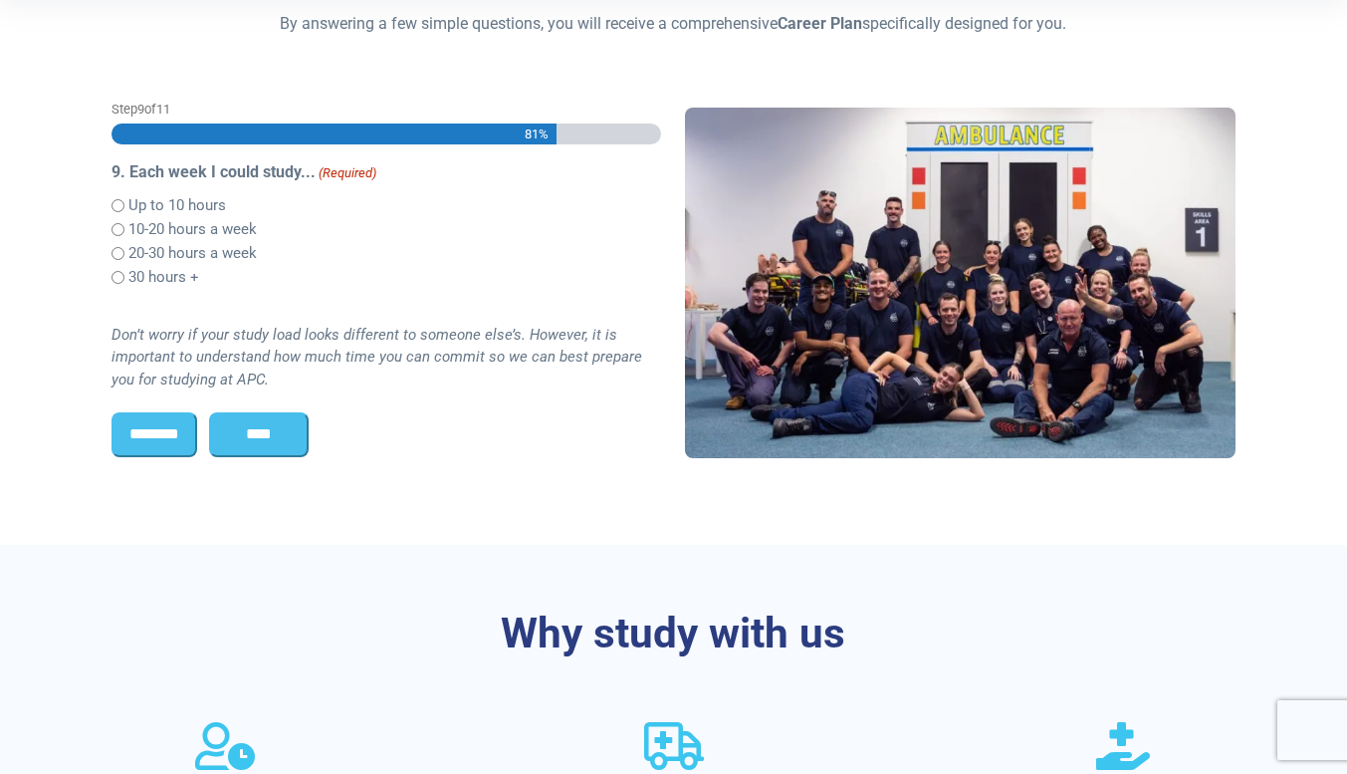
click at [266, 424] on input "****" at bounding box center [259, 434] width 100 height 44
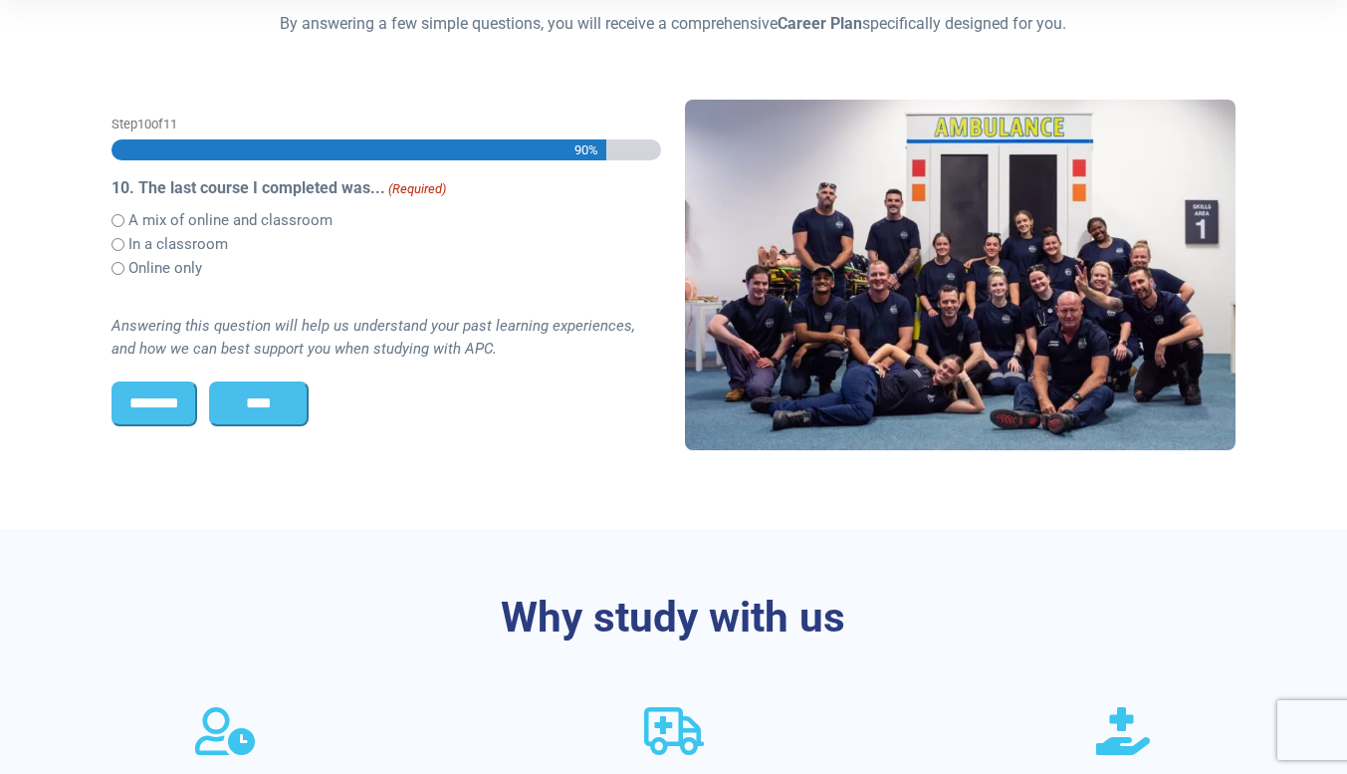
scroll to position [513, 0]
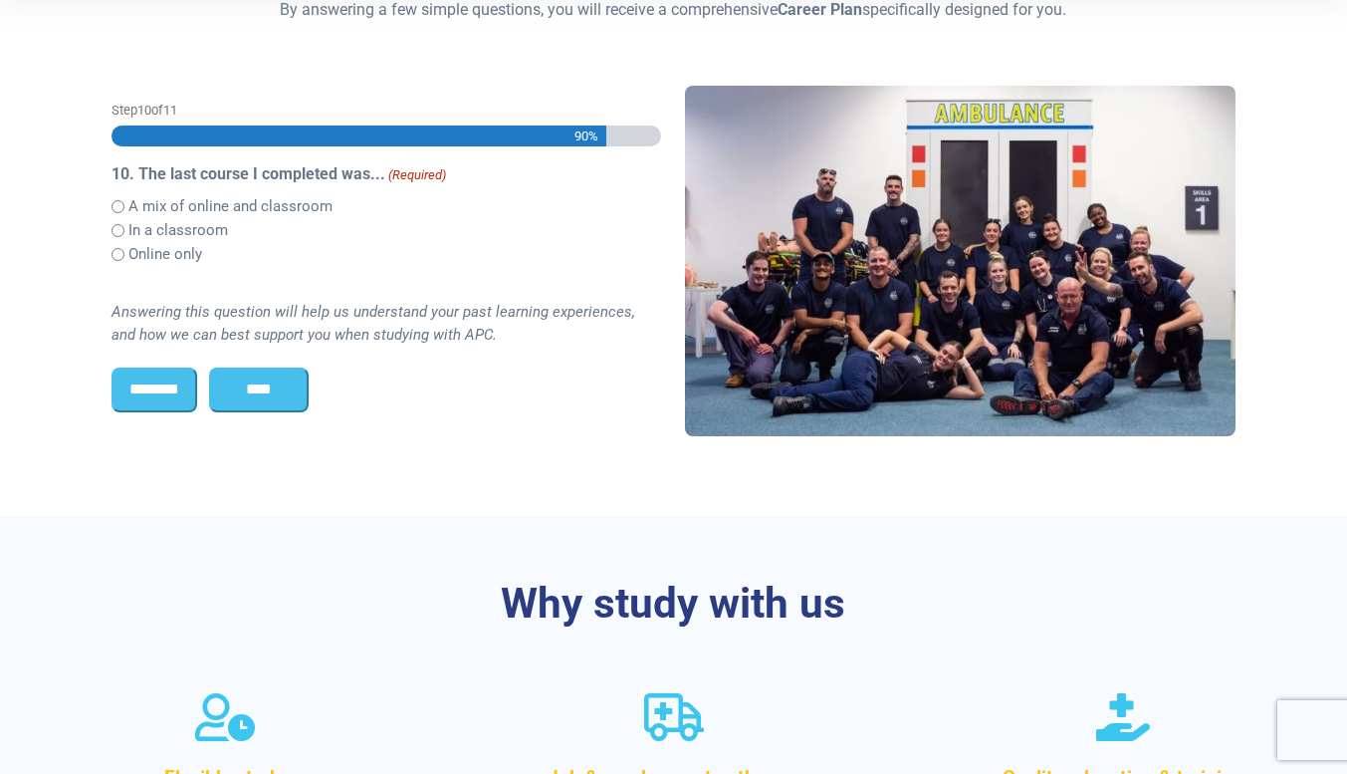
click at [265, 385] on input "****" at bounding box center [259, 389] width 100 height 44
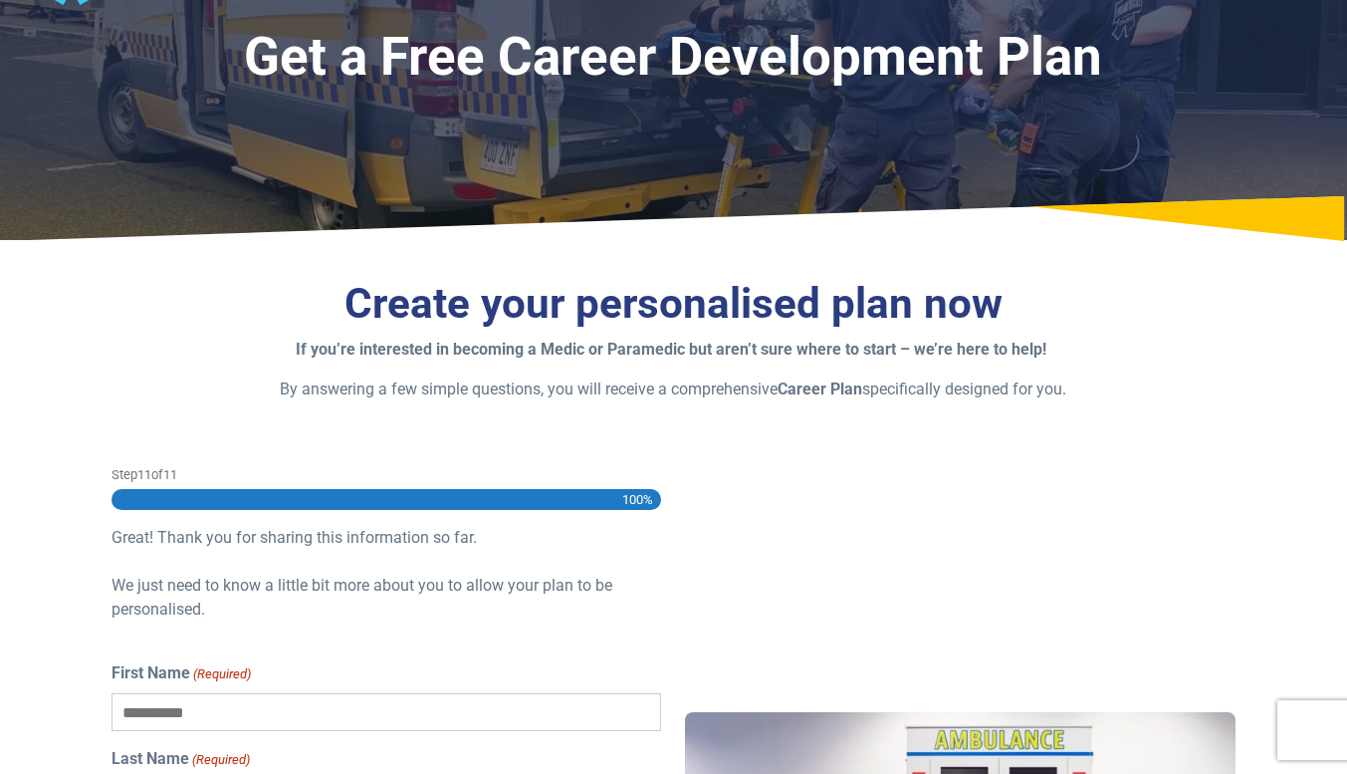
scroll to position [0, 0]
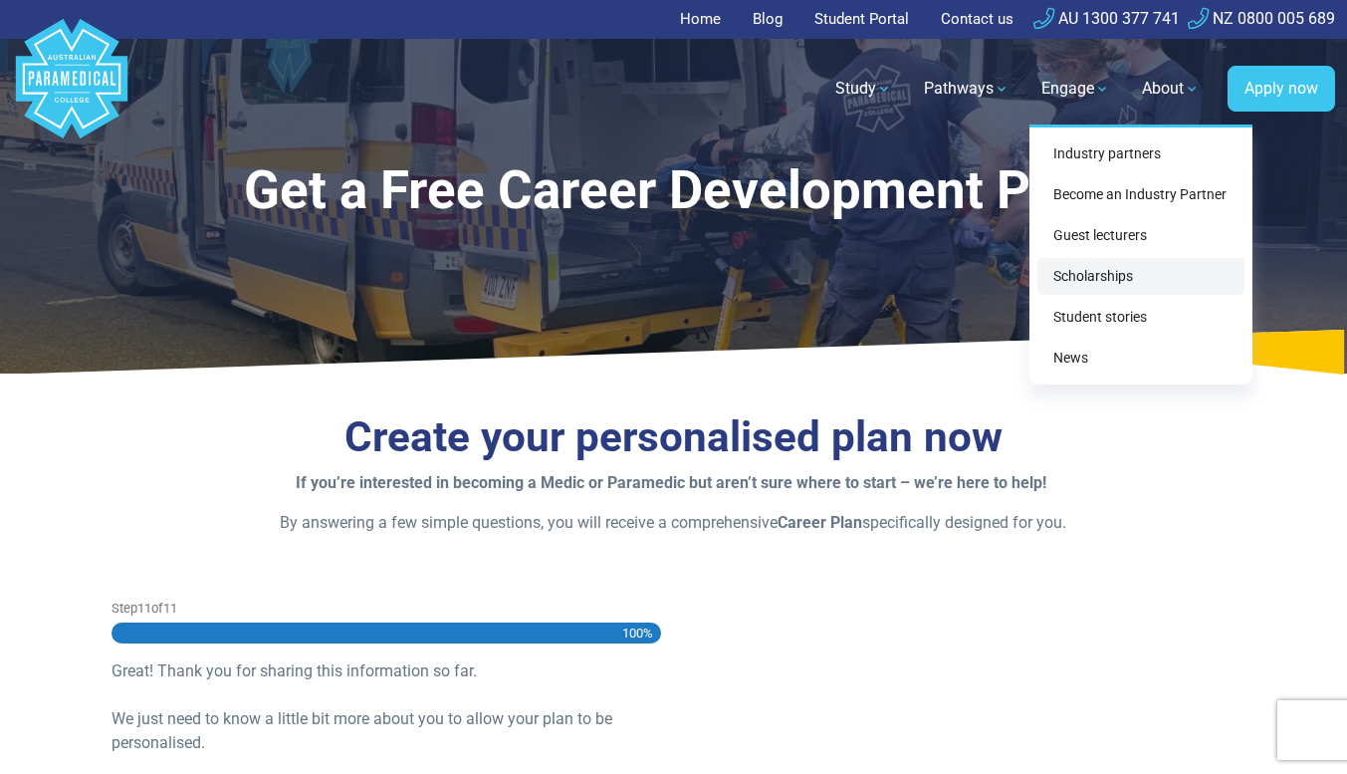
click at [1112, 285] on link "Scholarships" at bounding box center [1141, 276] width 207 height 37
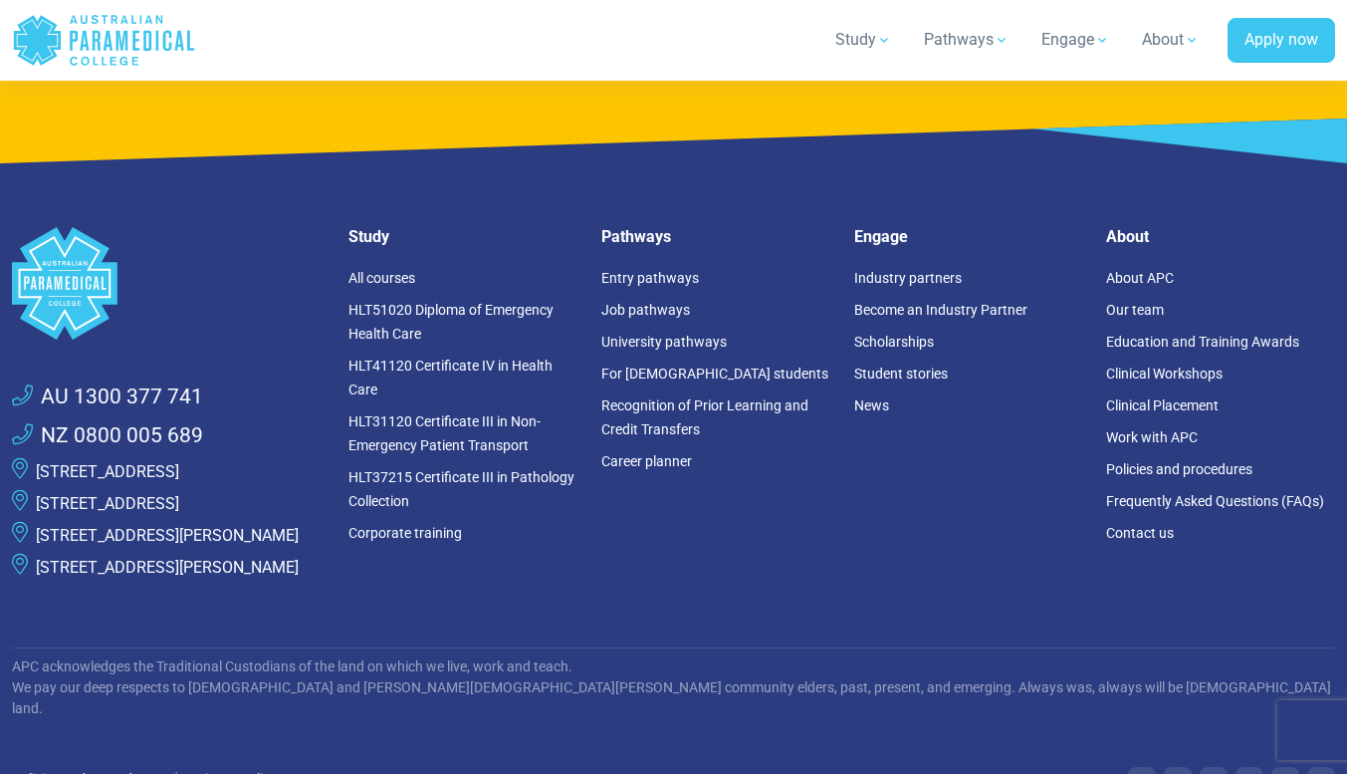
scroll to position [3396, 0]
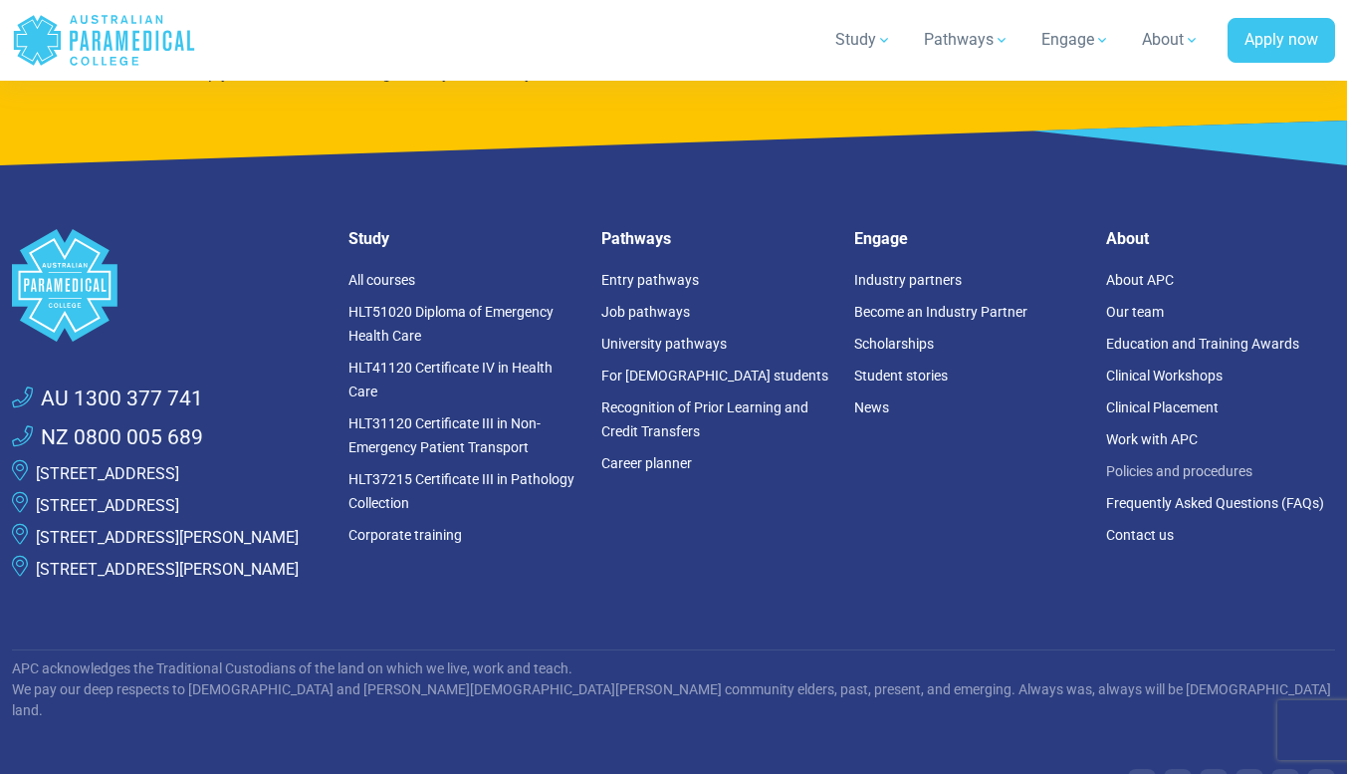
click at [1179, 463] on link "Policies and procedures" at bounding box center [1179, 471] width 146 height 16
